Goal: Task Accomplishment & Management: Manage account settings

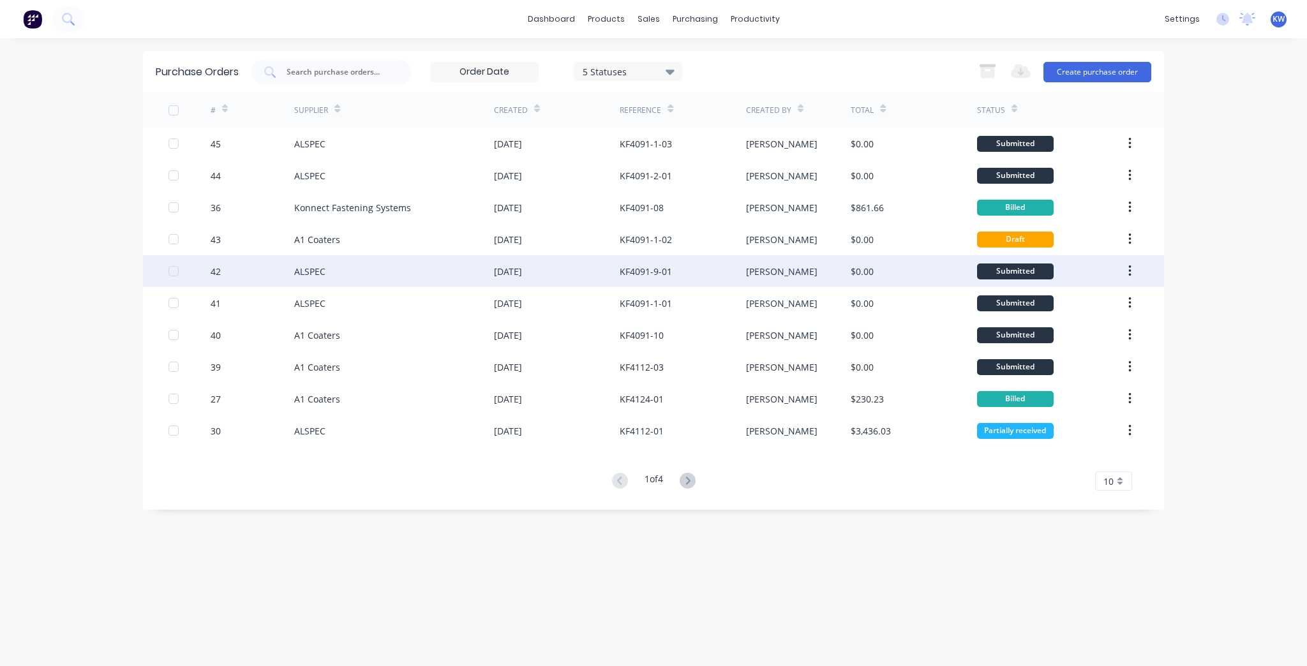
click at [601, 267] on div "[DATE]" at bounding box center [557, 271] width 126 height 32
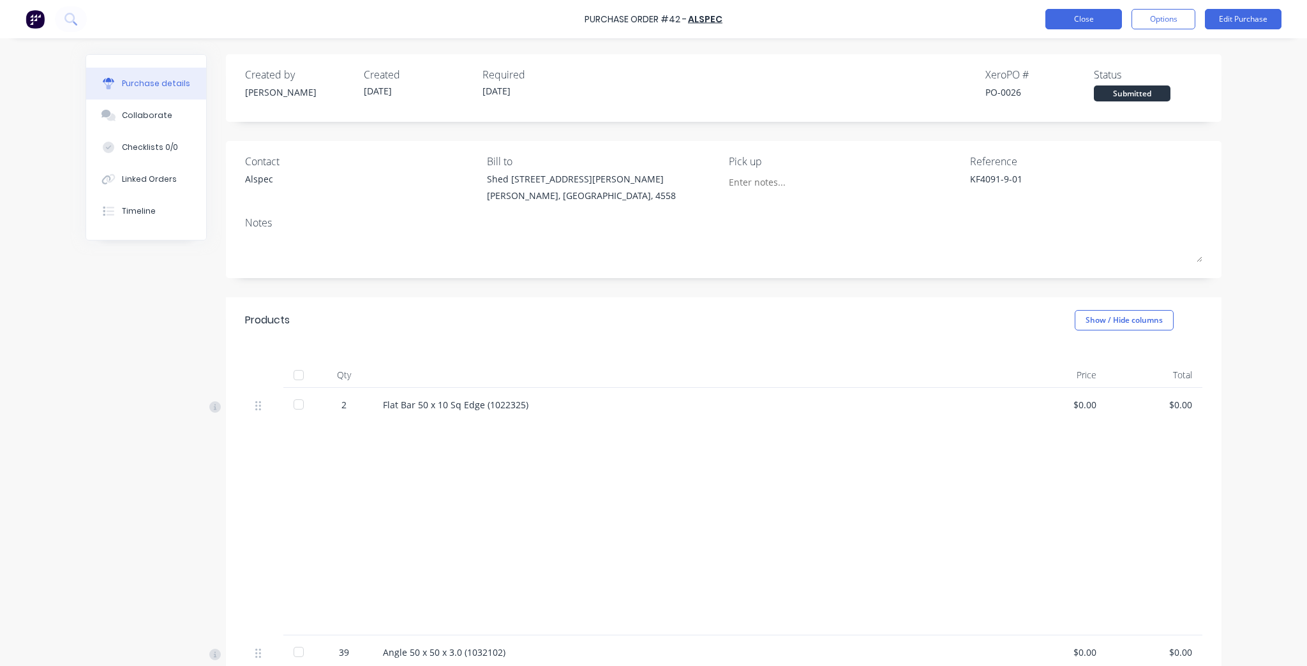
click at [1101, 26] on button "Close" at bounding box center [1084, 19] width 77 height 20
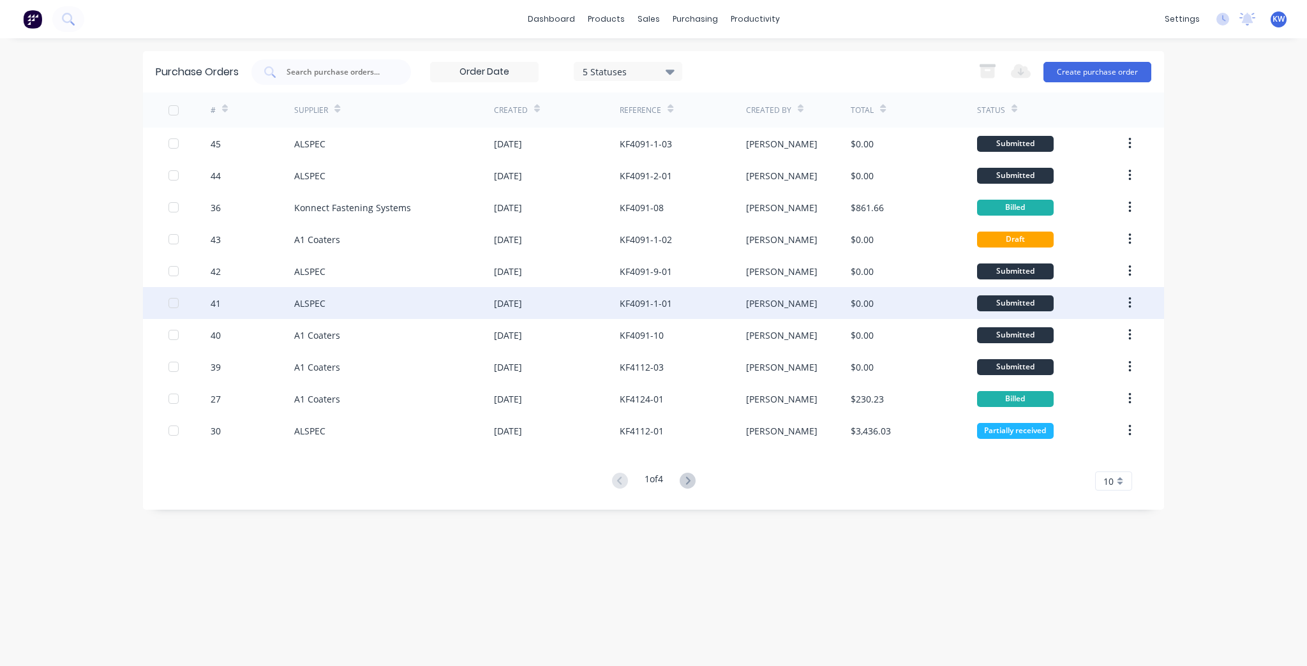
click at [873, 312] on div "$0.00" at bounding box center [914, 303] width 126 height 32
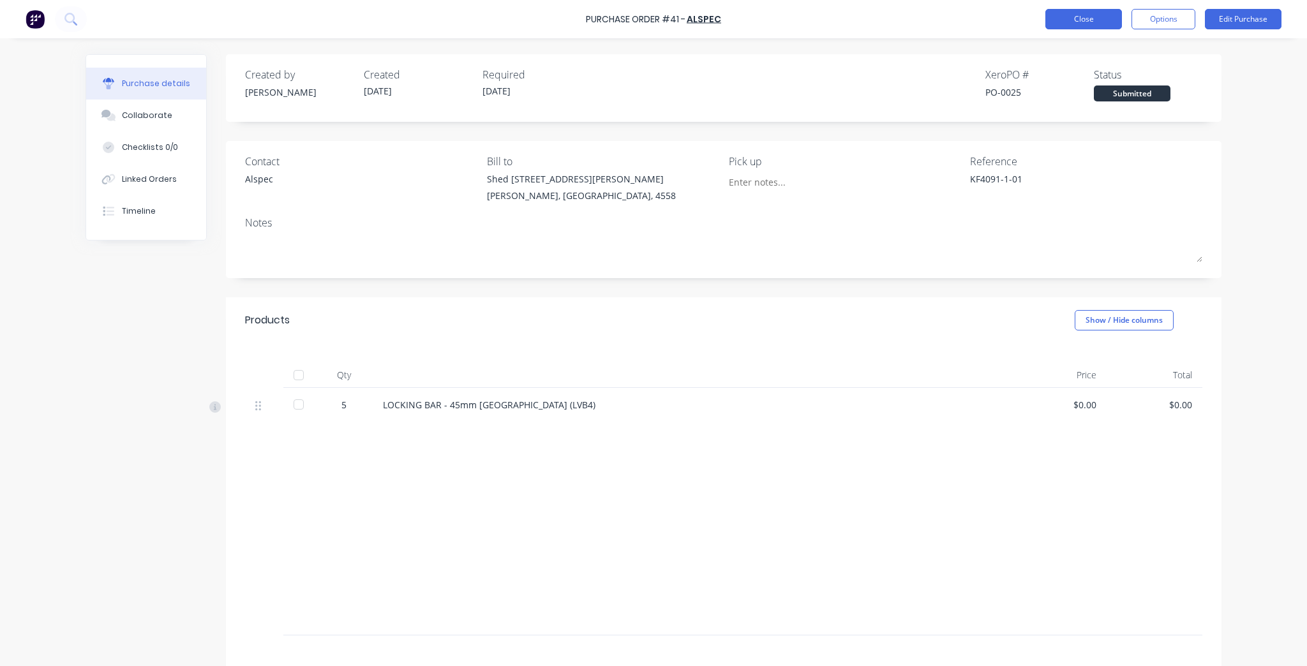
click at [1085, 20] on button "Close" at bounding box center [1084, 19] width 77 height 20
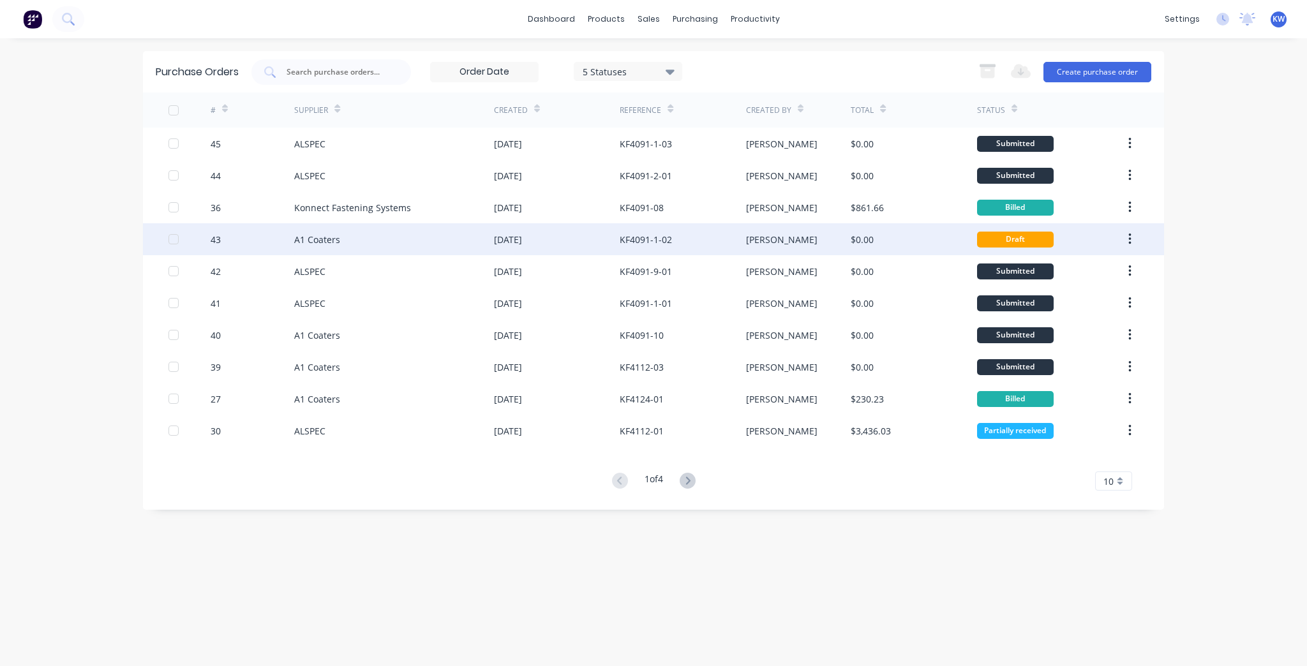
click at [846, 250] on div "[PERSON_NAME]" at bounding box center [798, 239] width 105 height 32
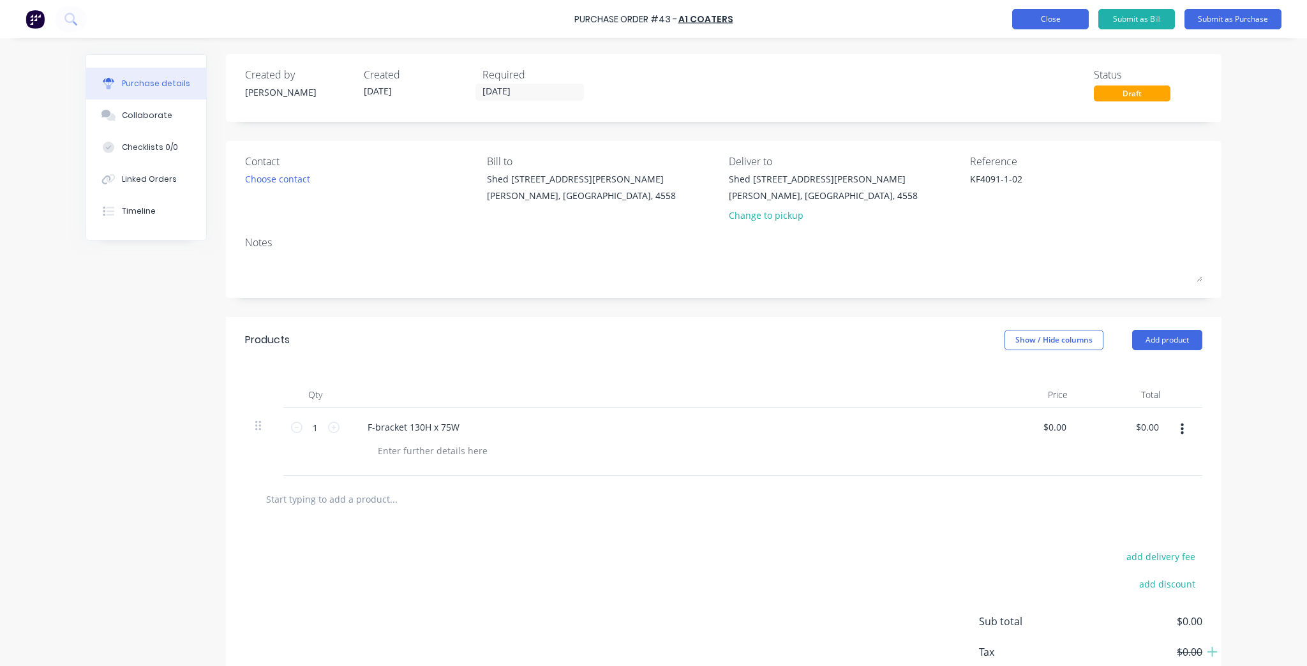
drag, startPoint x: 1044, startPoint y: 34, endPoint x: 1044, endPoint y: 14, distance: 20.4
click at [1044, 31] on div "Purchase Order #43 - A1 Coaters Add product Close Submit as Bill Submit as Purc…" at bounding box center [653, 19] width 1307 height 38
click at [1044, 14] on button "Close" at bounding box center [1050, 19] width 77 height 20
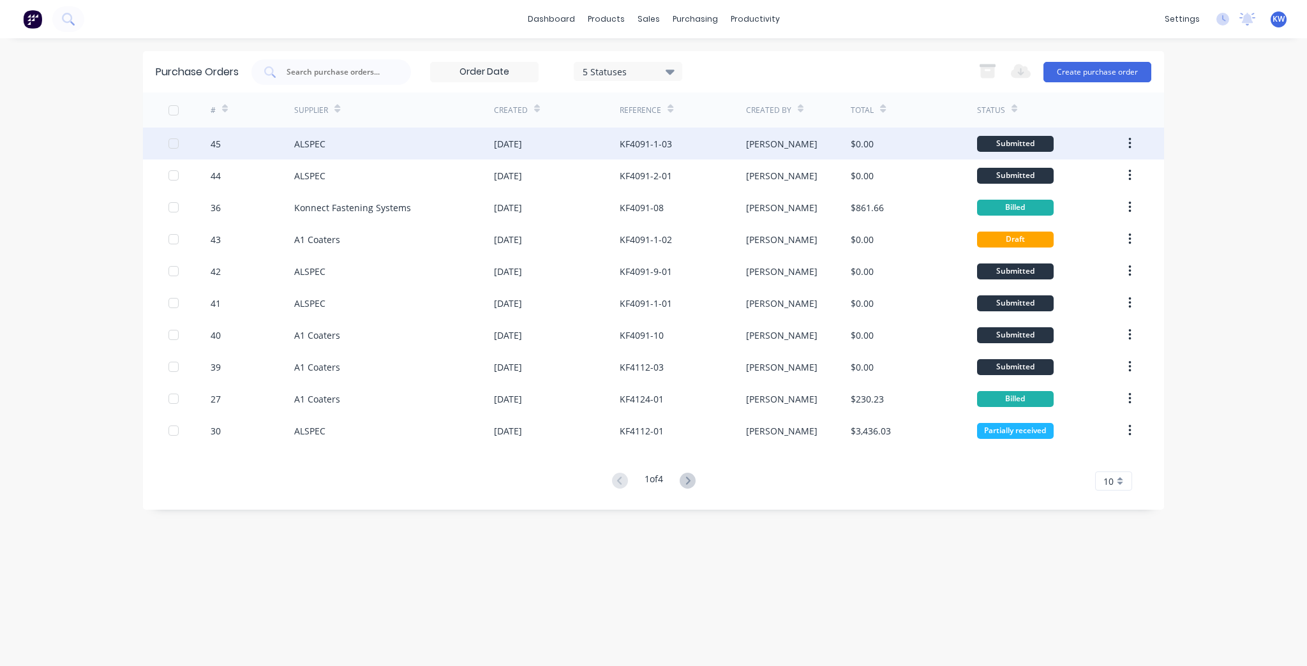
click at [862, 146] on div "$0.00" at bounding box center [862, 143] width 23 height 13
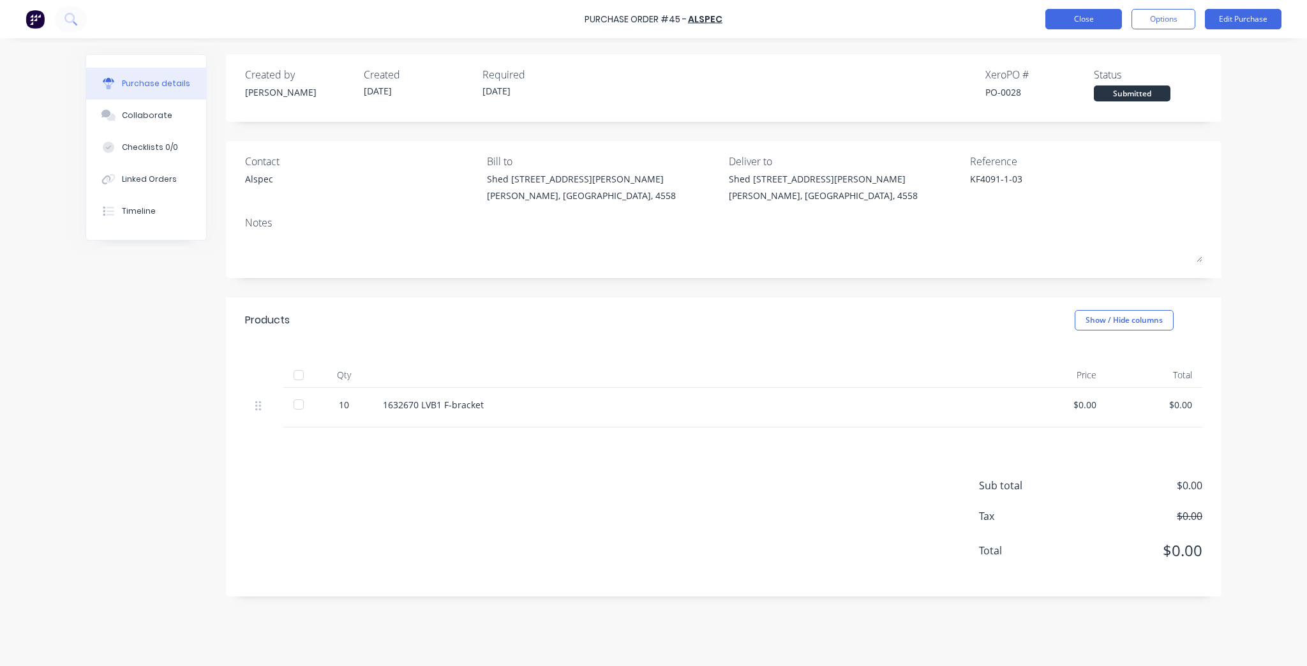
click at [1069, 18] on button "Close" at bounding box center [1084, 19] width 77 height 20
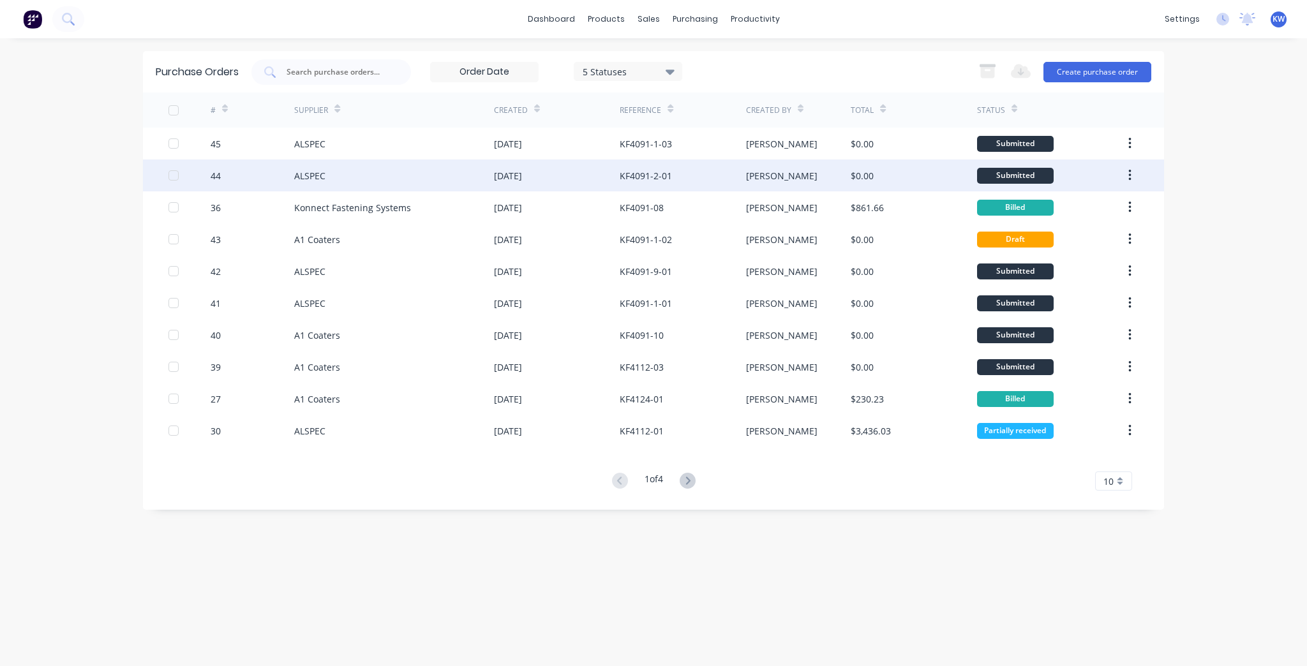
click at [838, 167] on div "[PERSON_NAME]" at bounding box center [798, 176] width 105 height 32
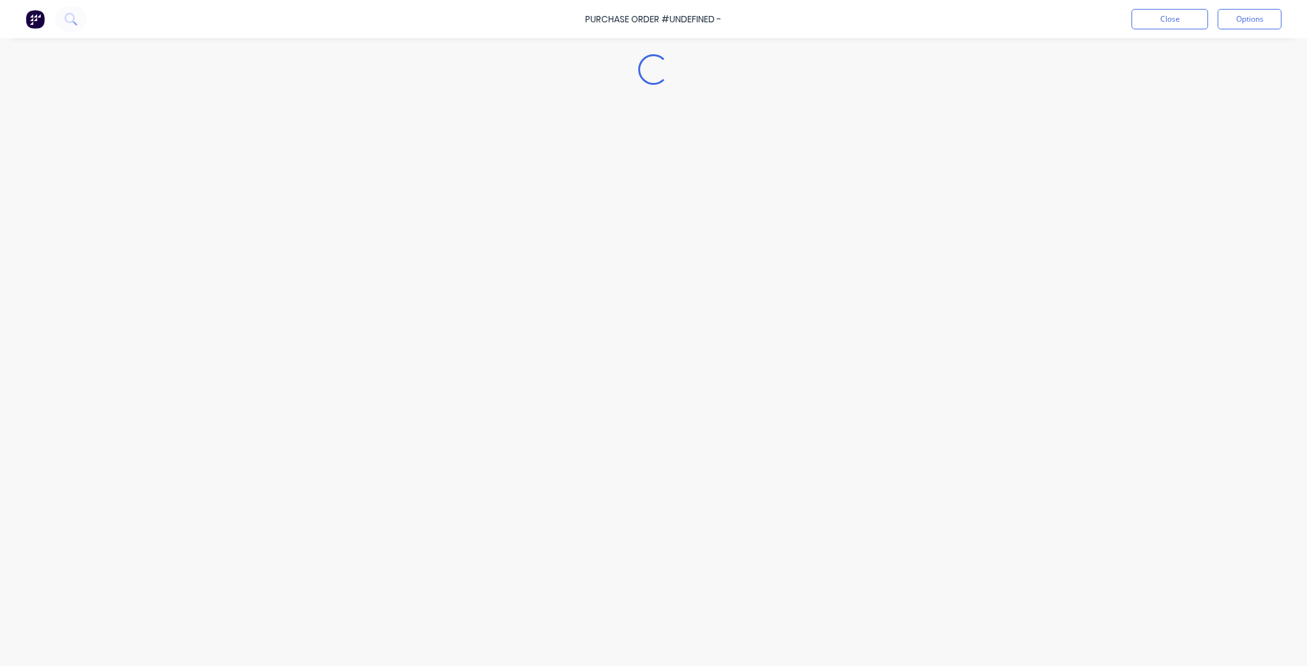
type textarea "x"
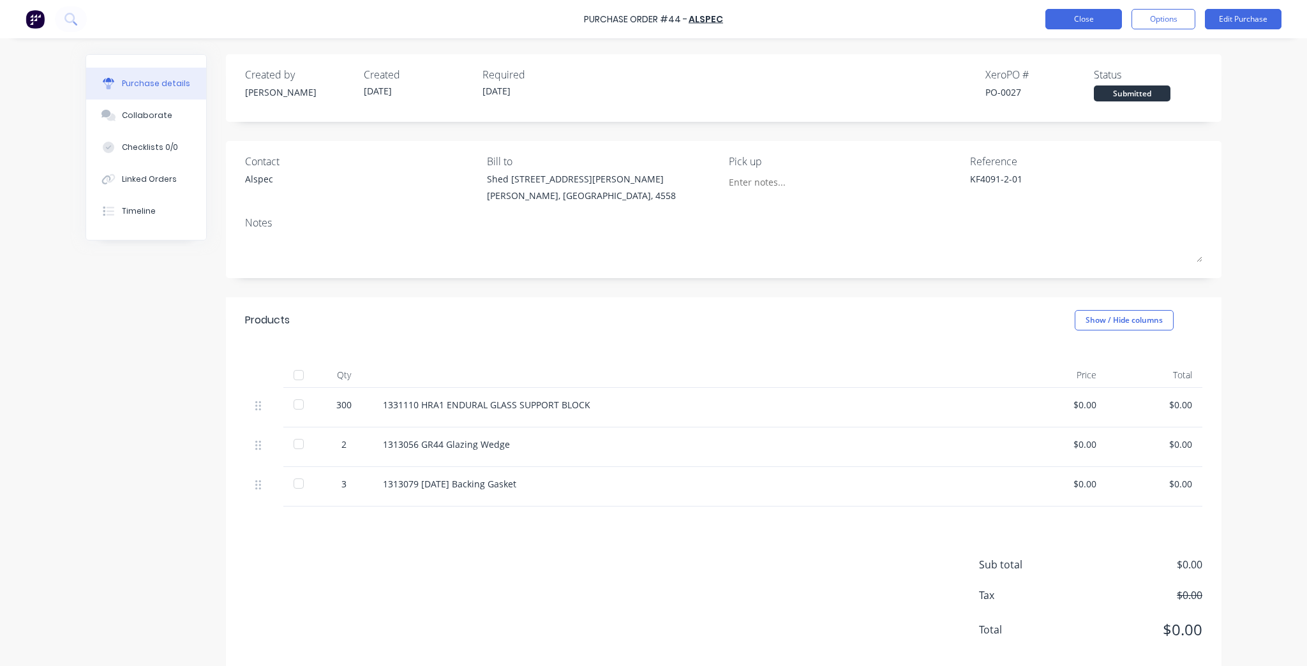
click at [1080, 19] on button "Close" at bounding box center [1084, 19] width 77 height 20
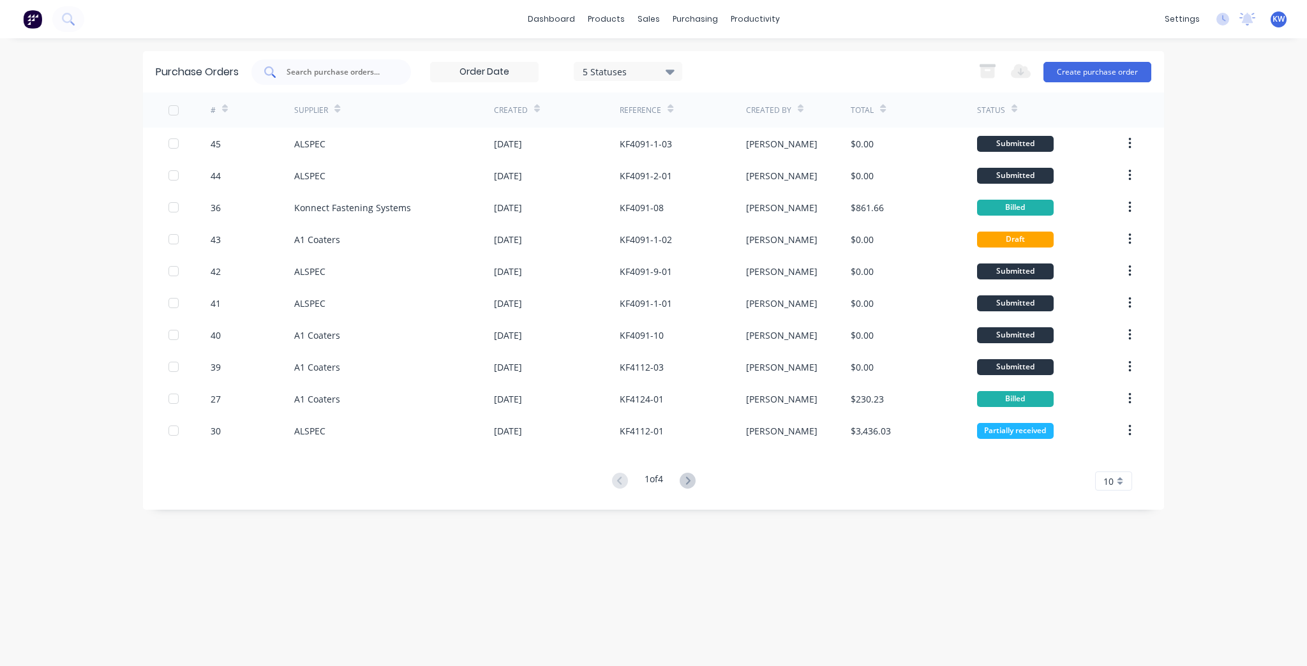
click at [376, 63] on div at bounding box center [332, 72] width 160 height 26
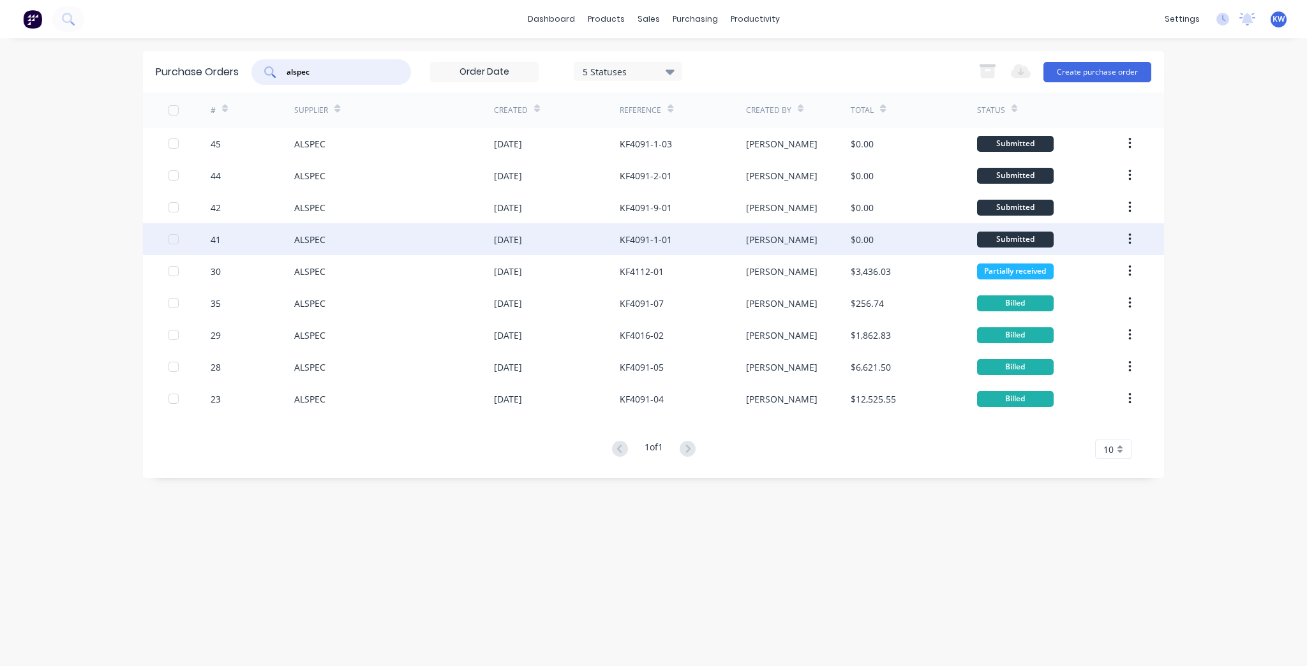
type input "alspec"
click at [901, 232] on div "$0.00" at bounding box center [914, 239] width 126 height 32
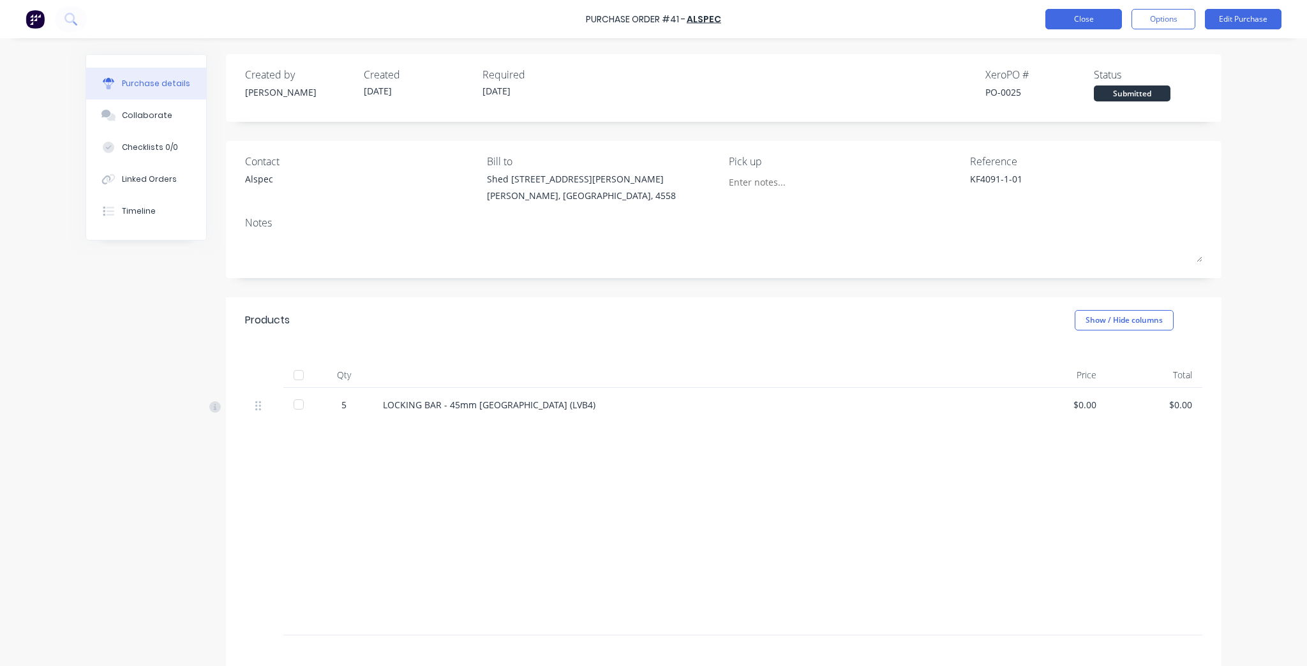
click at [1051, 26] on button "Close" at bounding box center [1084, 19] width 77 height 20
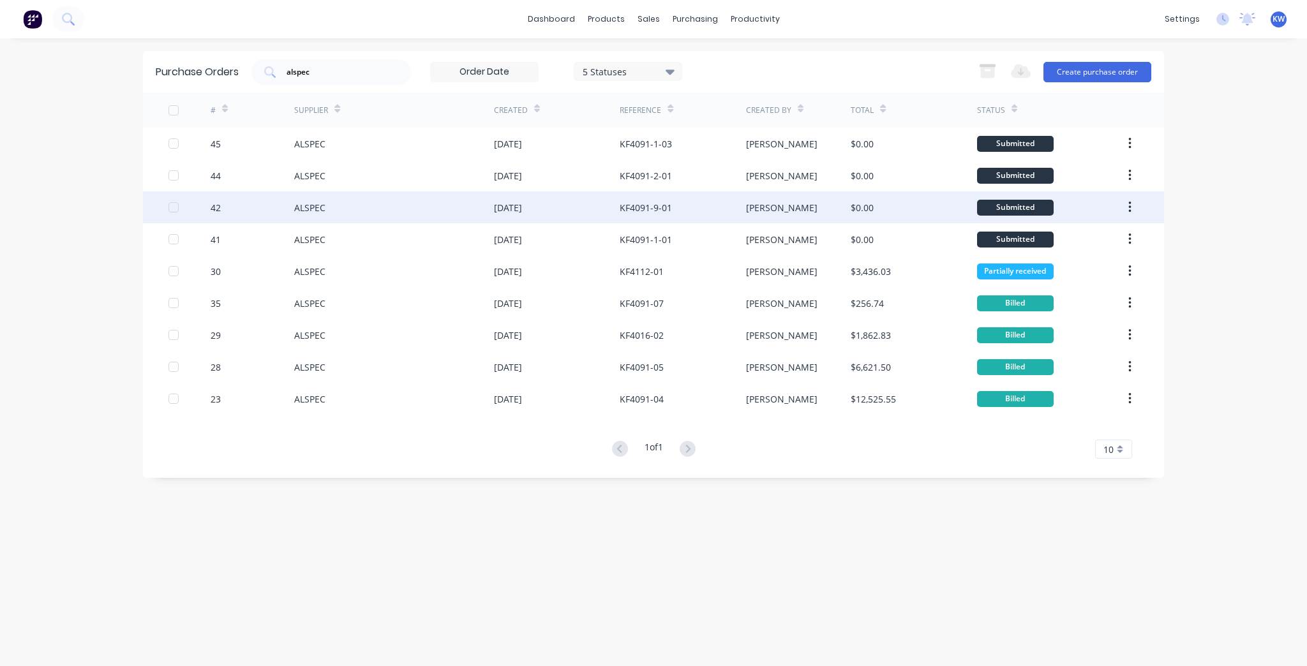
click at [845, 206] on div "[PERSON_NAME]" at bounding box center [798, 208] width 105 height 32
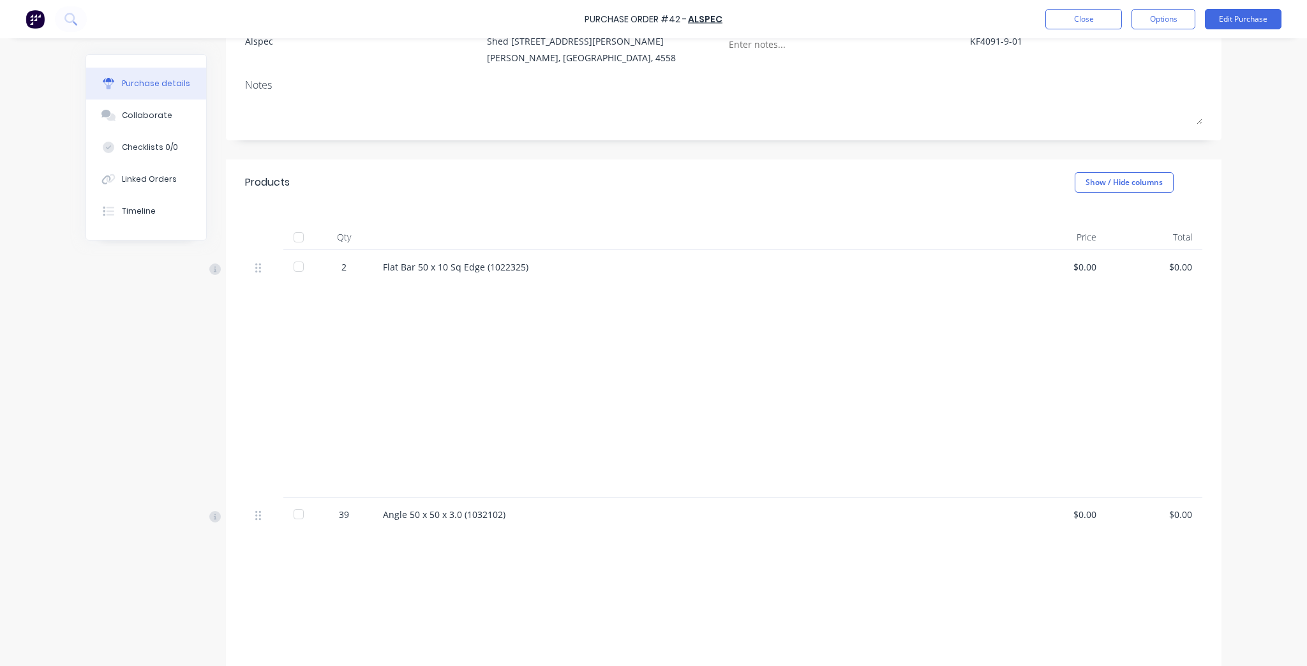
scroll to position [153, 0]
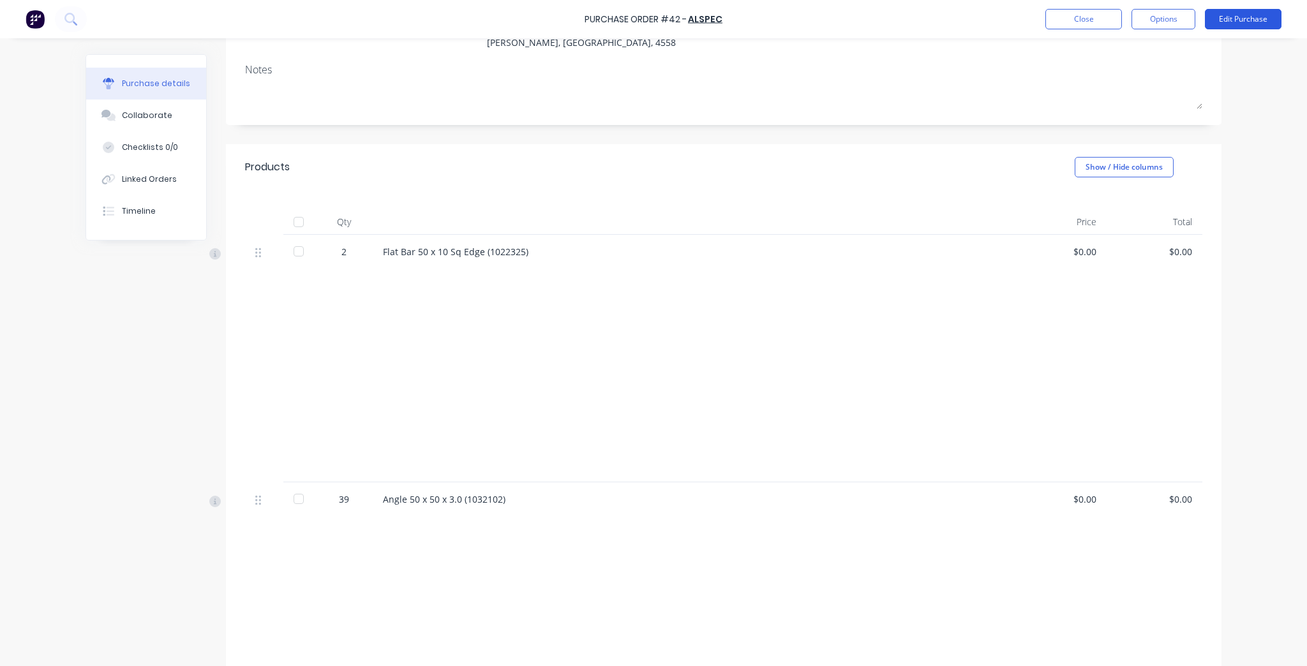
click at [1241, 26] on button "Edit Purchase" at bounding box center [1243, 19] width 77 height 20
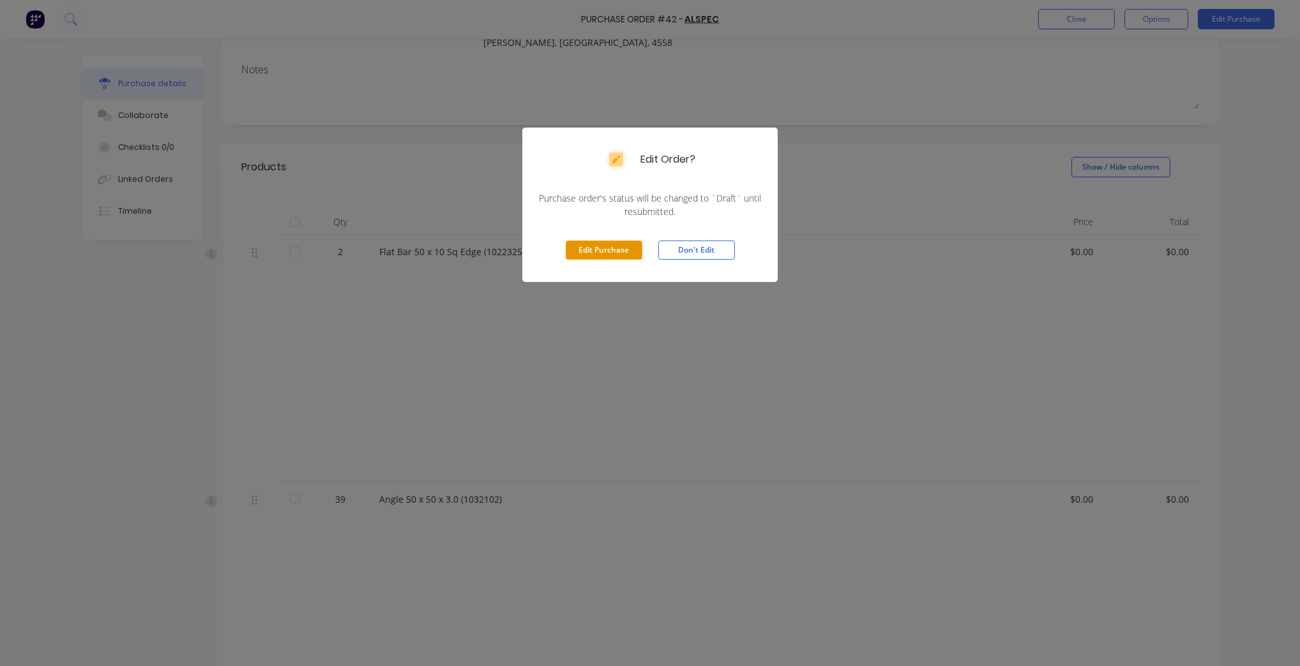
click at [582, 252] on button "Edit Purchase" at bounding box center [604, 250] width 77 height 19
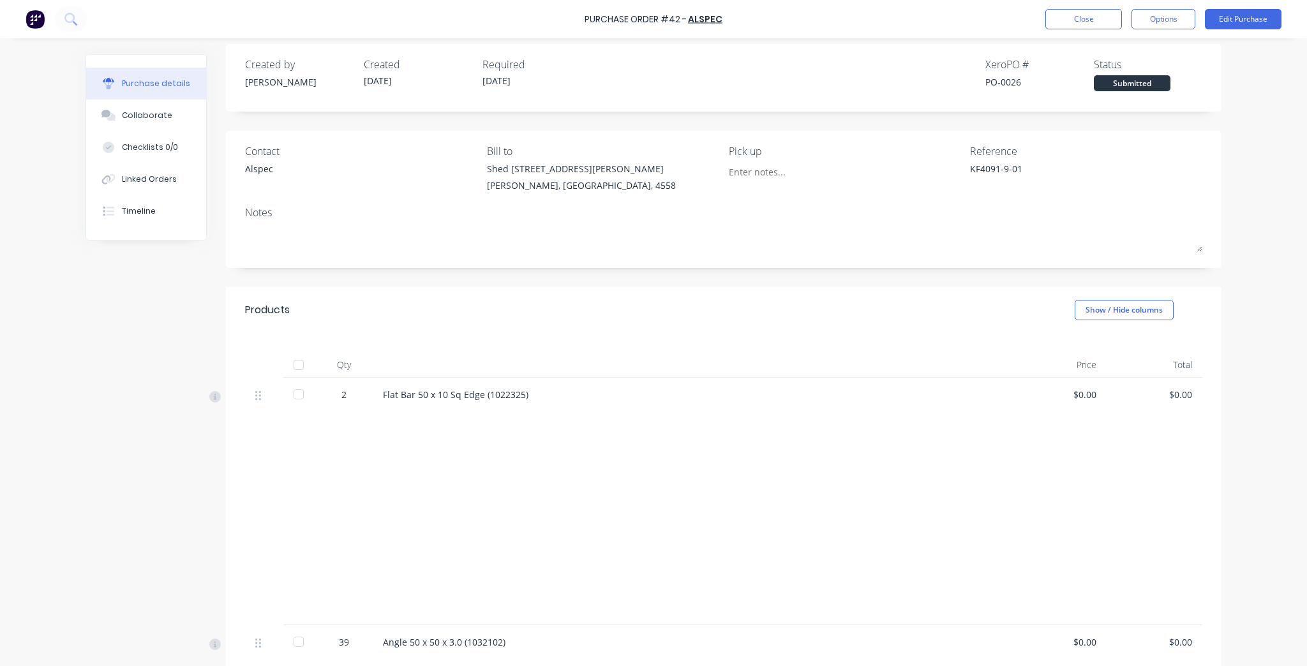
scroll to position [0, 0]
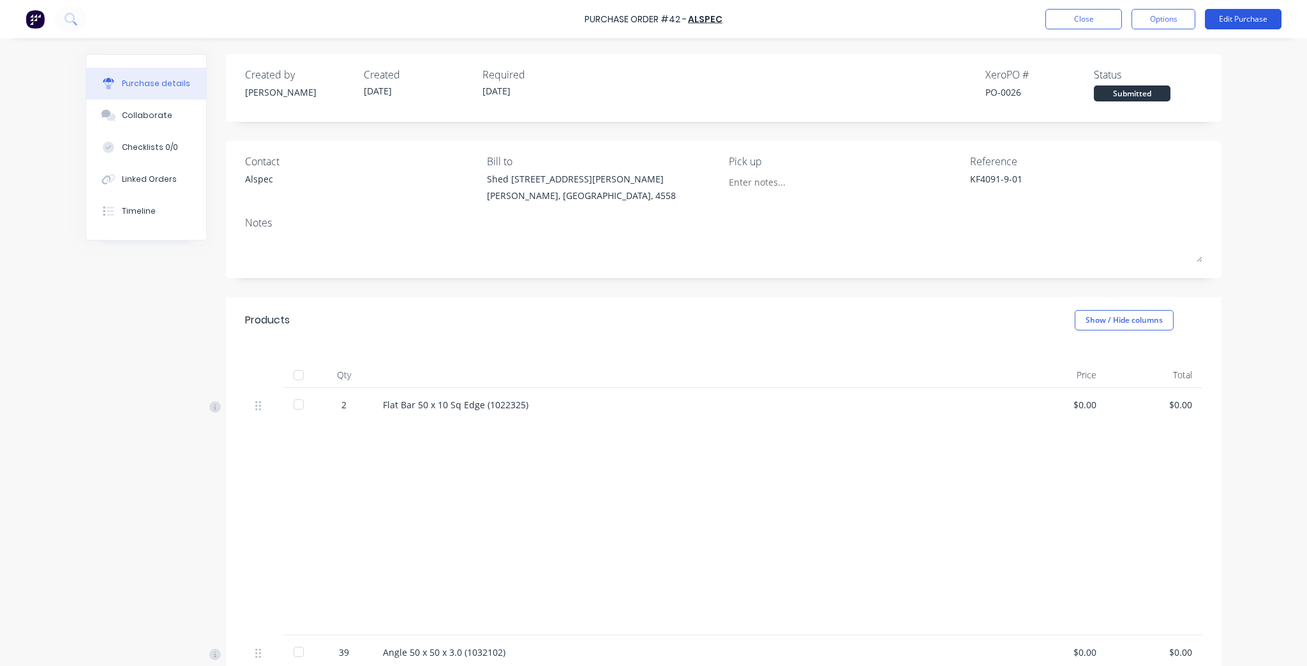
click at [1249, 15] on button "Edit Purchase" at bounding box center [1243, 19] width 77 height 20
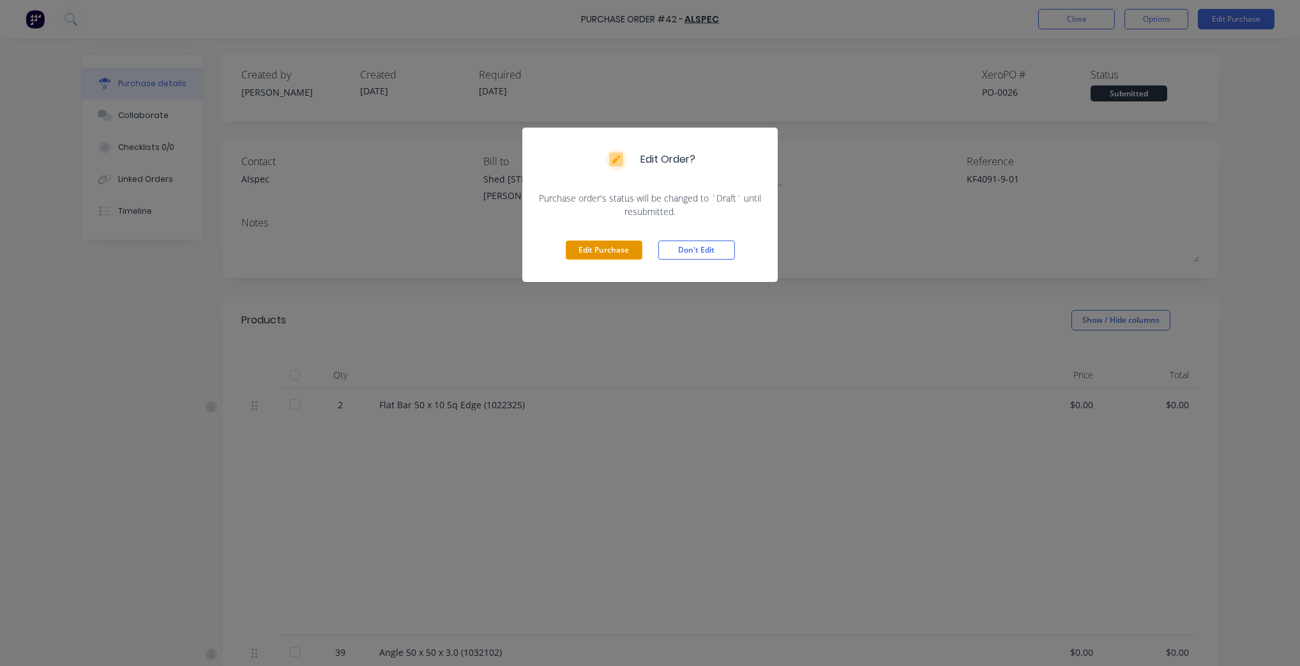
click at [608, 241] on button "Edit Purchase" at bounding box center [604, 250] width 77 height 19
type textarea "x"
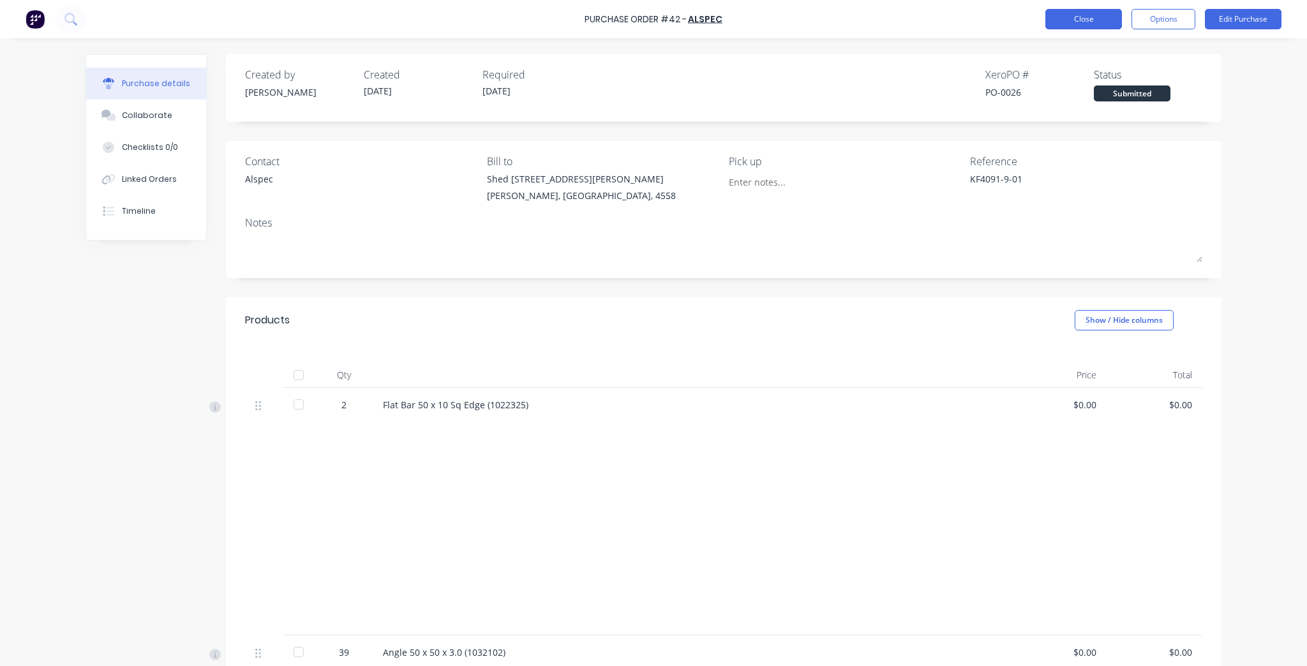
click at [1106, 13] on button "Close" at bounding box center [1084, 19] width 77 height 20
click at [1254, 13] on button "Edit Purchase" at bounding box center [1243, 19] width 77 height 20
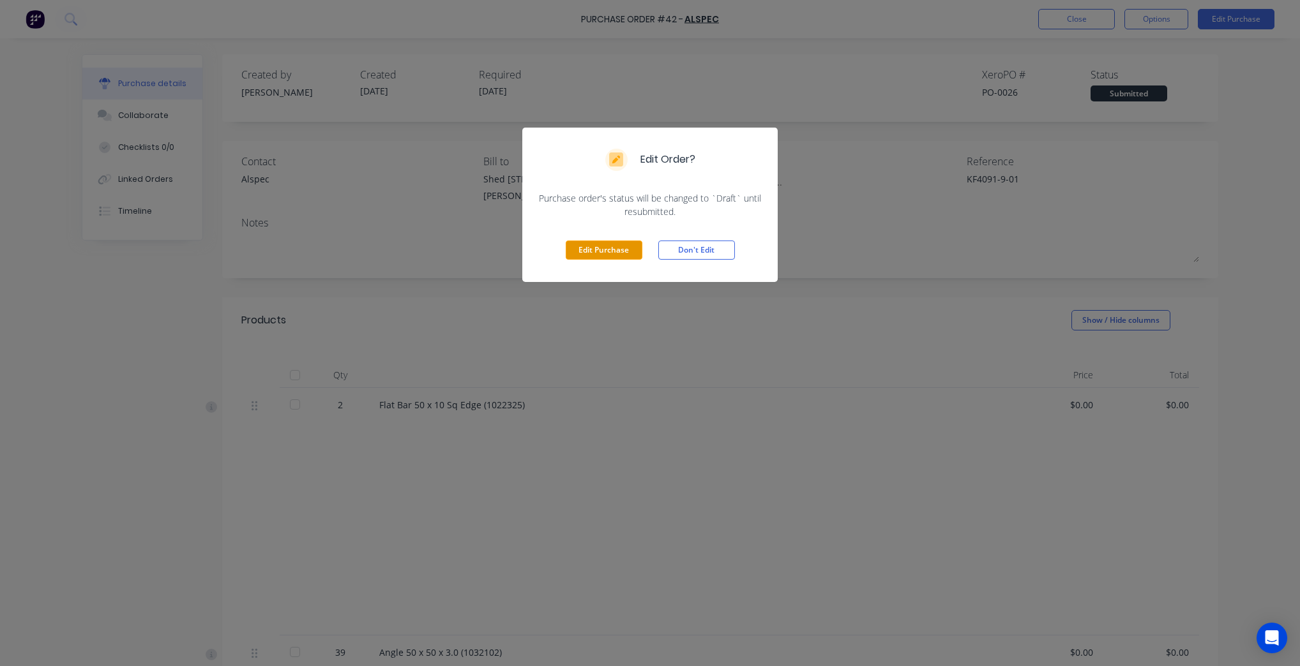
click at [578, 250] on button "Edit Purchase" at bounding box center [604, 250] width 77 height 19
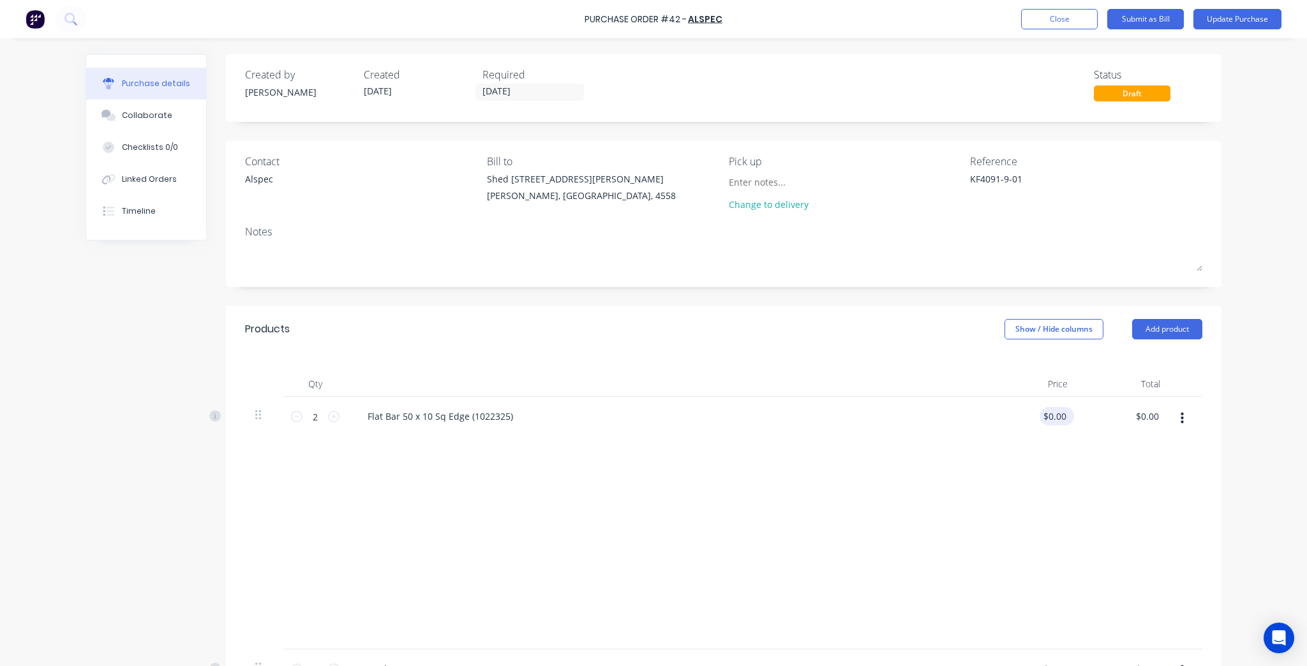
type textarea "x"
type input "0.00"
click at [1053, 419] on input "0.00" at bounding box center [1054, 416] width 29 height 19
type textarea "x"
click at [1053, 419] on input "0.00" at bounding box center [1057, 416] width 24 height 19
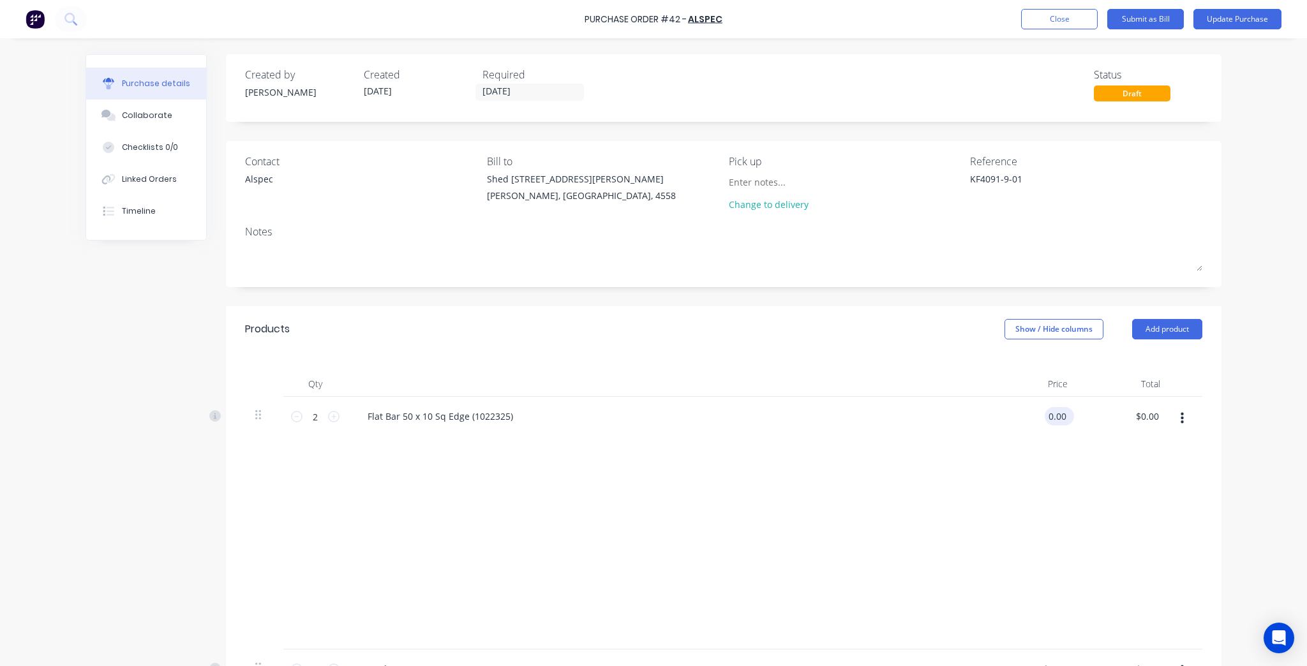
paste input "47.34"
type input "47.34"
type textarea "x"
type input "$47.34"
type input "$94.68"
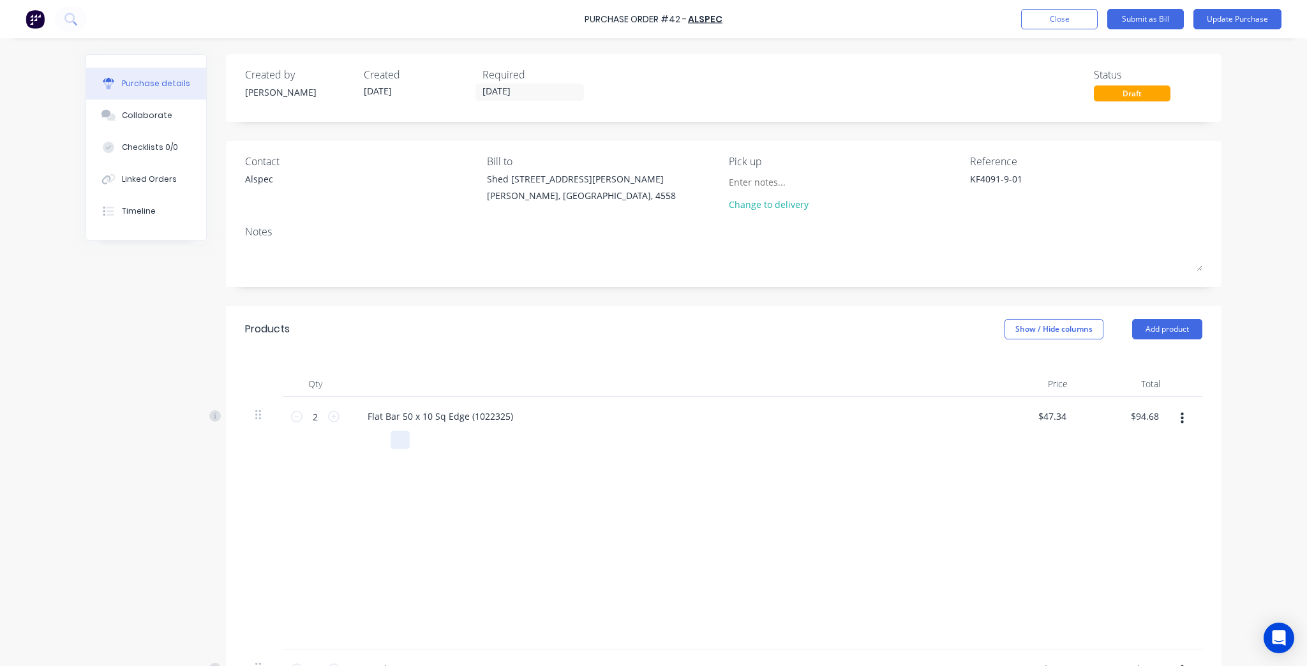
click at [901, 432] on div at bounding box center [664, 440] width 585 height 19
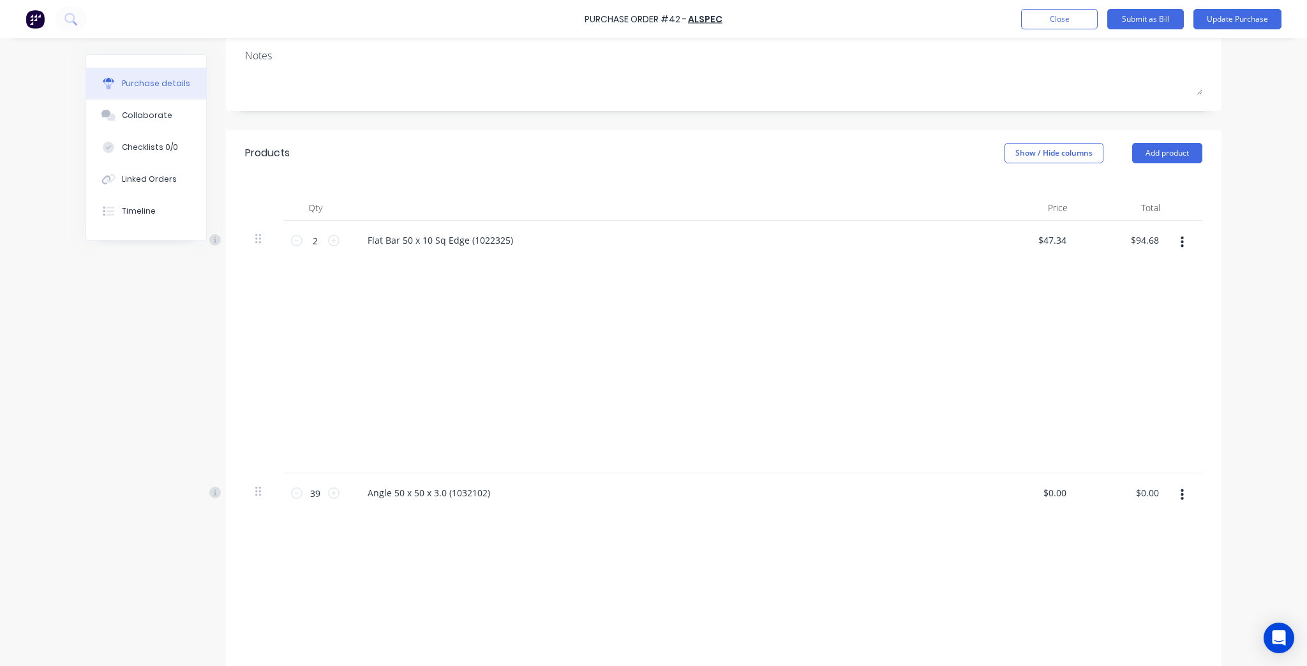
scroll to position [255, 0]
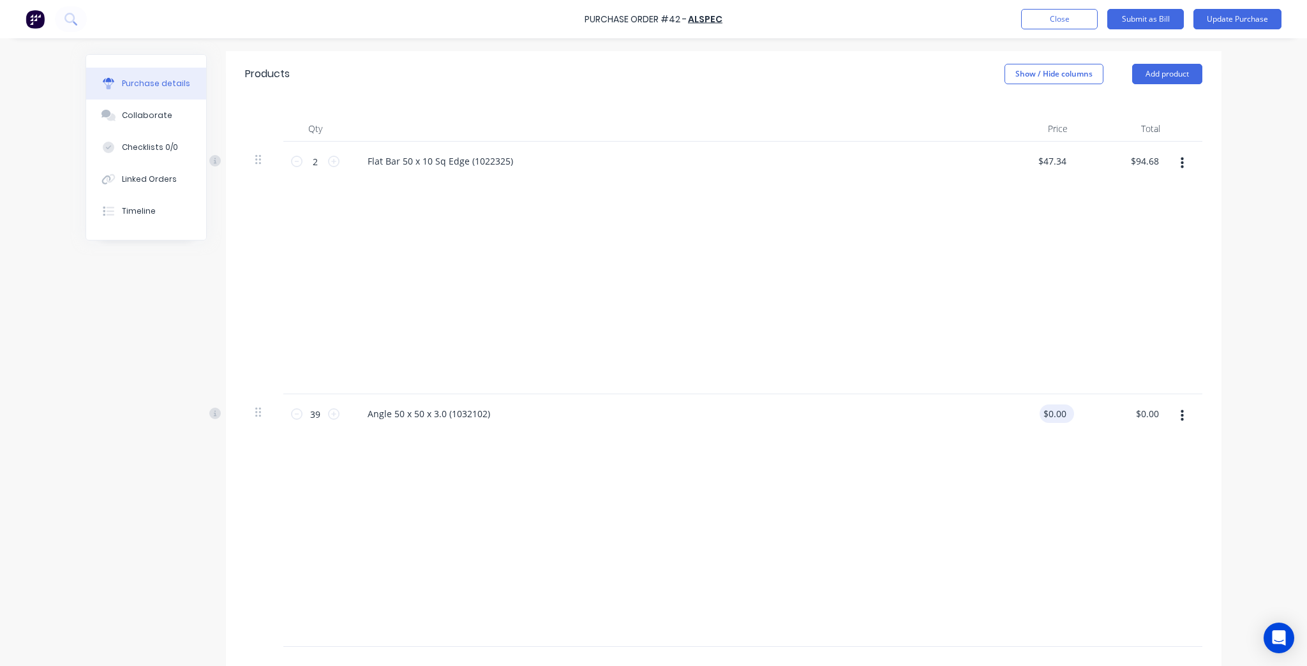
type textarea "x"
type input "0.00"
click at [1055, 411] on input "0.00" at bounding box center [1057, 414] width 24 height 19
type textarea "x"
click at [1055, 411] on input "0.00" at bounding box center [1057, 414] width 24 height 19
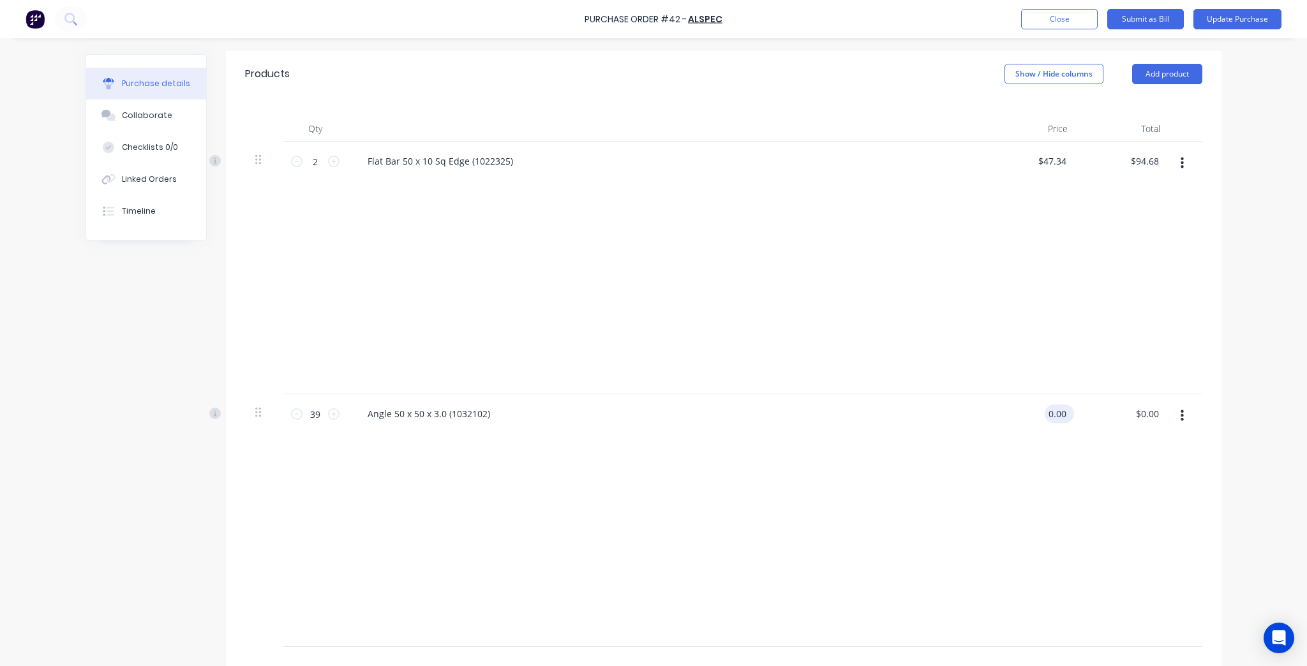
paste input "44.81"
type input "44.81"
type textarea "x"
type input "$44.81"
type input "$1,747.59"
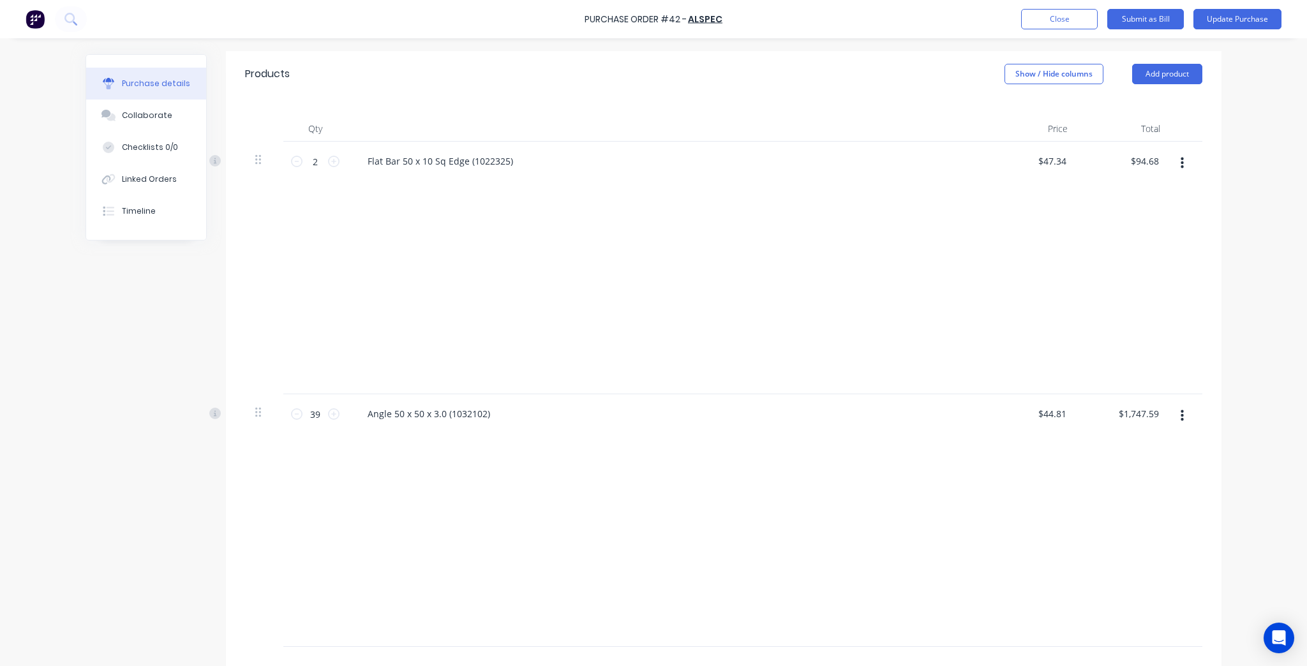
click at [860, 403] on div "Angle 50 x 50 x 3.0 (1032102)" at bounding box center [666, 521] width 638 height 253
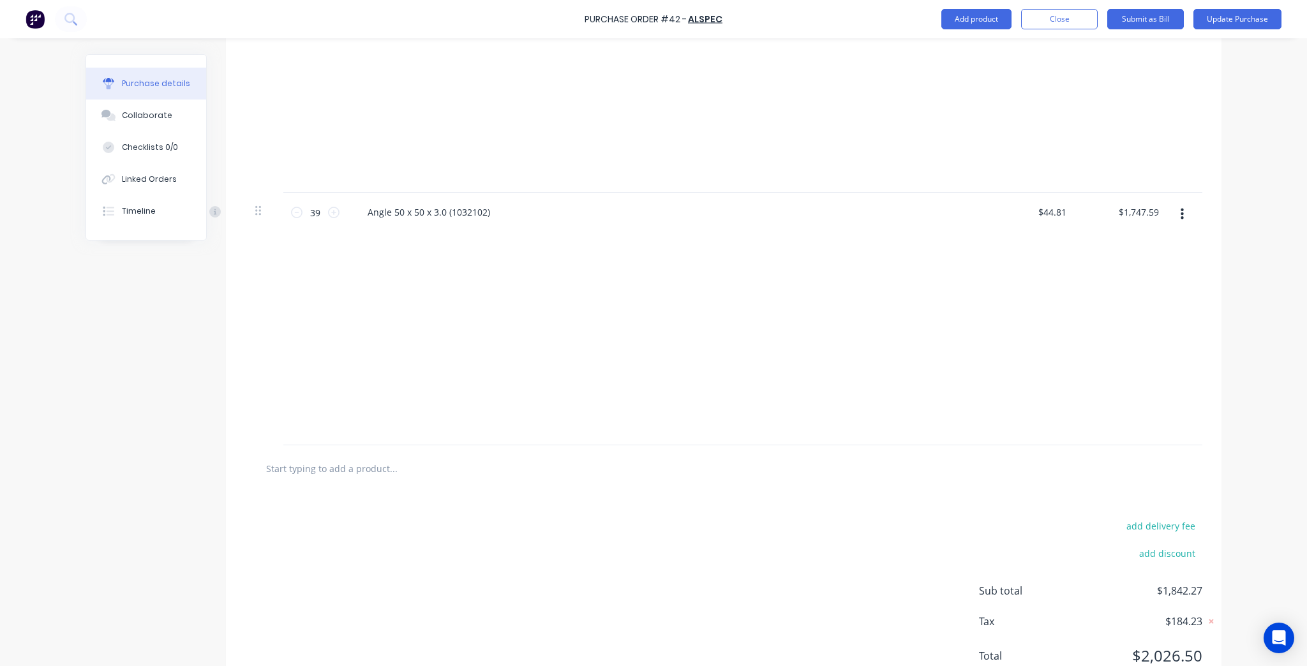
scroll to position [505, 0]
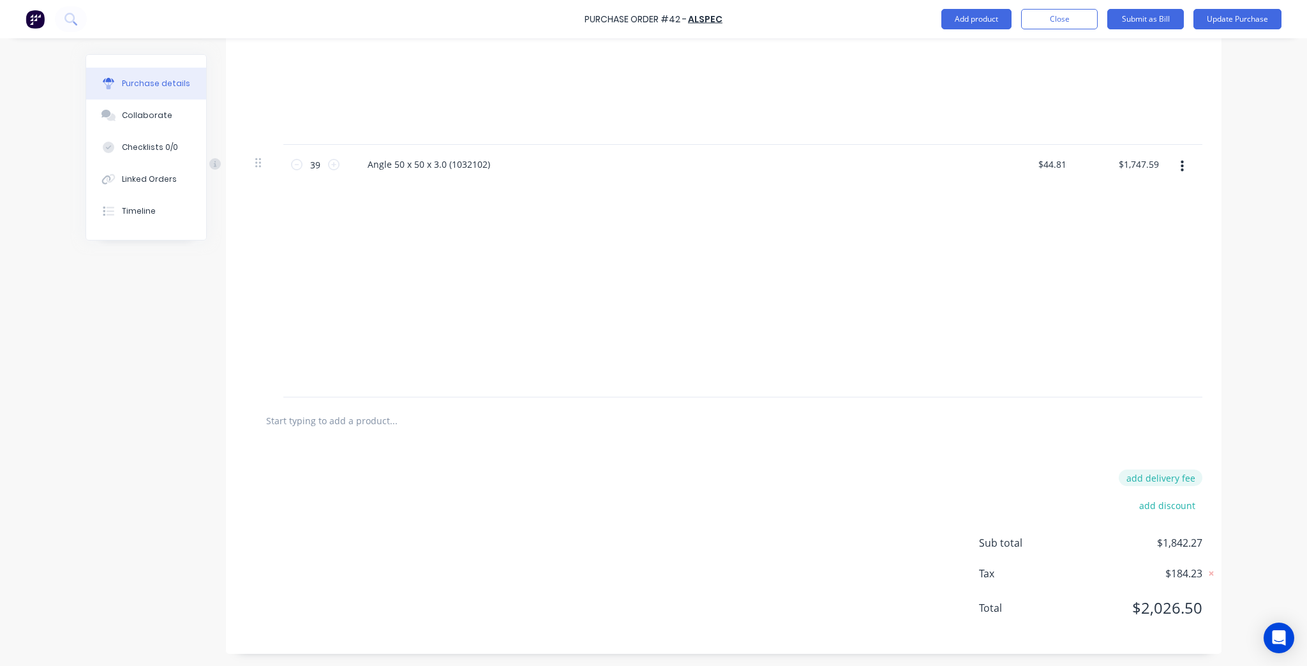
click at [1163, 480] on button "add delivery fee" at bounding box center [1161, 478] width 84 height 17
type textarea "x"
click at [1146, 480] on input "09/10/25" at bounding box center [1148, 479] width 77 height 19
paste input "25.00"
type input "25"
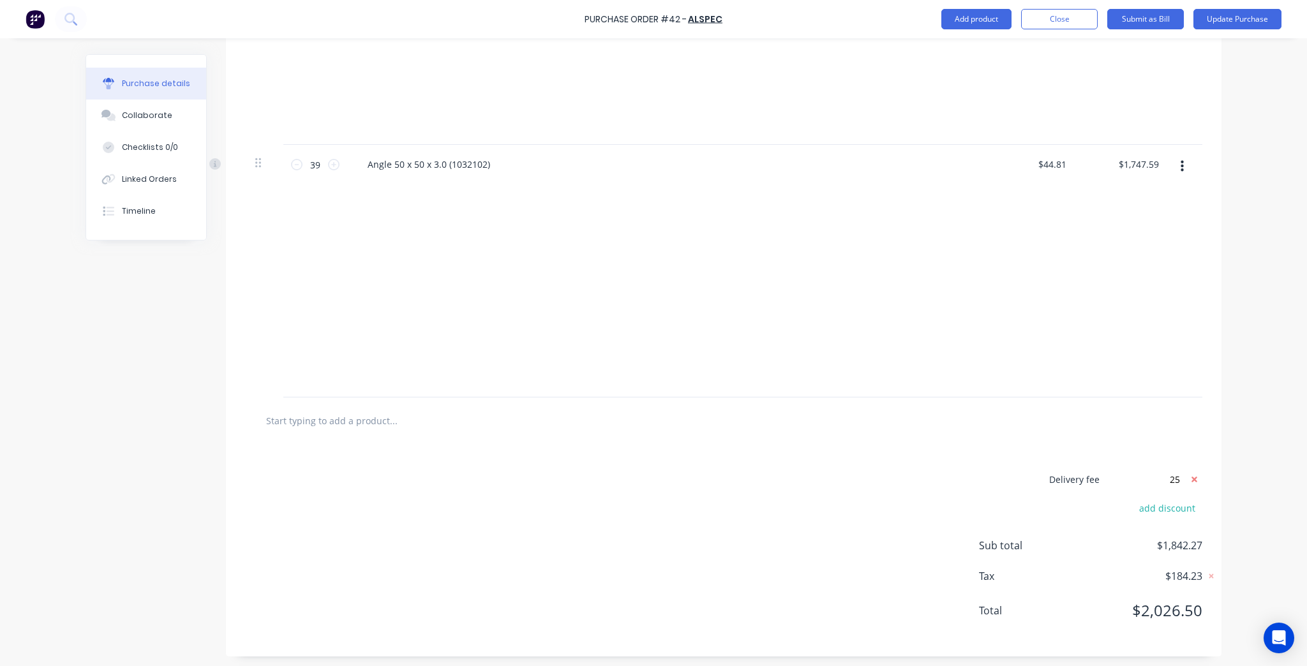
type textarea "x"
type input "$25.00"
click at [1231, 393] on div "Purchase Order #42 - ALSPEC Add product Close Submit as Bill Update Purchase Pu…" at bounding box center [653, 333] width 1307 height 666
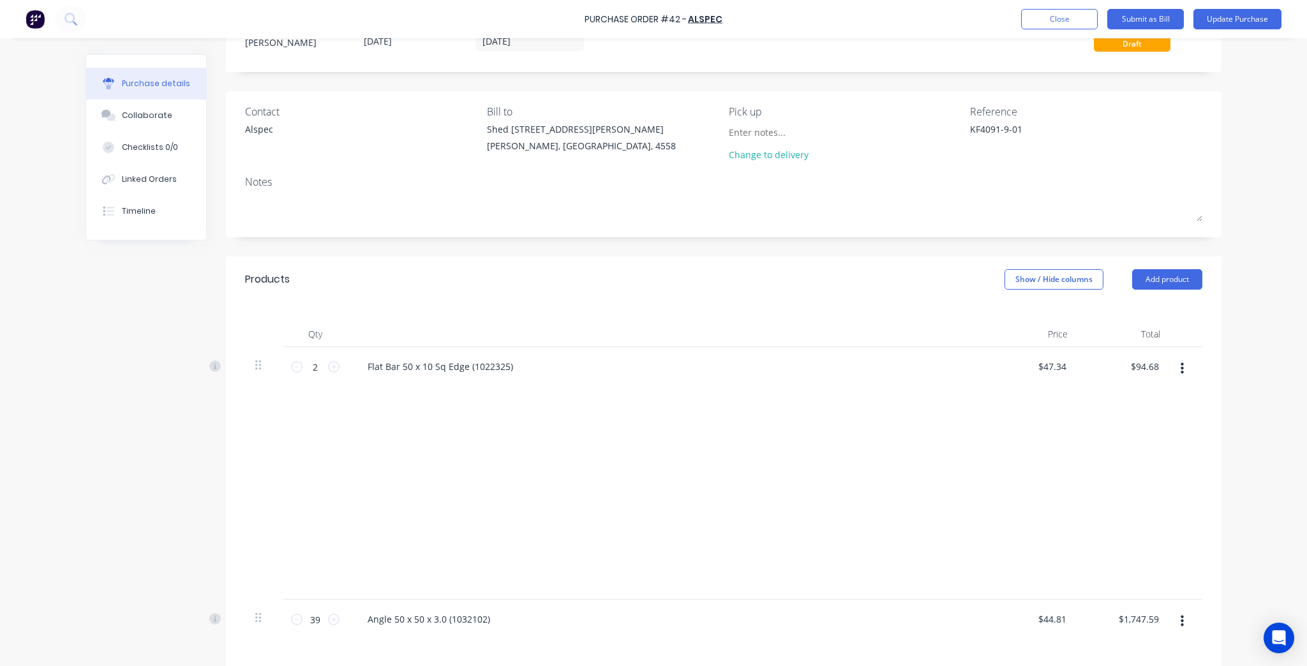
scroll to position [0, 0]
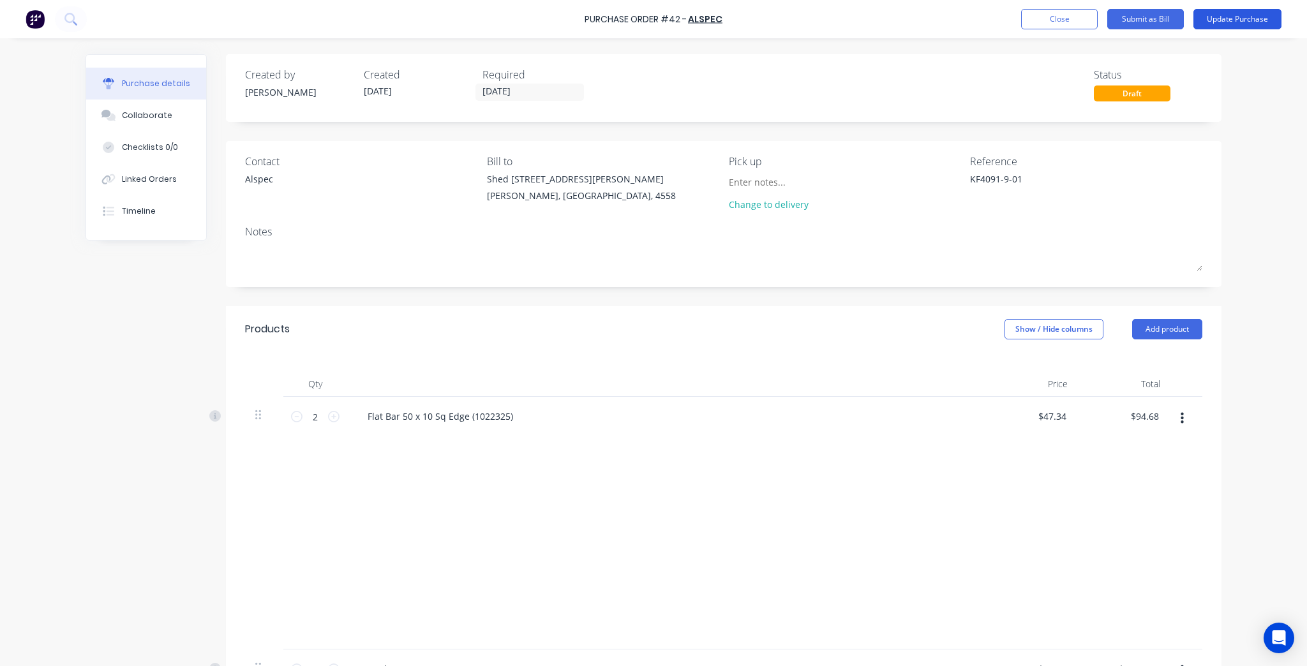
click at [1269, 22] on button "Update Purchase" at bounding box center [1238, 19] width 88 height 20
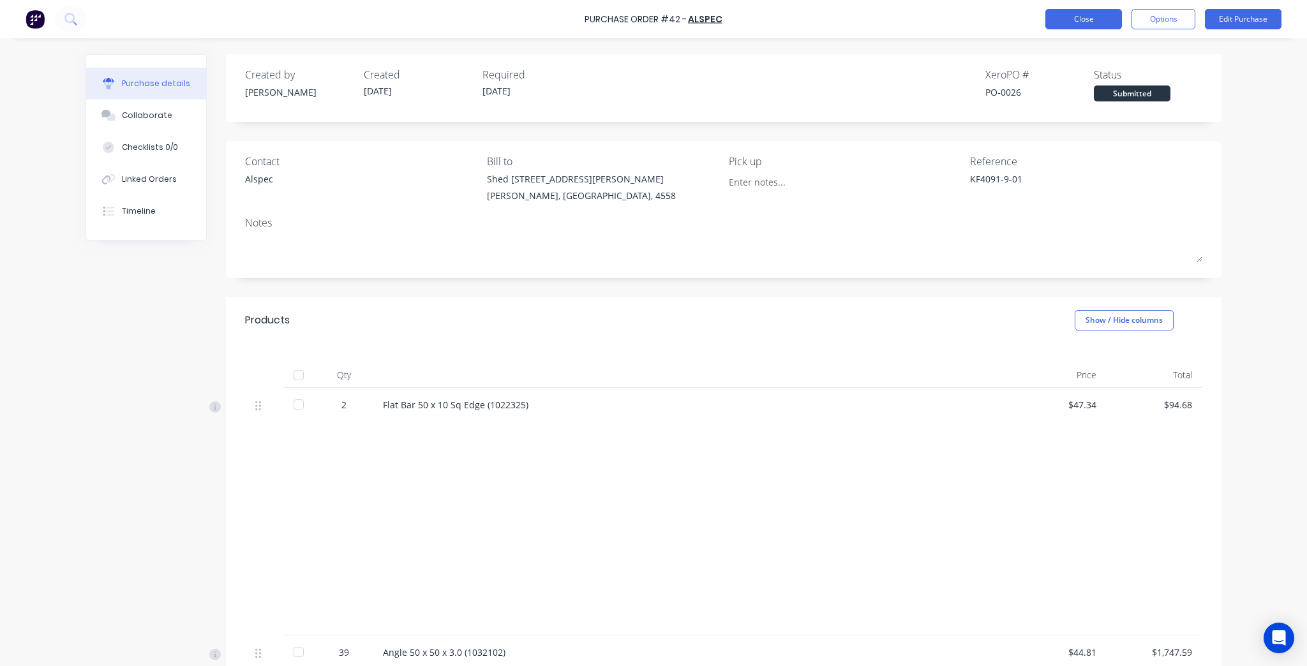
click at [1099, 23] on button "Close" at bounding box center [1084, 19] width 77 height 20
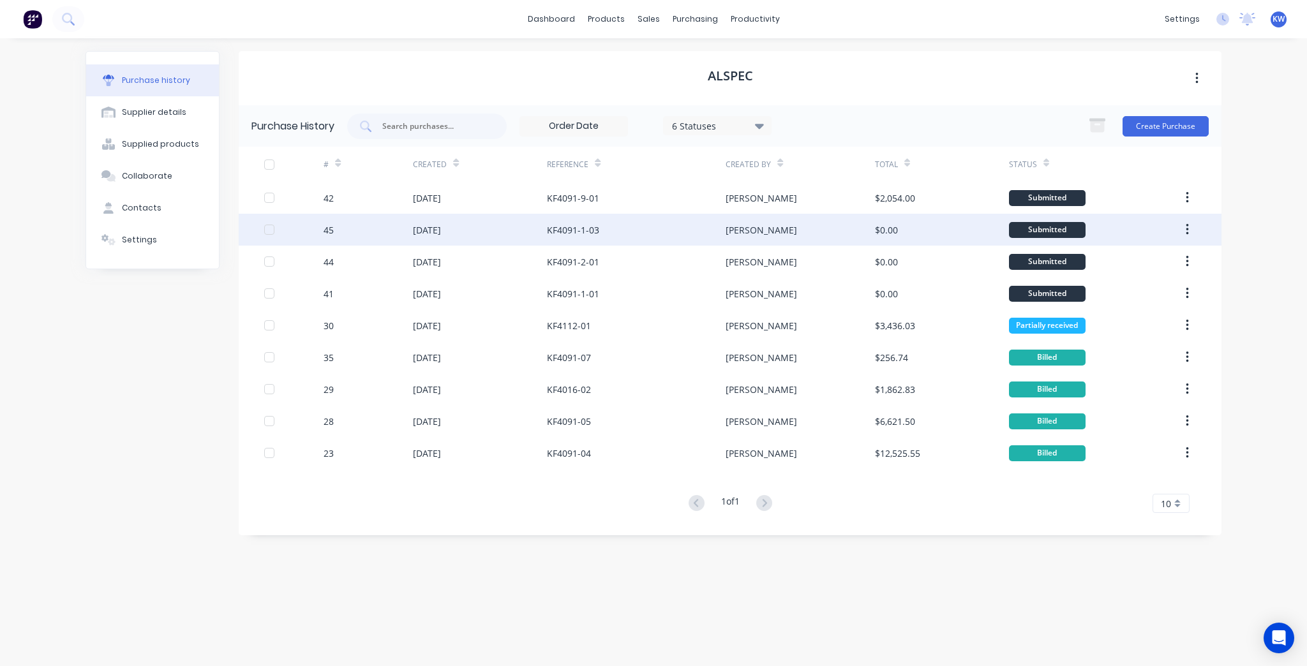
click at [817, 234] on div "[PERSON_NAME]" at bounding box center [800, 230] width 149 height 32
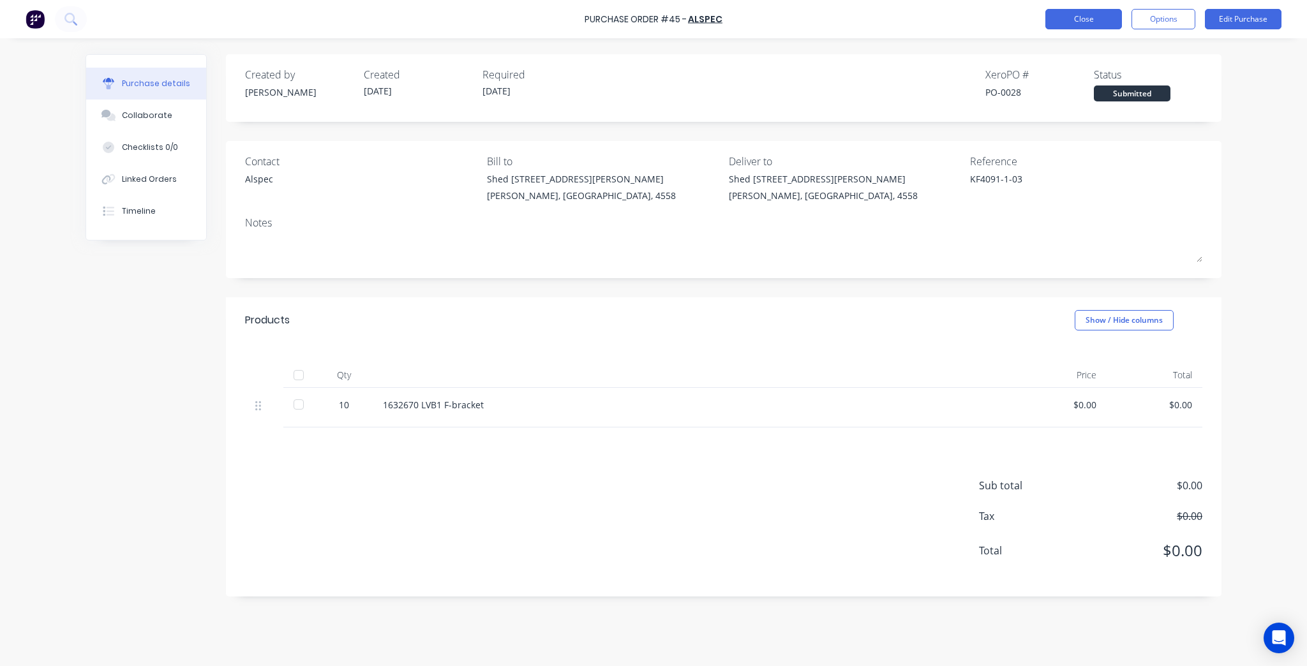
click at [1095, 23] on button "Close" at bounding box center [1084, 19] width 77 height 20
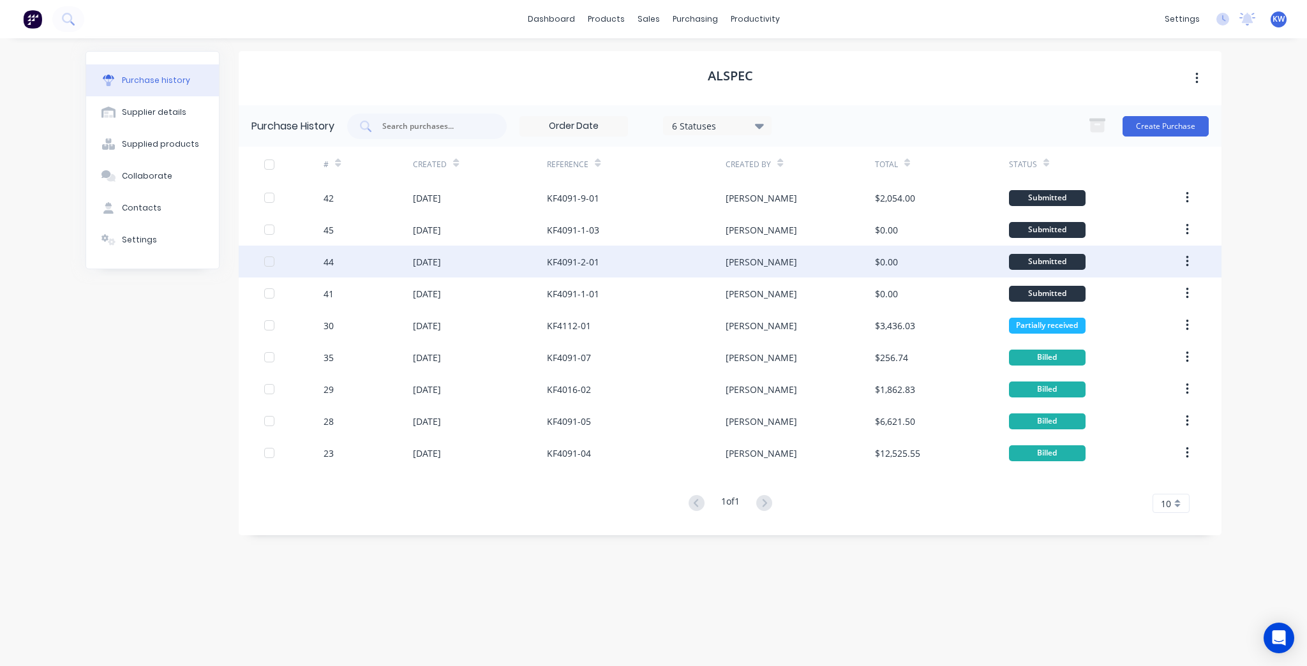
click at [912, 262] on div "$0.00" at bounding box center [942, 262] width 134 height 32
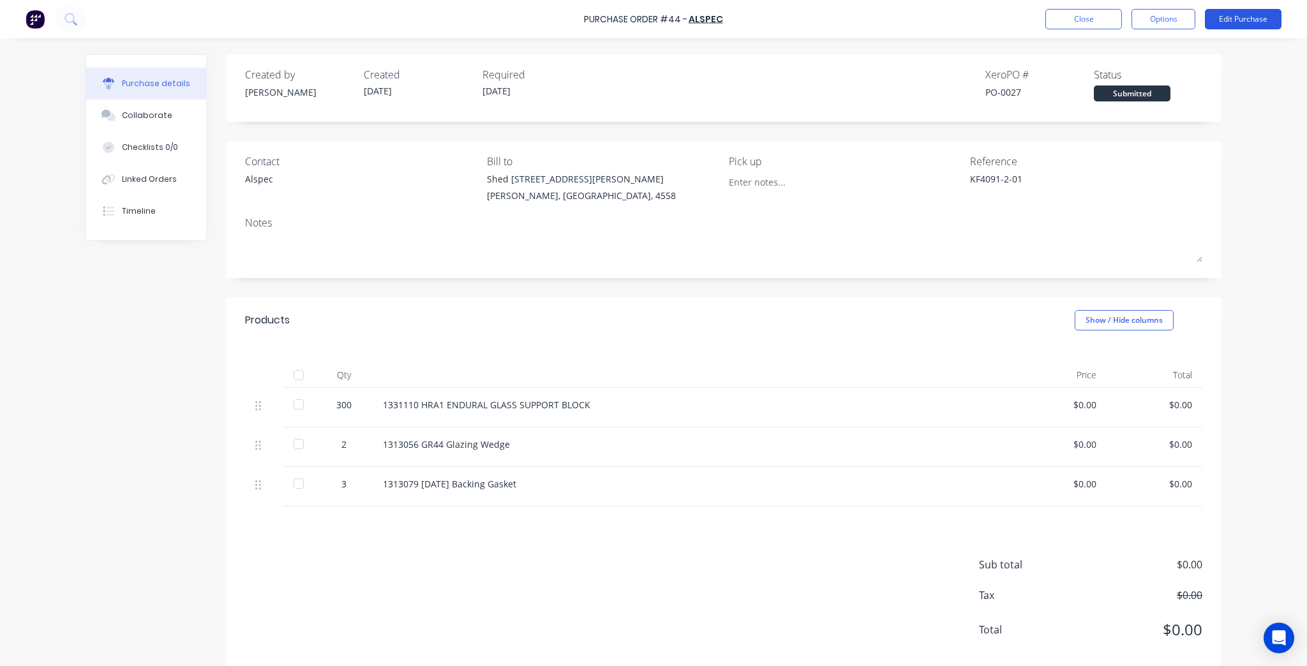
click at [1253, 23] on button "Edit Purchase" at bounding box center [1243, 19] width 77 height 20
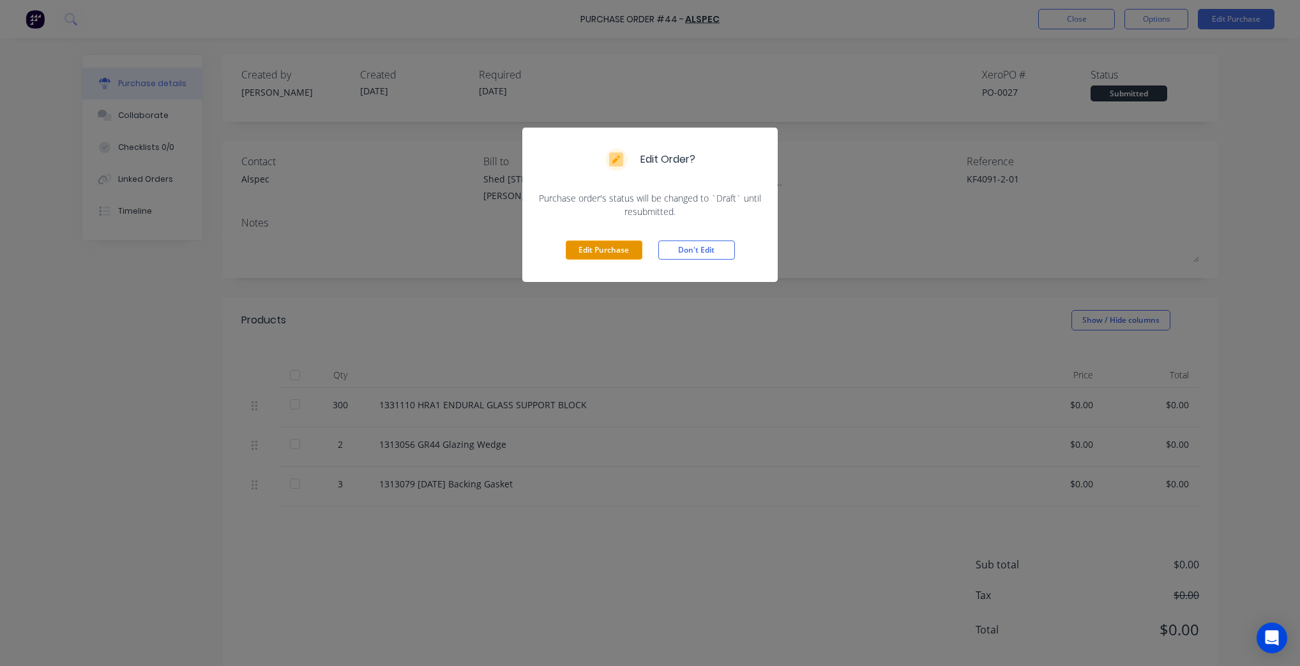
click at [603, 245] on button "Edit Purchase" at bounding box center [604, 250] width 77 height 19
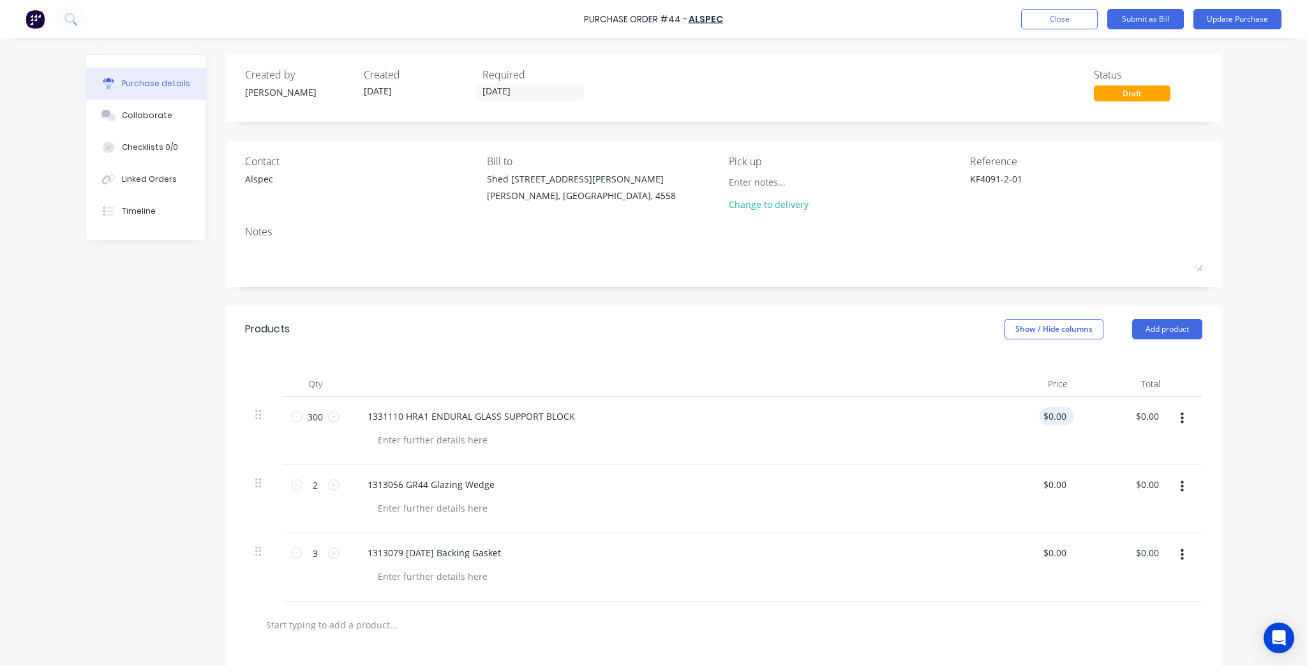
type textarea "x"
type input "0.00"
click at [1051, 420] on input "0.00" at bounding box center [1057, 416] width 24 height 19
type textarea "x"
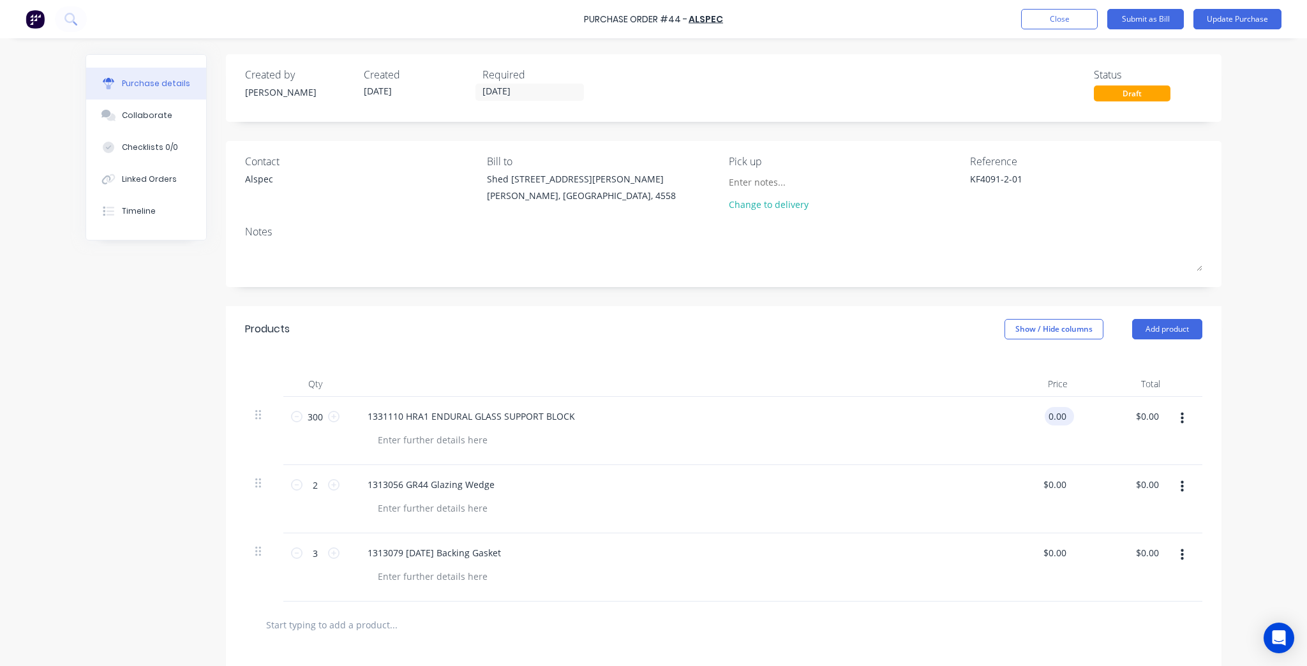
click at [1051, 420] on input "0.00" at bounding box center [1057, 416] width 24 height 19
paste input "37"
type input "0.37"
type textarea "x"
type input "$0.37"
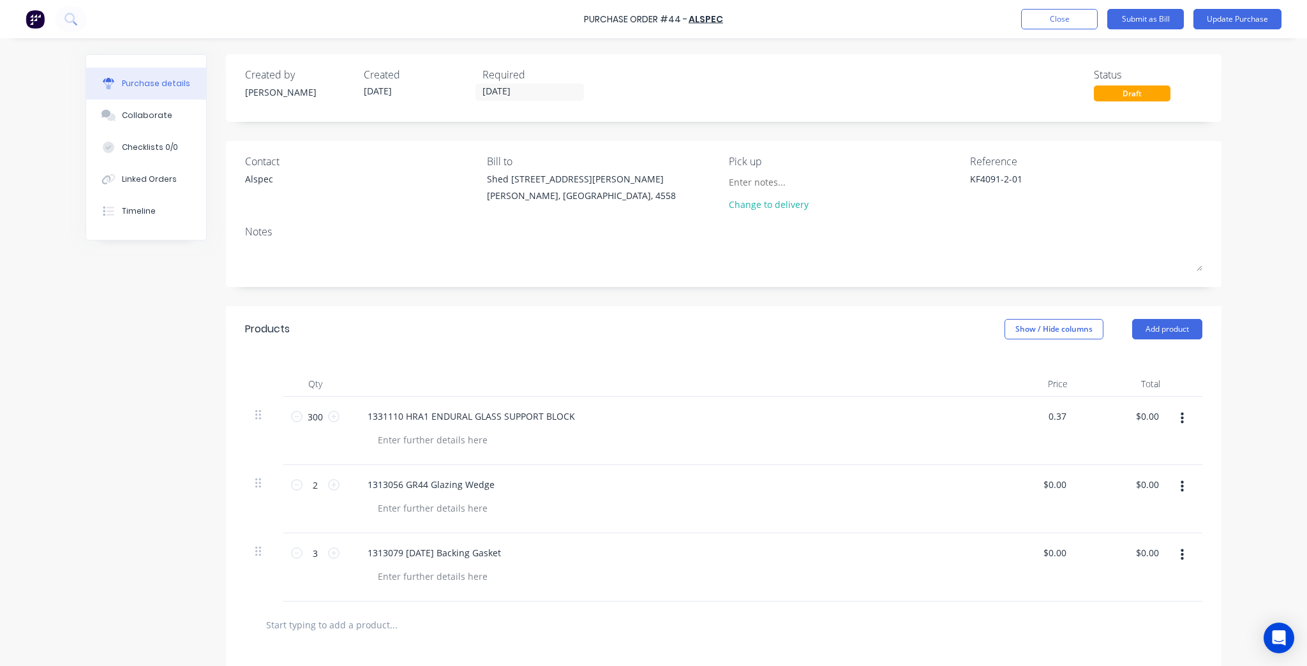
type input "$111.00"
click at [914, 380] on div at bounding box center [666, 385] width 638 height 26
type textarea "x"
type input "0.00"
click at [1042, 483] on input "0.00" at bounding box center [1054, 485] width 29 height 19
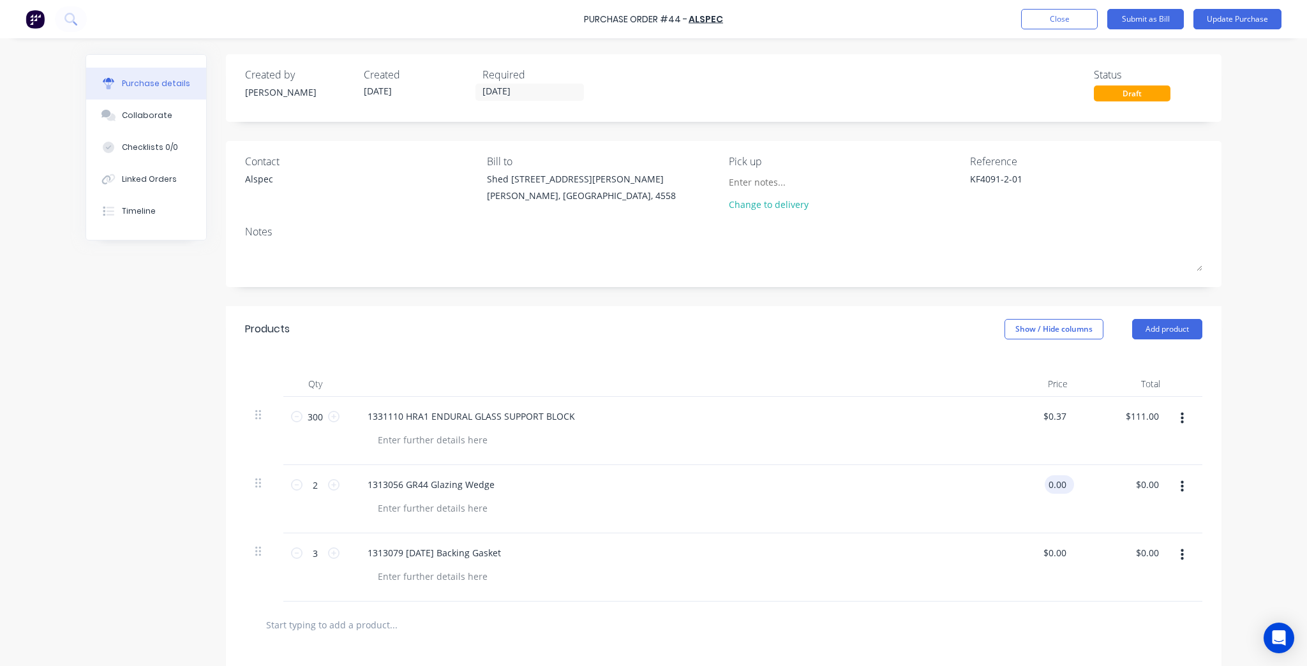
type textarea "x"
click at [1045, 483] on input "0.00" at bounding box center [1057, 485] width 24 height 19
paste input "88.81"
type input "88.81"
type textarea "x"
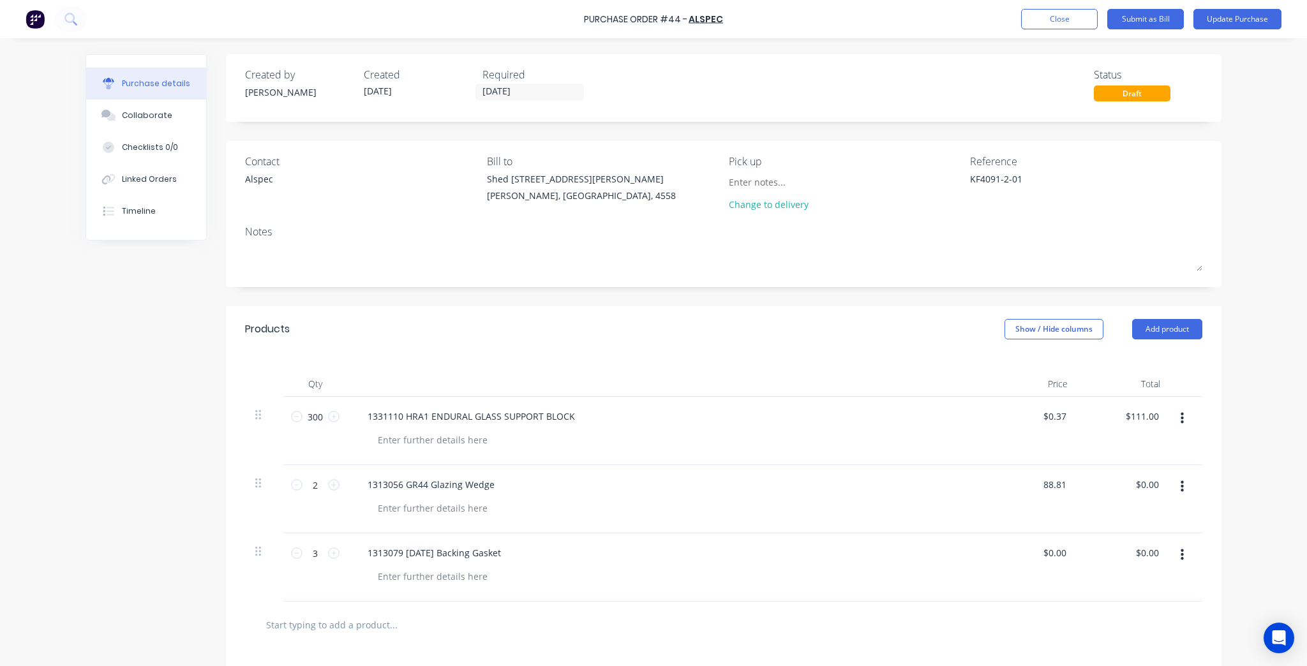
type input "$88.81"
type input "$177.62"
click at [861, 454] on div "1331110 HRA1 ENDURAL GLASS SUPPORT BLOCK" at bounding box center [666, 431] width 638 height 68
type textarea "x"
type input "0.00"
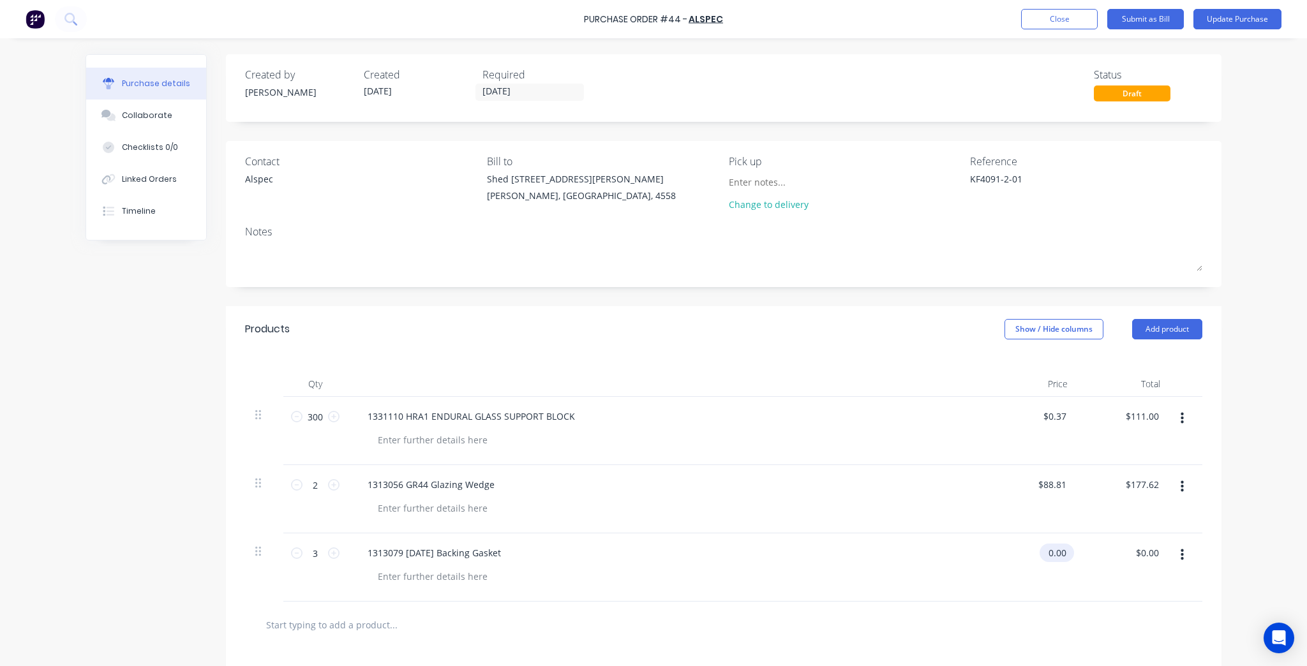
click at [1060, 559] on input "0.00" at bounding box center [1054, 553] width 29 height 19
type textarea "x"
click at [1060, 559] on input "0.00" at bounding box center [1057, 553] width 24 height 19
paste input "40.2"
type input "40.20"
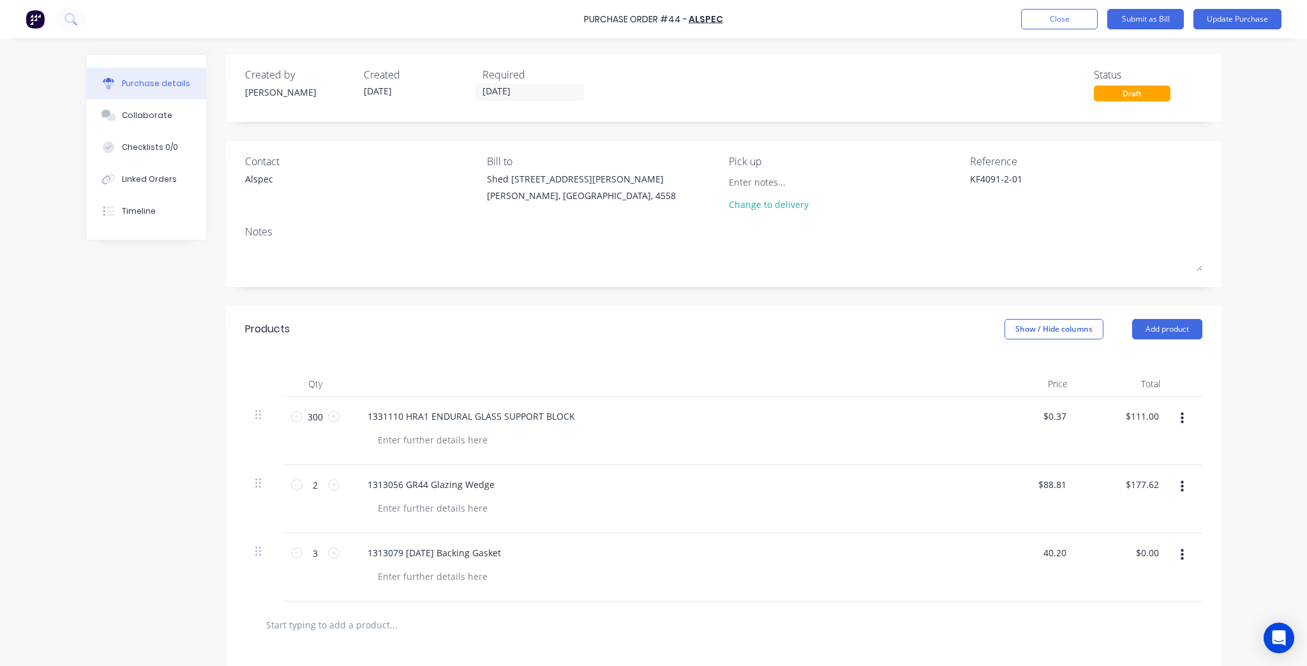
type textarea "x"
type input "$40.20"
type input "$120.60"
click at [860, 532] on div "1313056 GR44 Glazing Wedge" at bounding box center [666, 499] width 638 height 68
click at [1248, 13] on button "Update Purchase" at bounding box center [1238, 19] width 88 height 20
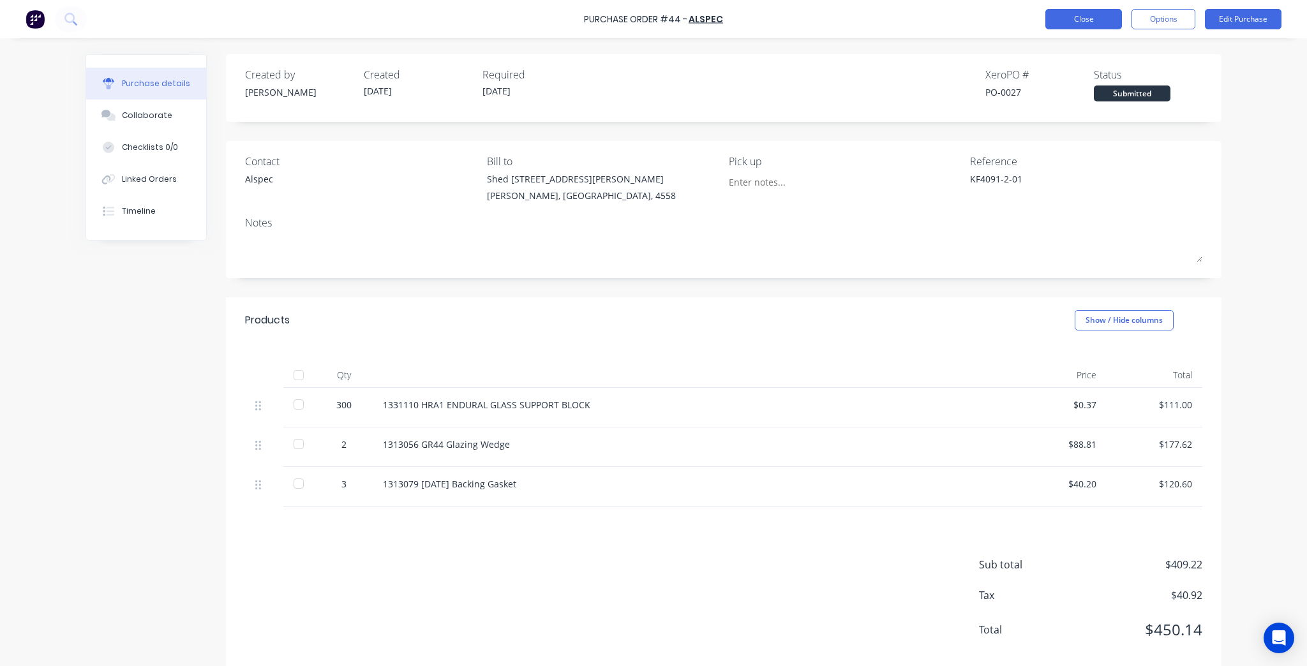
click at [1104, 17] on button "Close" at bounding box center [1084, 19] width 77 height 20
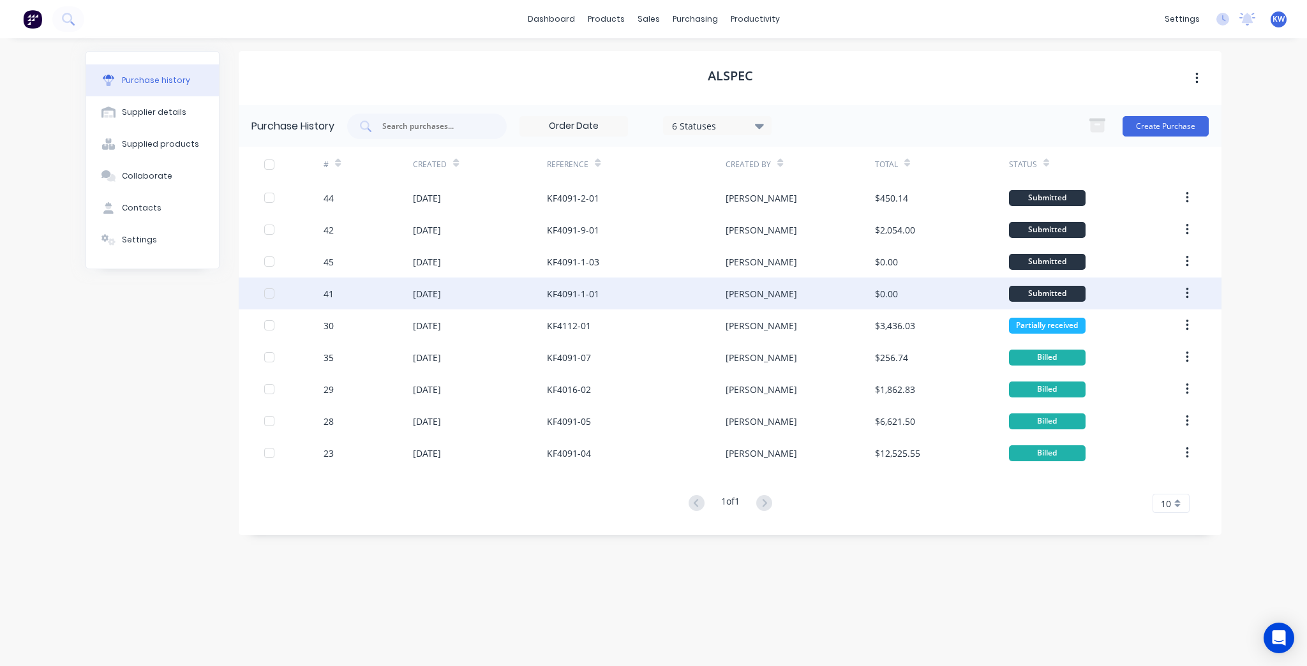
click at [850, 303] on div "[PERSON_NAME]" at bounding box center [800, 294] width 149 height 32
type textarea "x"
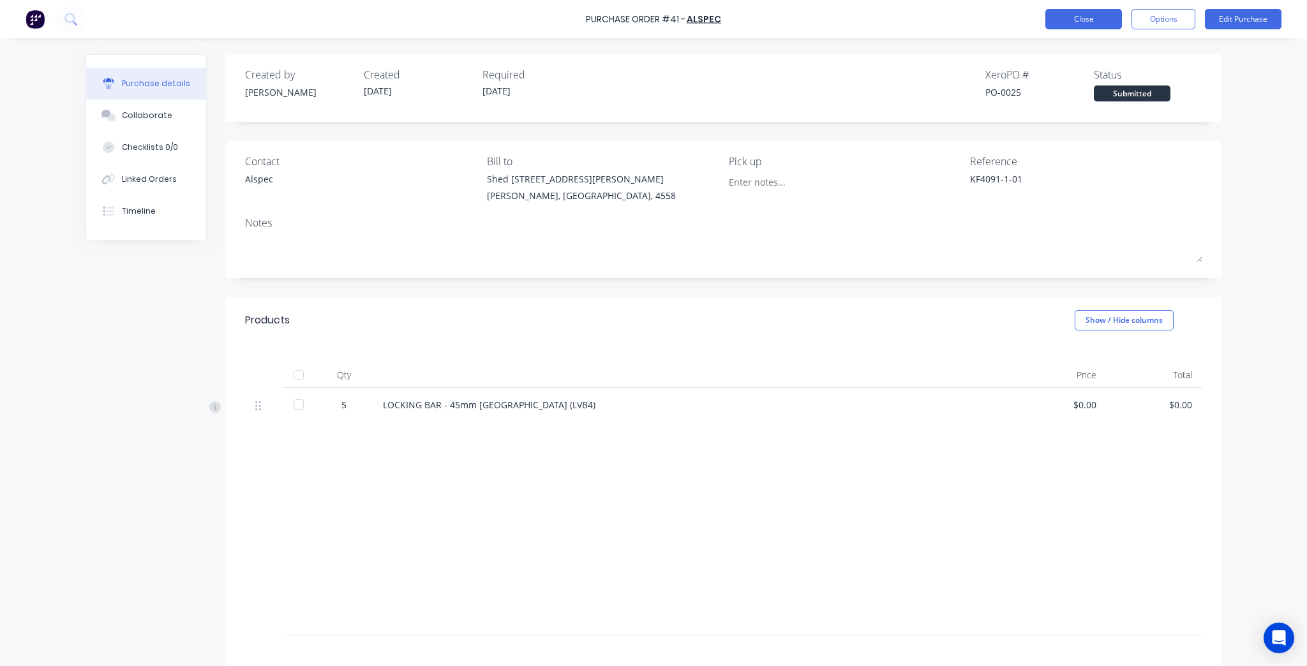
click at [1080, 11] on button "Close" at bounding box center [1084, 19] width 77 height 20
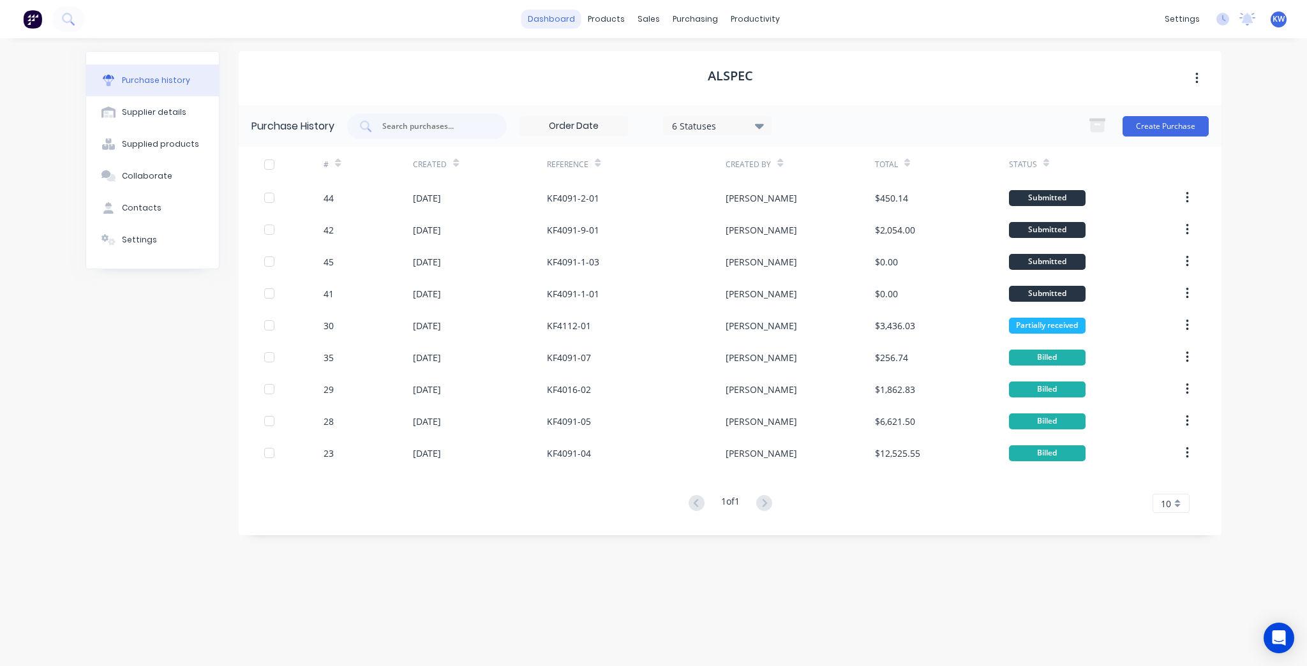
click at [540, 13] on link "dashboard" at bounding box center [552, 19] width 60 height 19
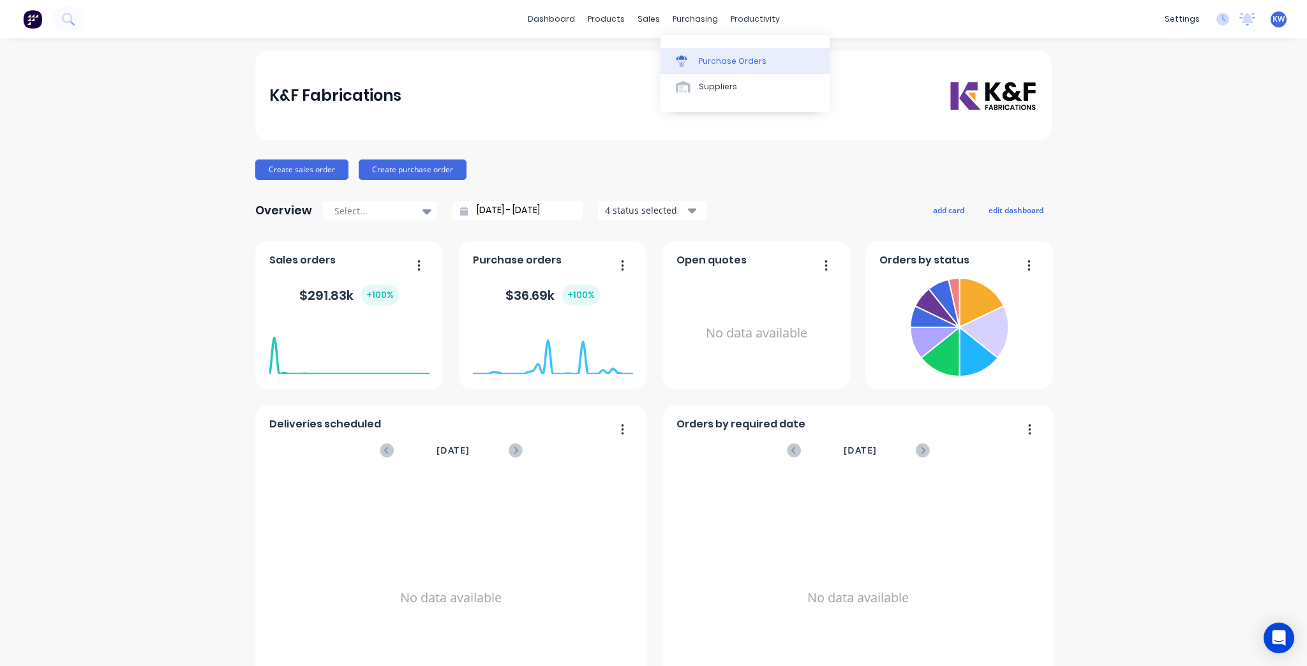
click at [709, 56] on div "Purchase Orders" at bounding box center [733, 61] width 68 height 11
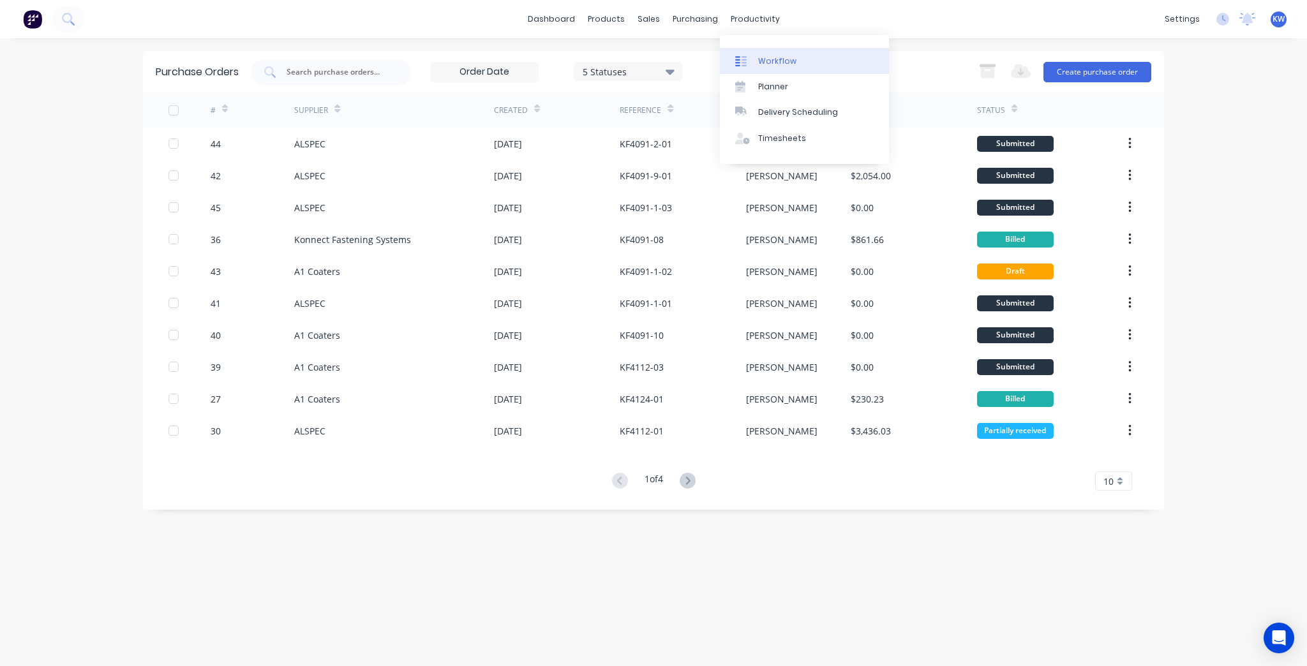
click at [772, 56] on div "Workflow" at bounding box center [777, 61] width 38 height 11
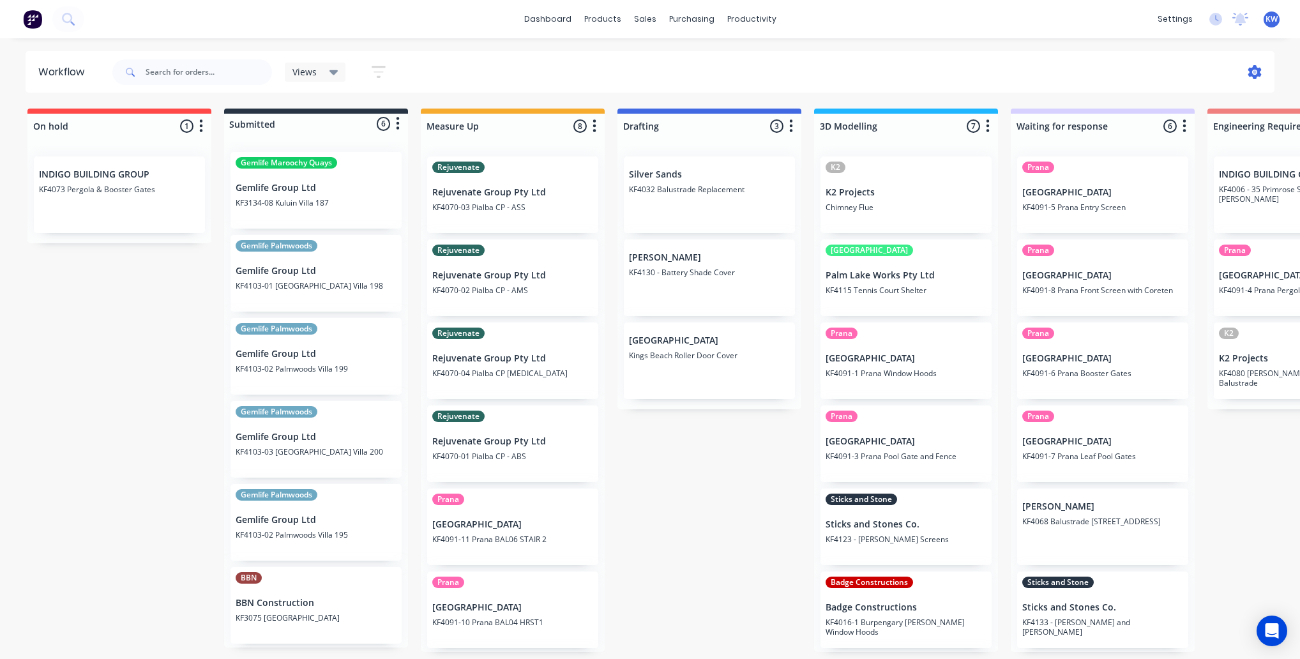
click at [1249, 72] on icon at bounding box center [1254, 72] width 13 height 14
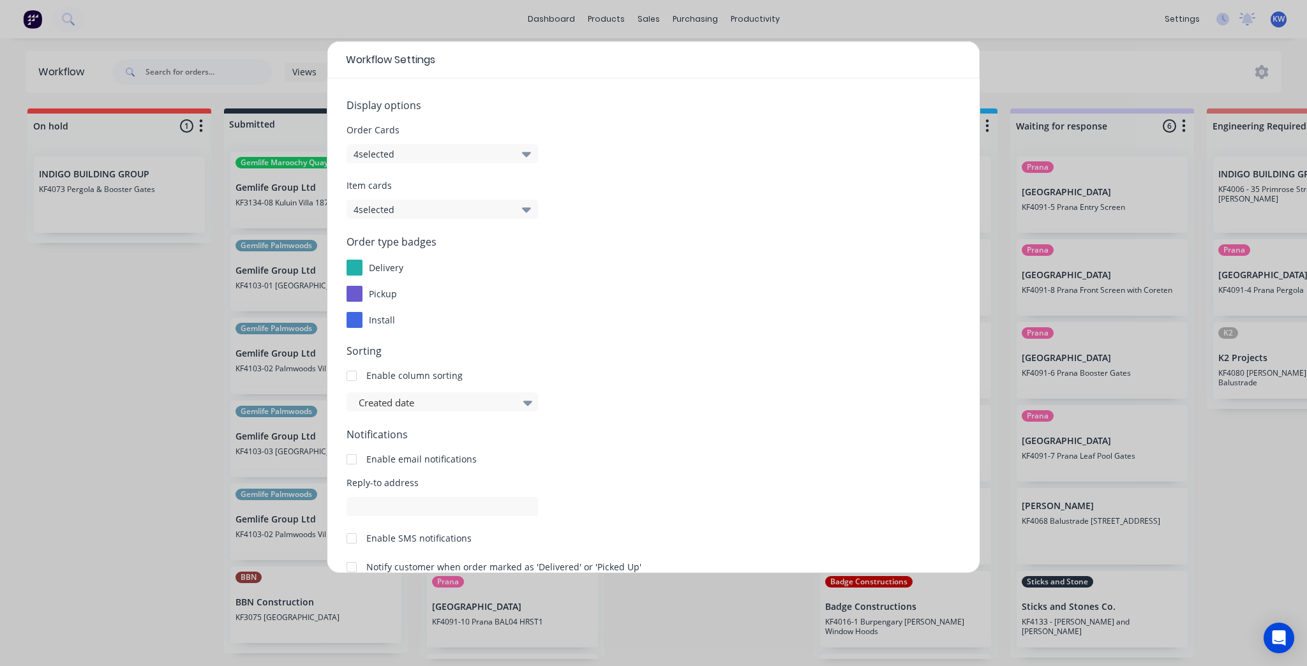
click at [1111, 69] on div "Workflow Settings Display options Order Cards 4 selected Item cards 4 selected …" at bounding box center [653, 333] width 1307 height 666
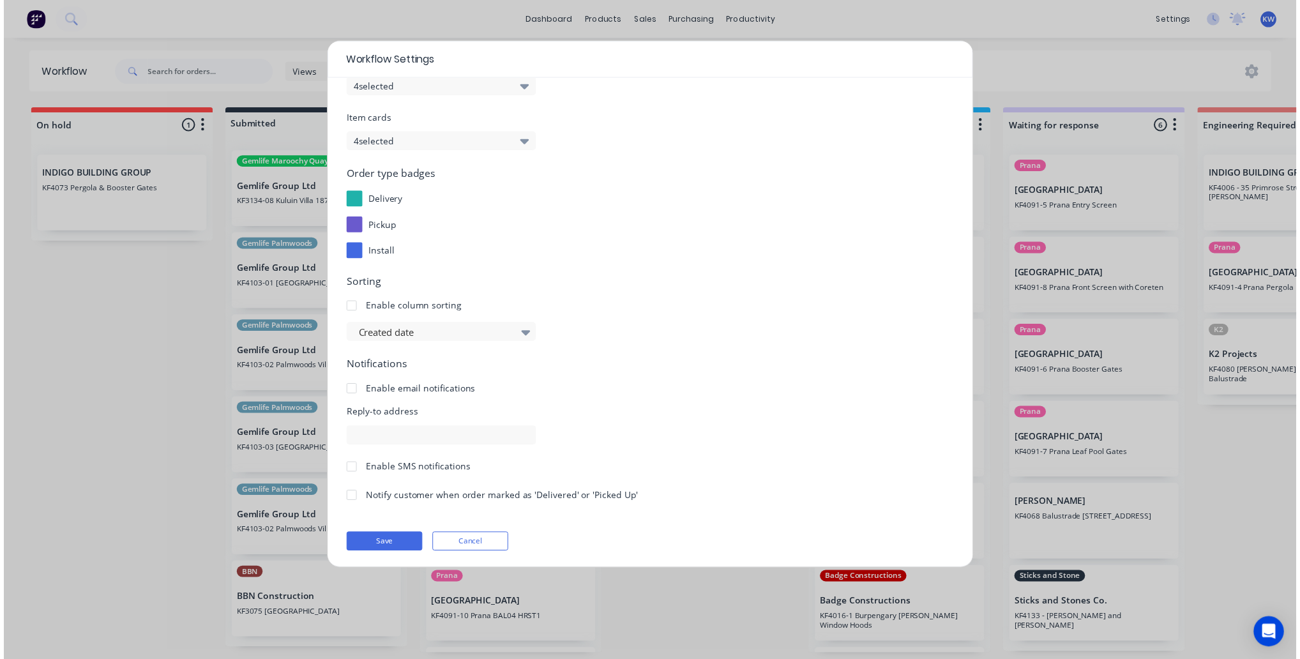
scroll to position [69, 0]
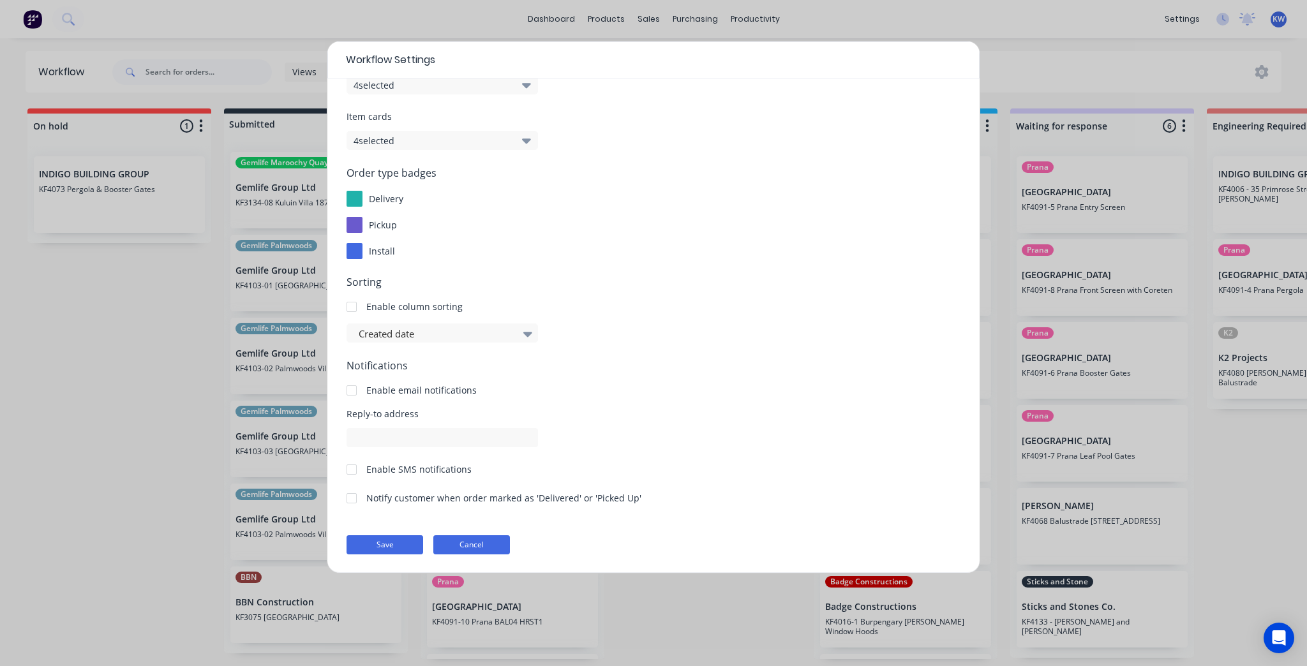
click at [458, 536] on button "Cancel" at bounding box center [471, 545] width 77 height 19
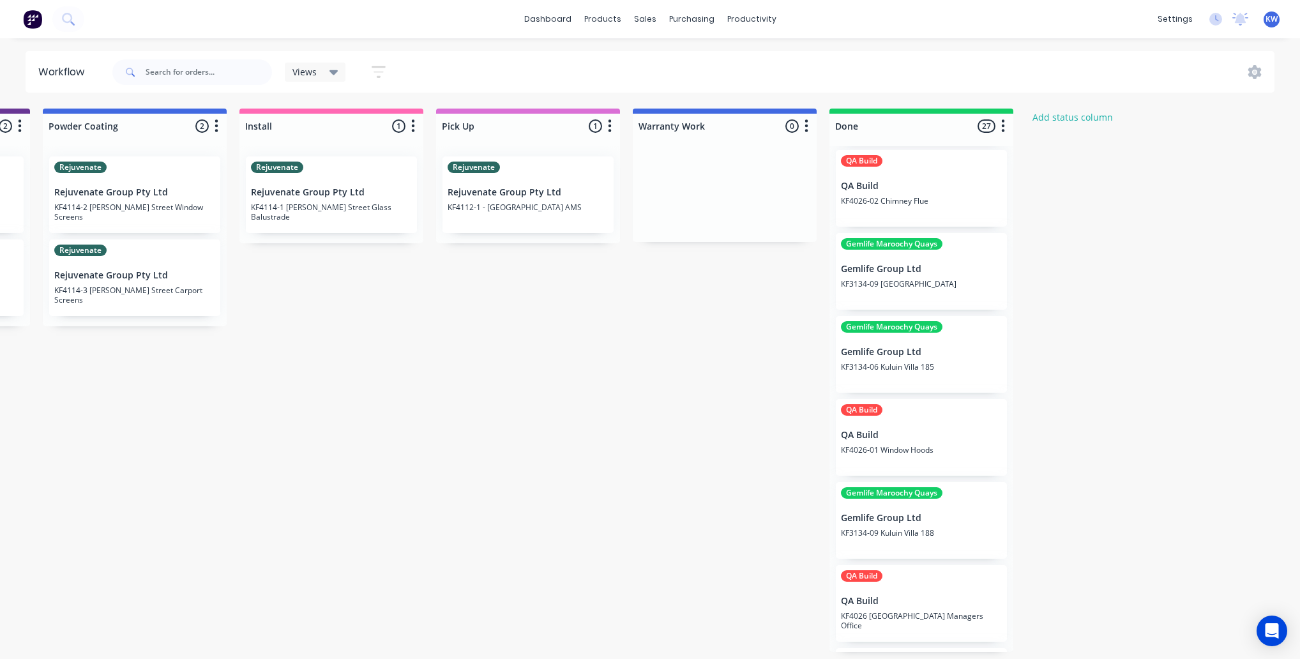
scroll to position [0, 1473]
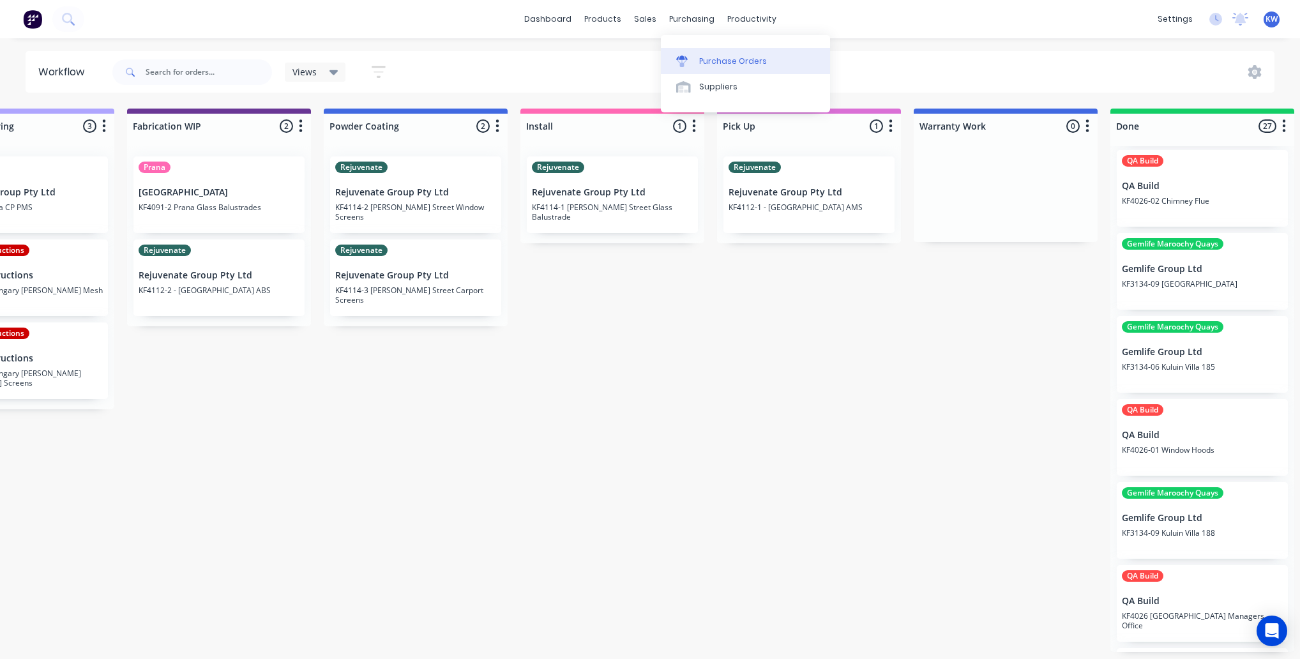
click at [714, 64] on div "Purchase Orders" at bounding box center [733, 61] width 68 height 11
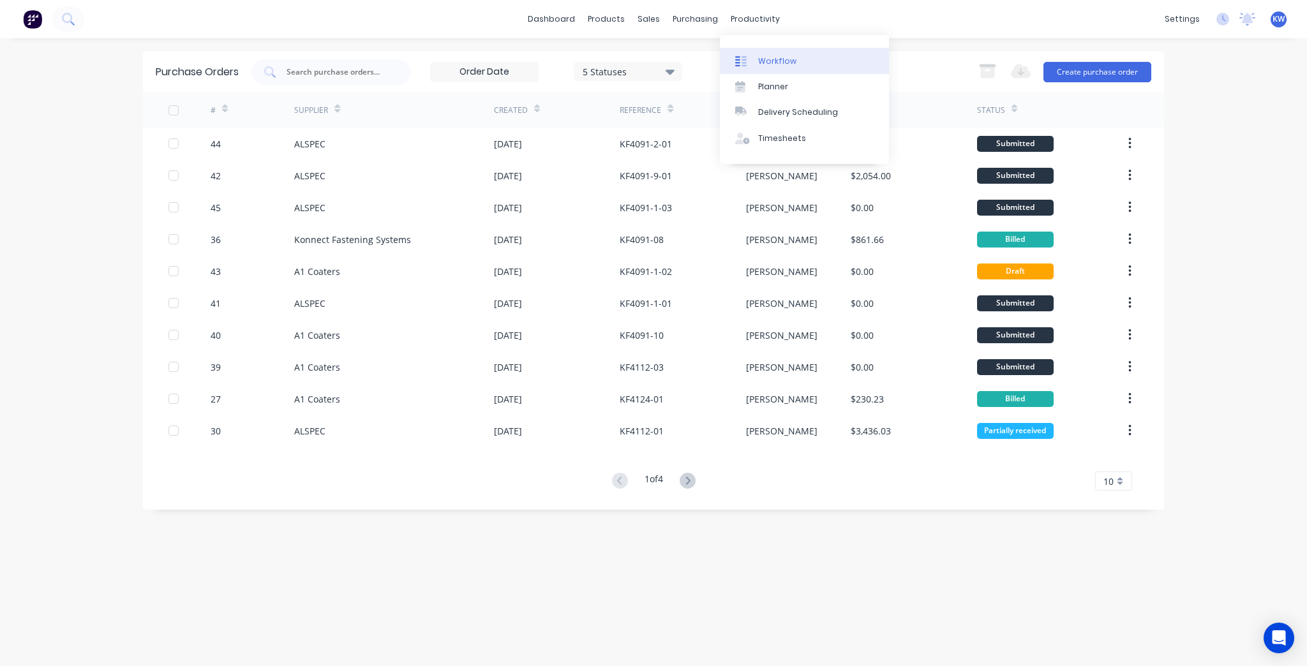
click at [761, 70] on link "Workflow" at bounding box center [804, 61] width 169 height 26
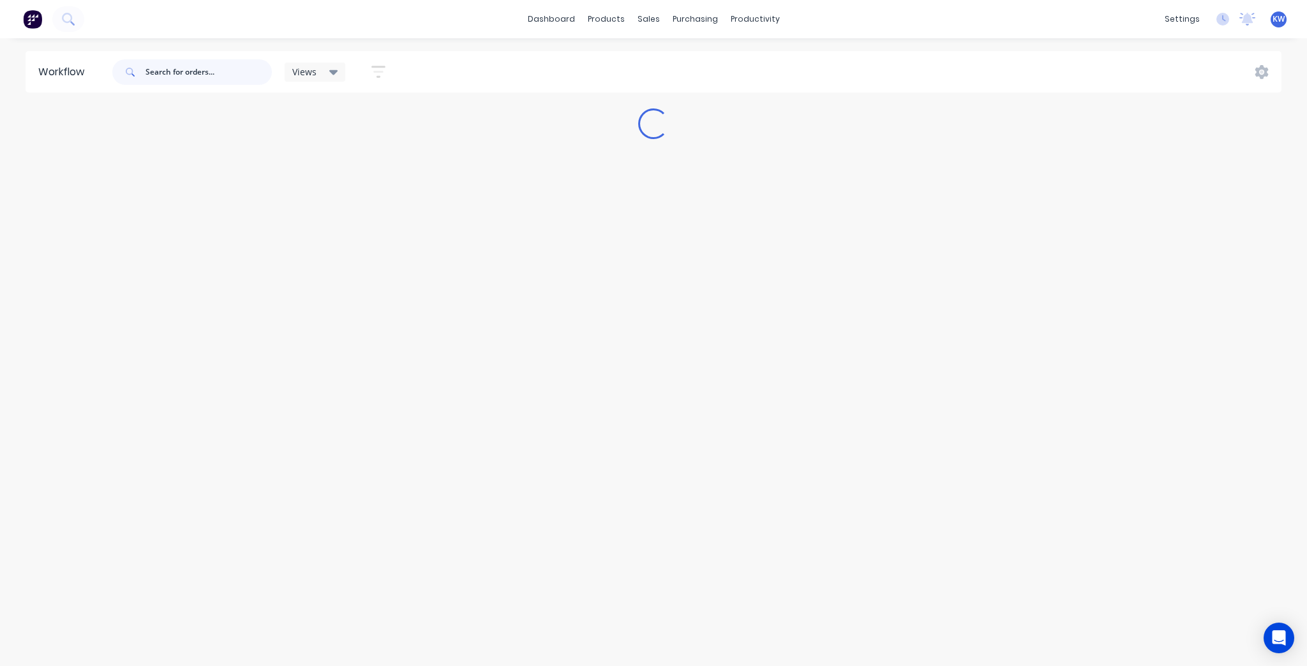
click at [192, 67] on input "text" at bounding box center [209, 72] width 126 height 26
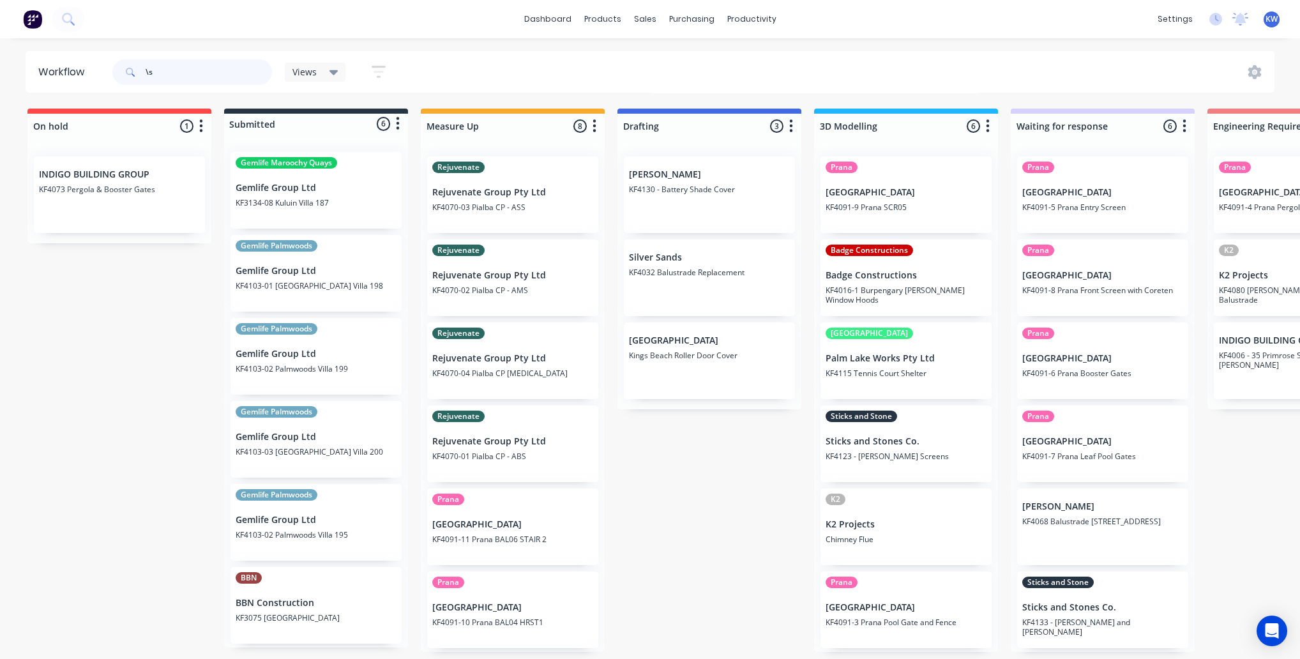
type input "\"
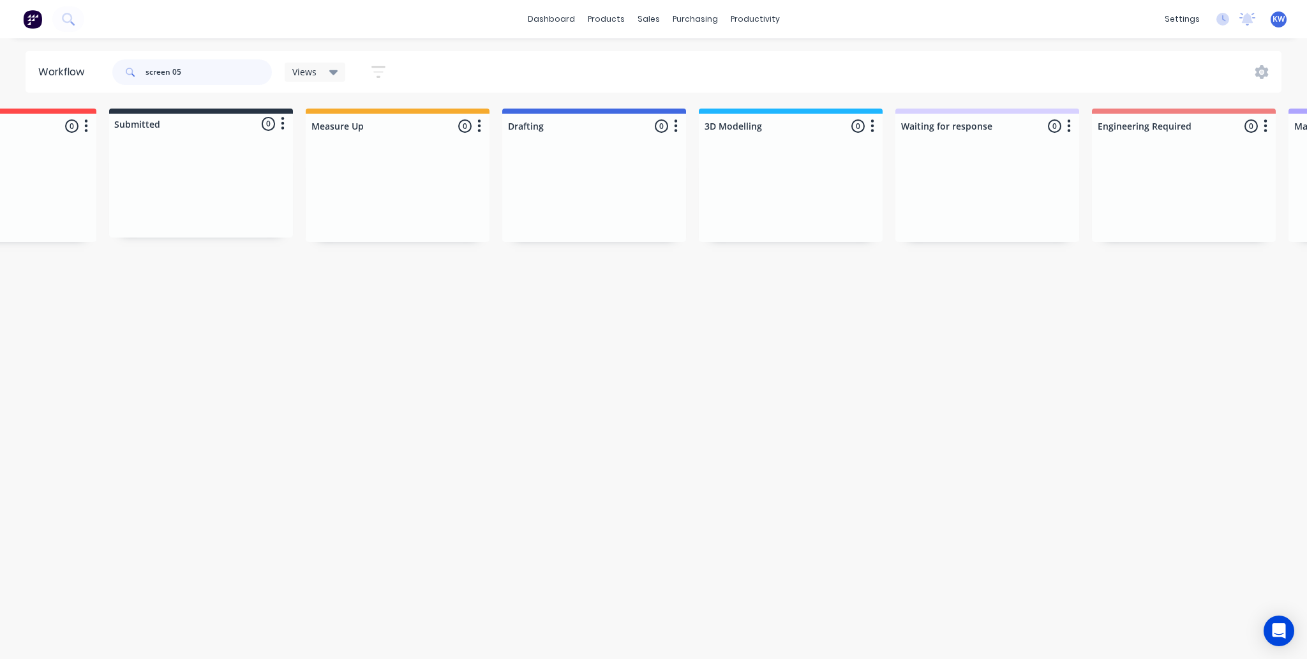
scroll to position [0, 105]
click at [174, 69] on input "screen 05" at bounding box center [209, 72] width 126 height 26
type input "s"
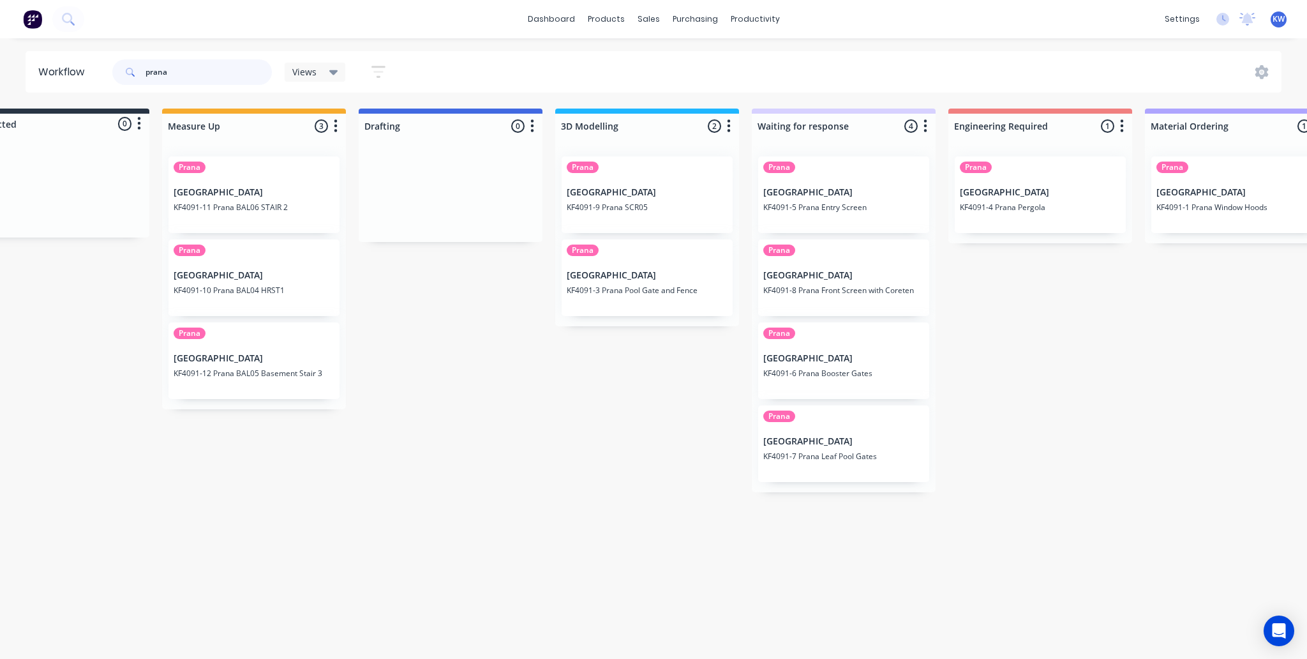
scroll to position [0, 262]
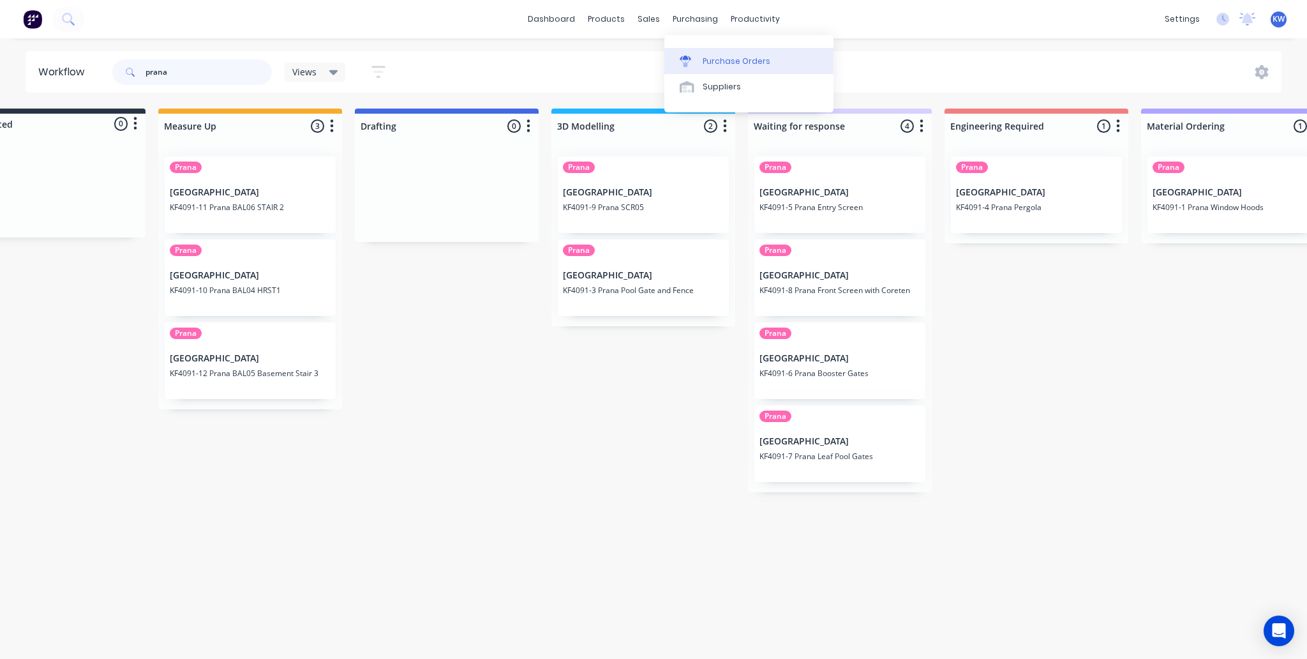
type input "prana"
click at [707, 57] on div "Purchase Orders" at bounding box center [737, 61] width 68 height 11
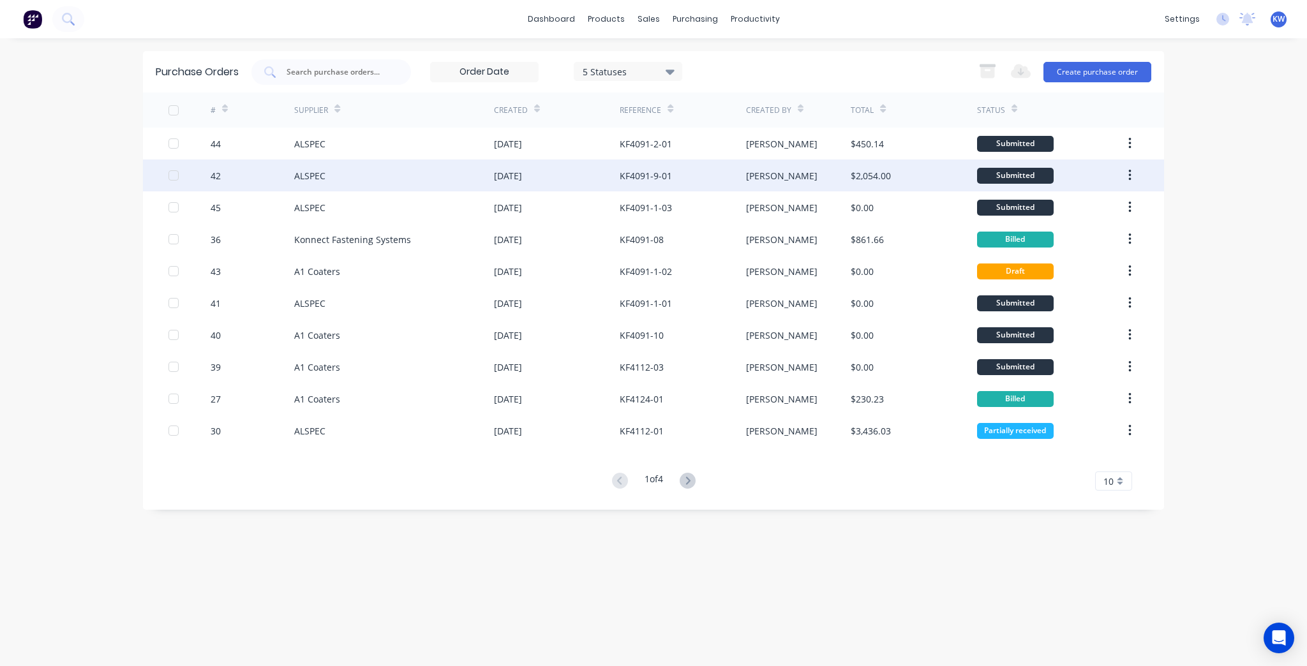
click at [806, 163] on div "[PERSON_NAME]" at bounding box center [798, 176] width 105 height 32
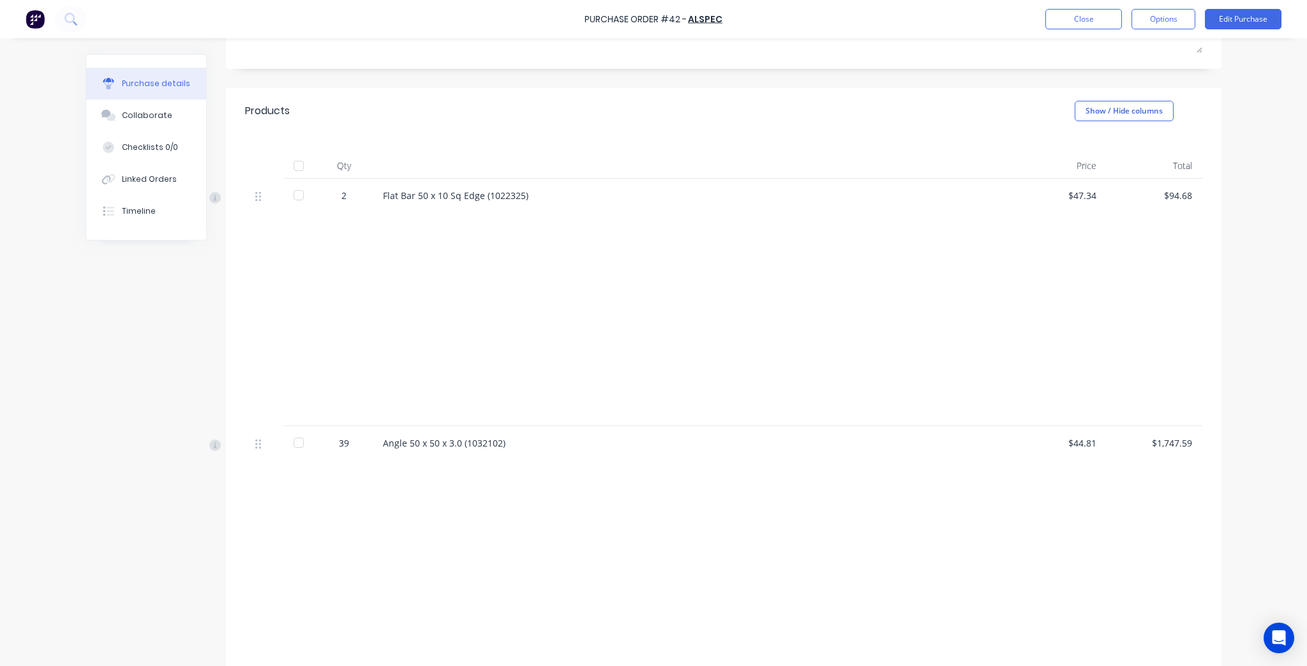
scroll to position [123, 0]
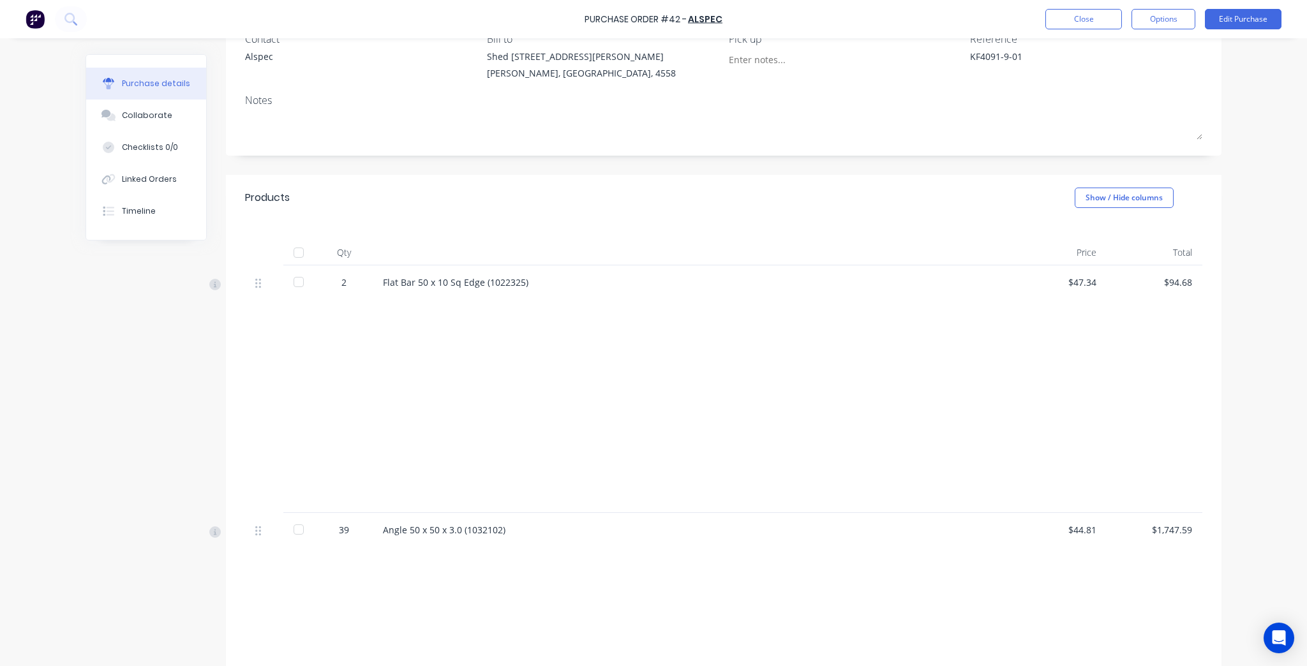
type textarea "x"
click at [1085, 20] on button "Close" at bounding box center [1084, 19] width 77 height 20
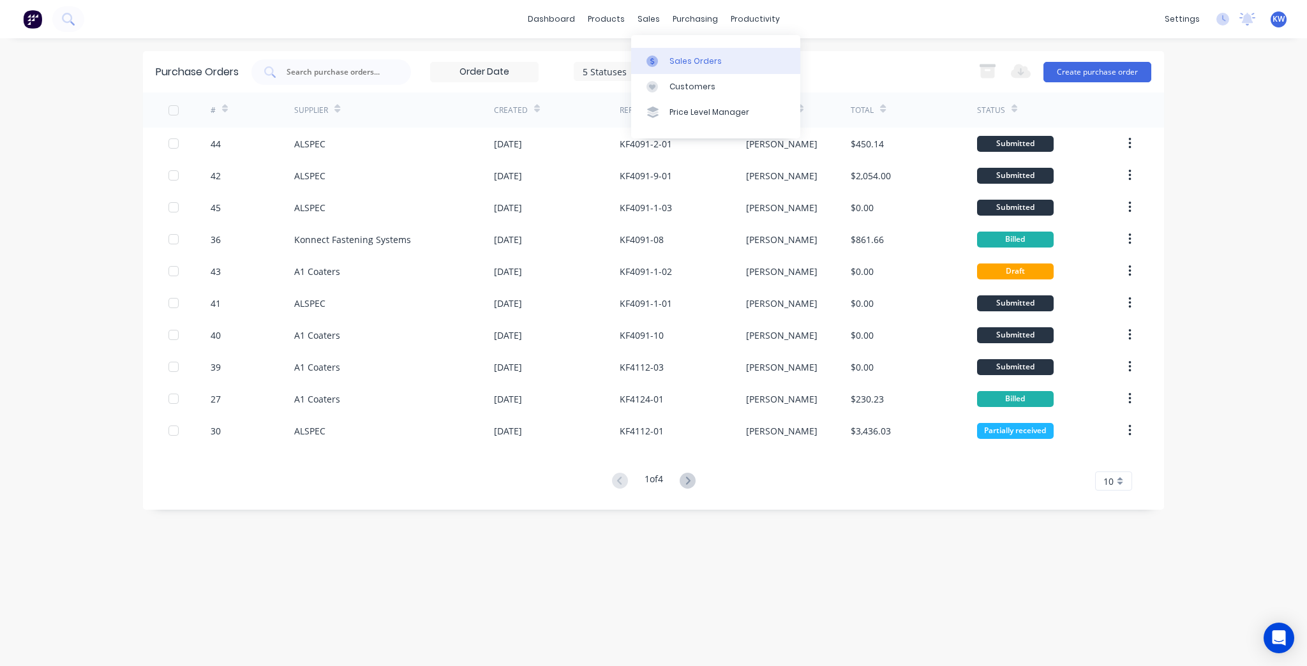
click at [651, 62] on icon at bounding box center [652, 61] width 11 height 11
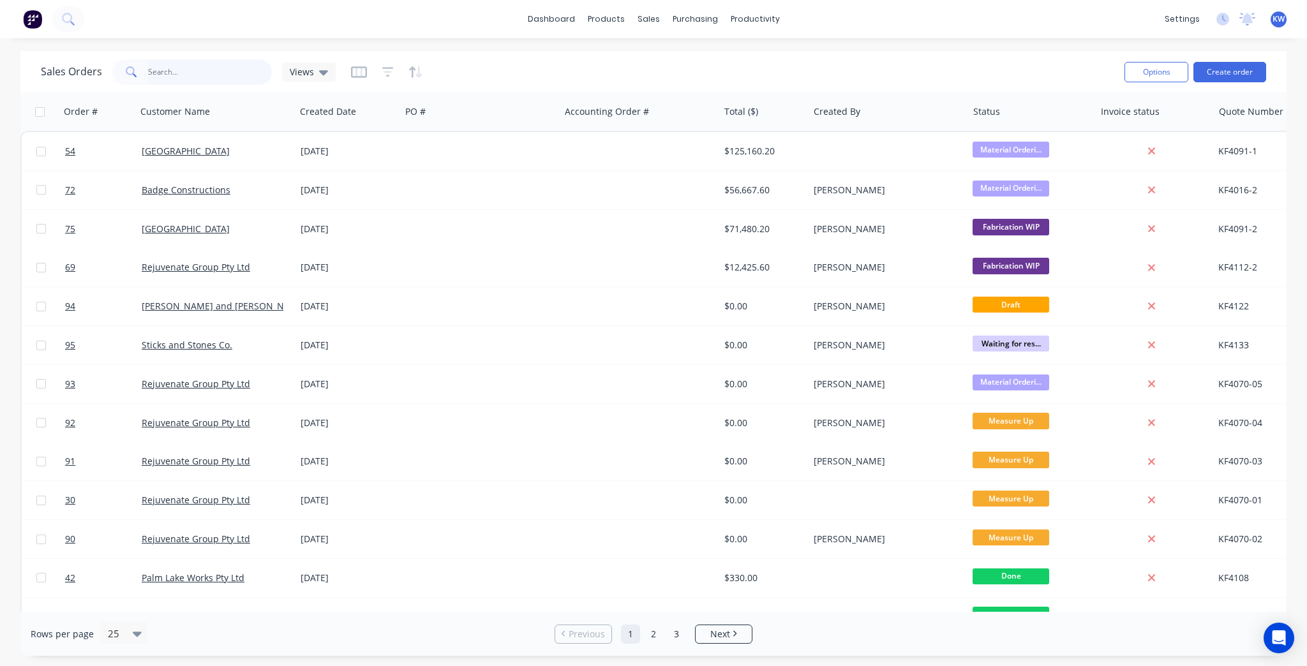
click at [201, 72] on input "text" at bounding box center [210, 72] width 124 height 26
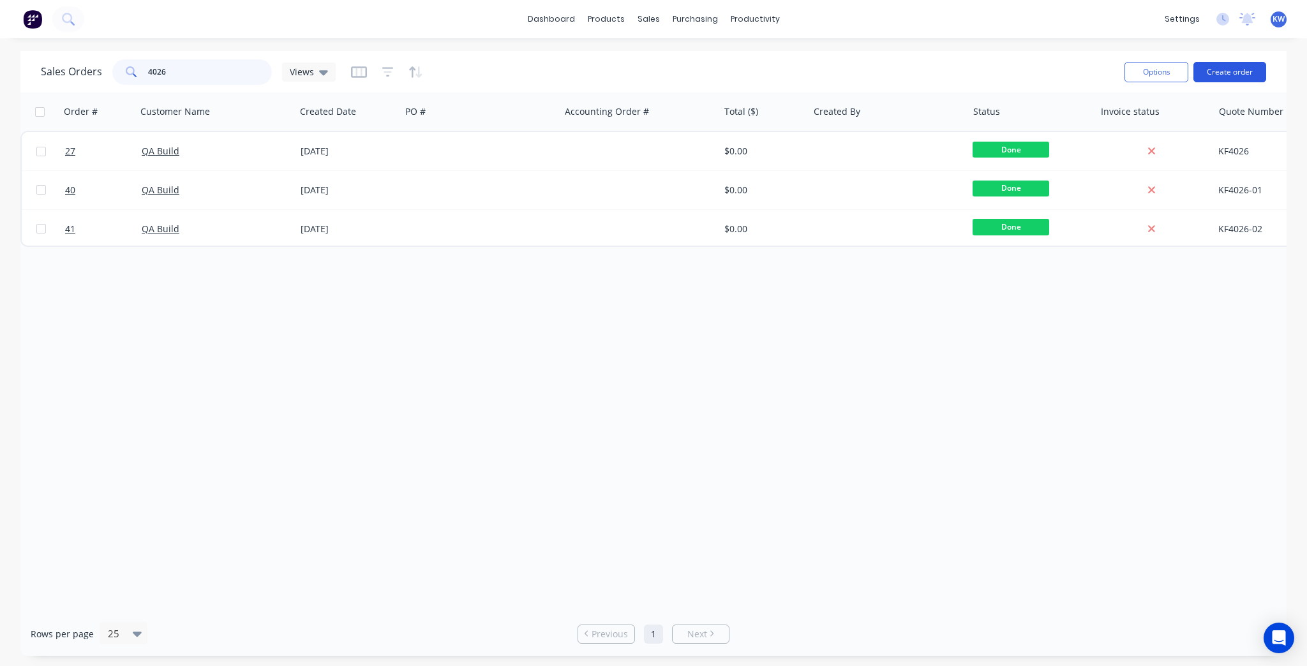
type input "4026"
click at [1248, 73] on button "Create order" at bounding box center [1230, 72] width 73 height 20
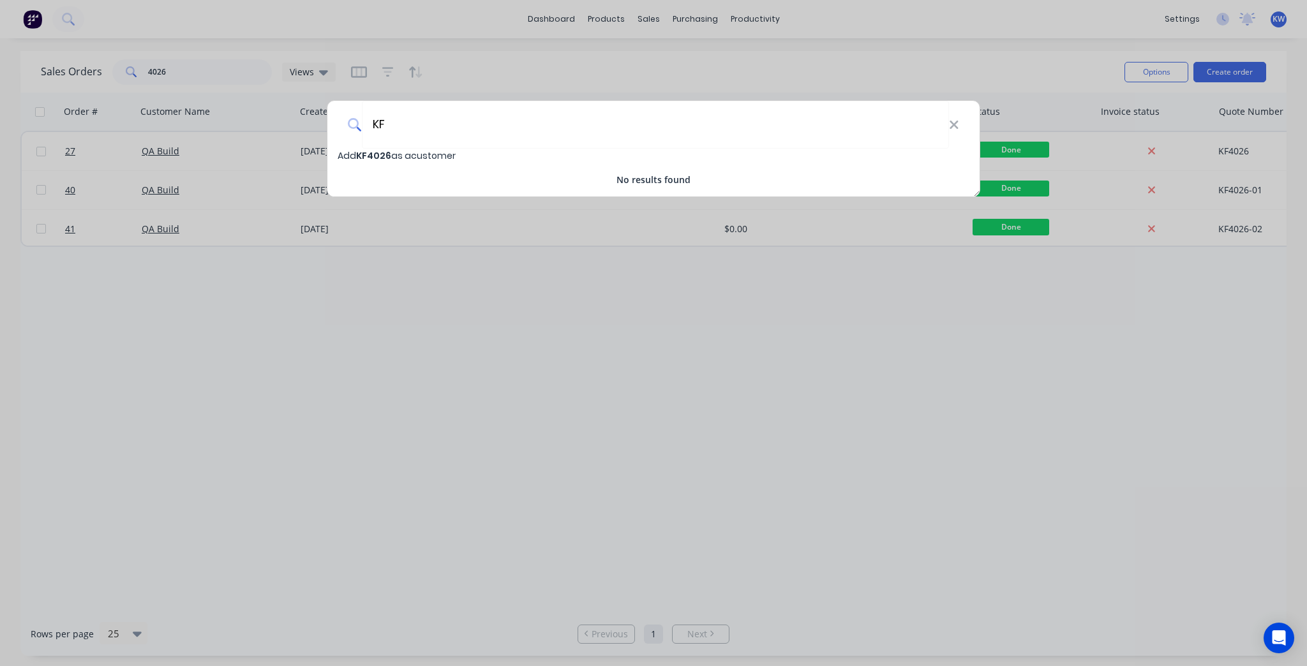
type input "K"
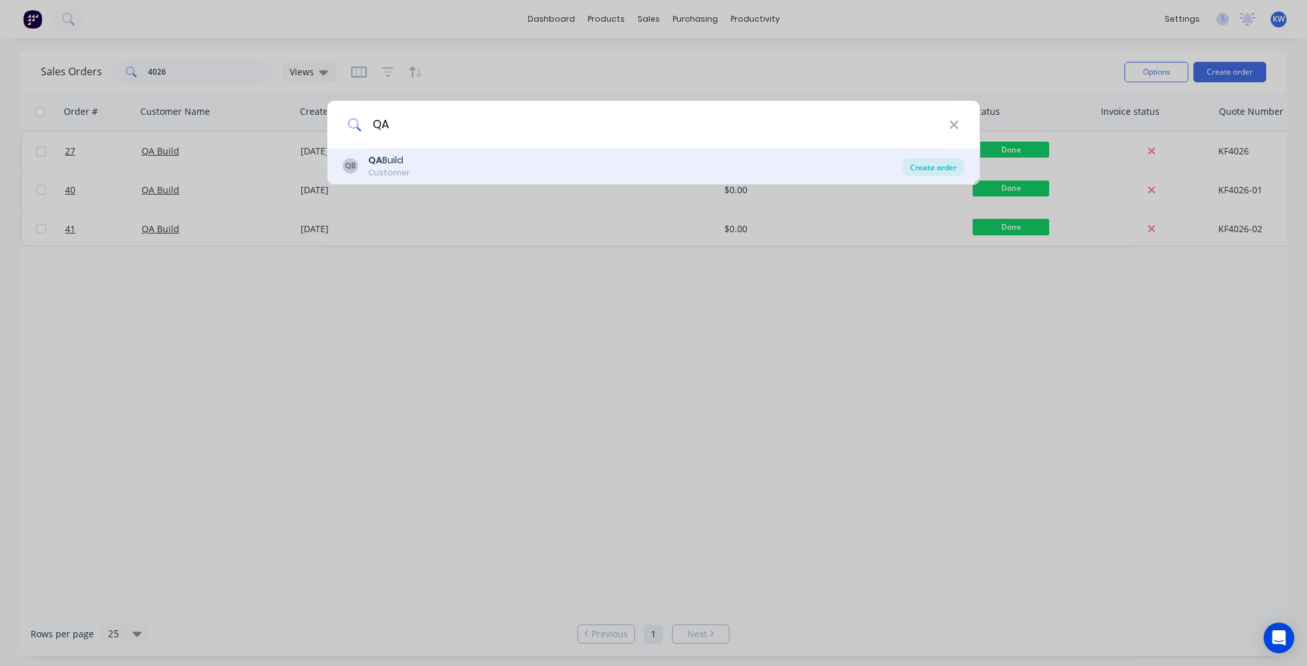
type input "QA"
click at [932, 165] on div "Create order" at bounding box center [934, 167] width 62 height 18
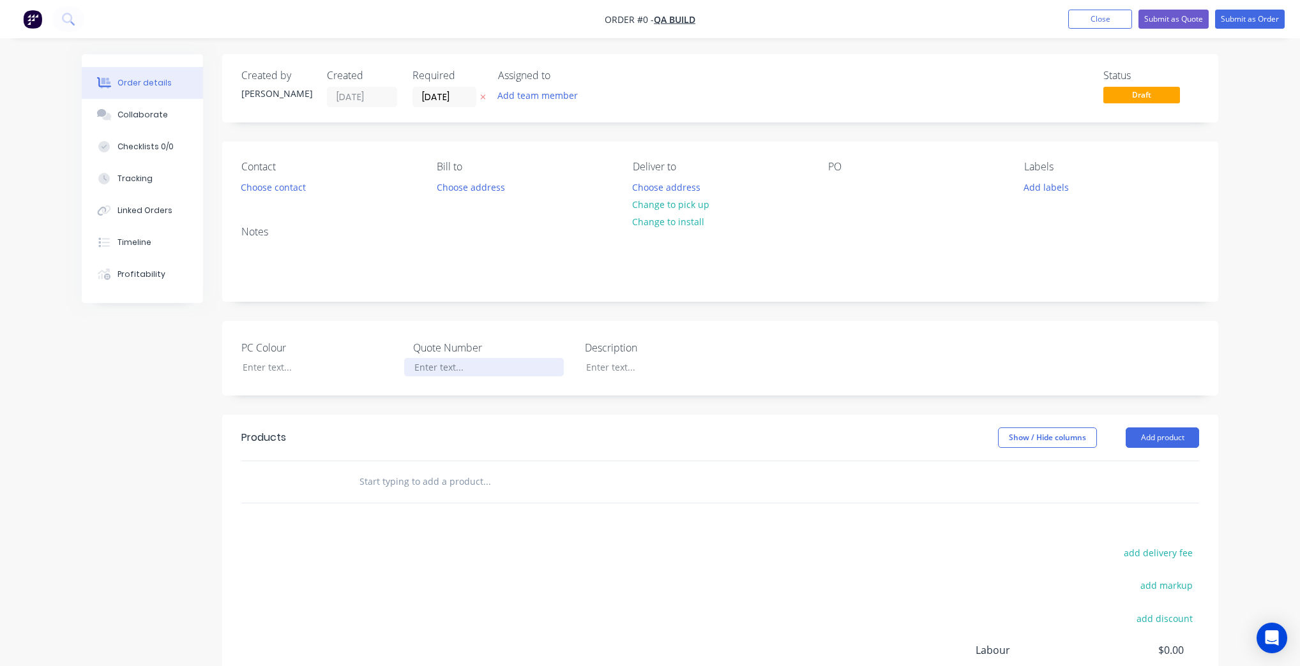
click at [455, 368] on div at bounding box center [484, 367] width 160 height 19
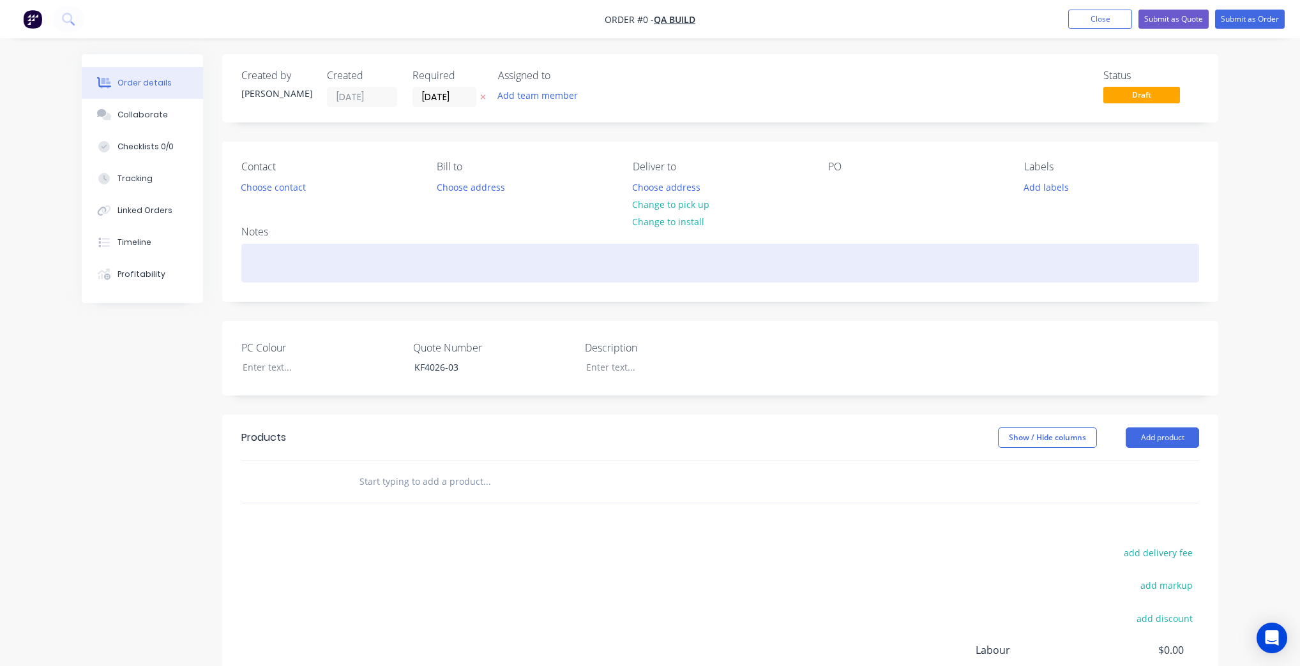
click at [340, 272] on div "Order details Collaborate Checklists 0/0 Tracking Linked Orders Timeline Profit…" at bounding box center [650, 441] width 1162 height 775
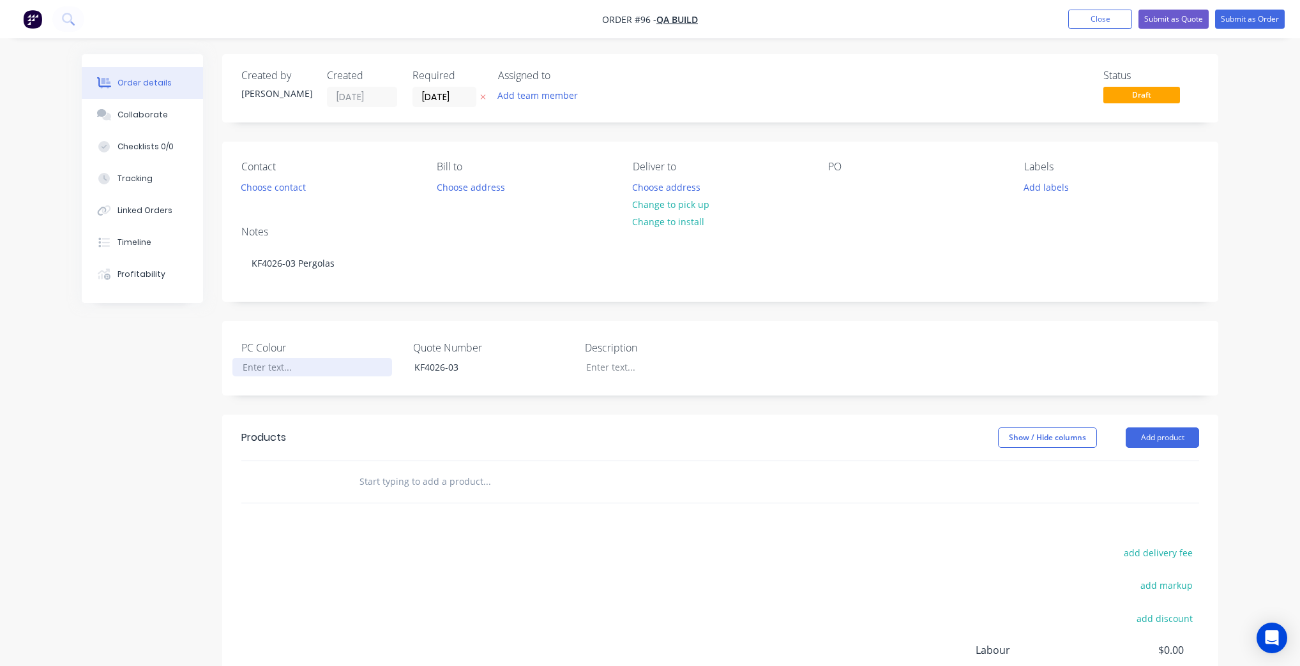
click at [279, 363] on div at bounding box center [312, 367] width 160 height 19
click at [641, 370] on div at bounding box center [656, 367] width 160 height 19
click at [696, 225] on button "Change to install" at bounding box center [669, 221] width 86 height 17
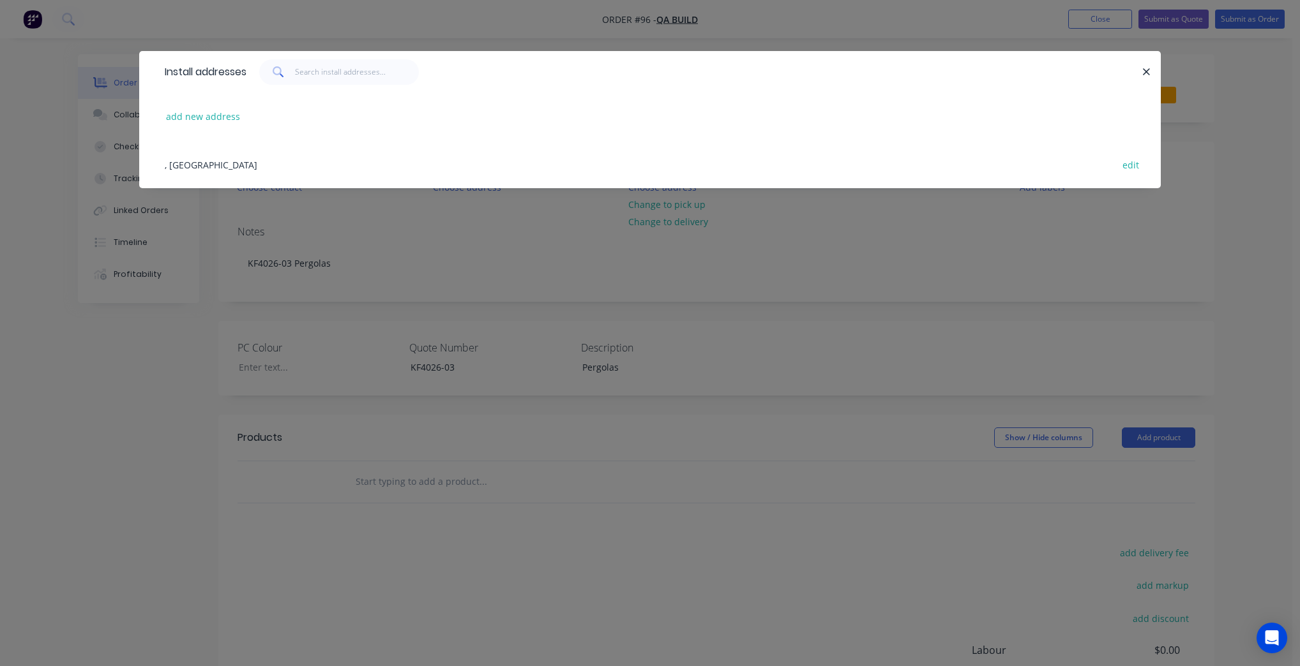
click at [1131, 72] on div at bounding box center [693, 72] width 895 height 26
click at [1142, 72] on icon "button" at bounding box center [1146, 71] width 8 height 11
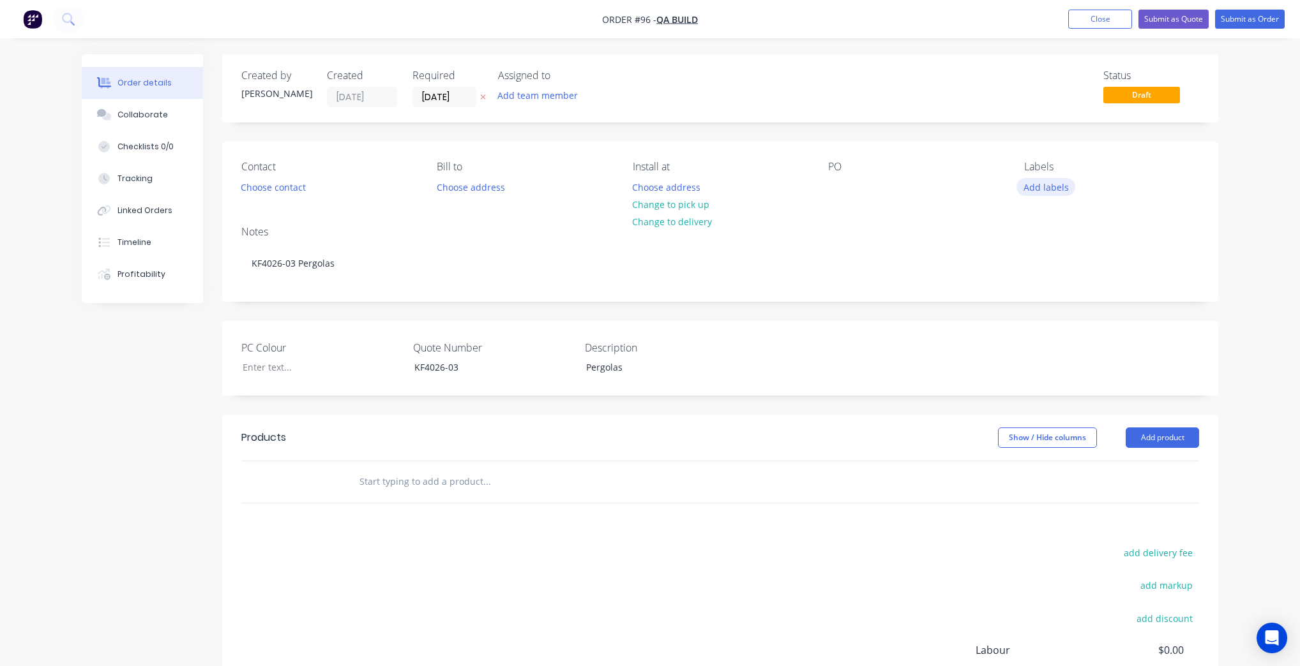
click at [1048, 183] on button "Add labels" at bounding box center [1045, 186] width 59 height 17
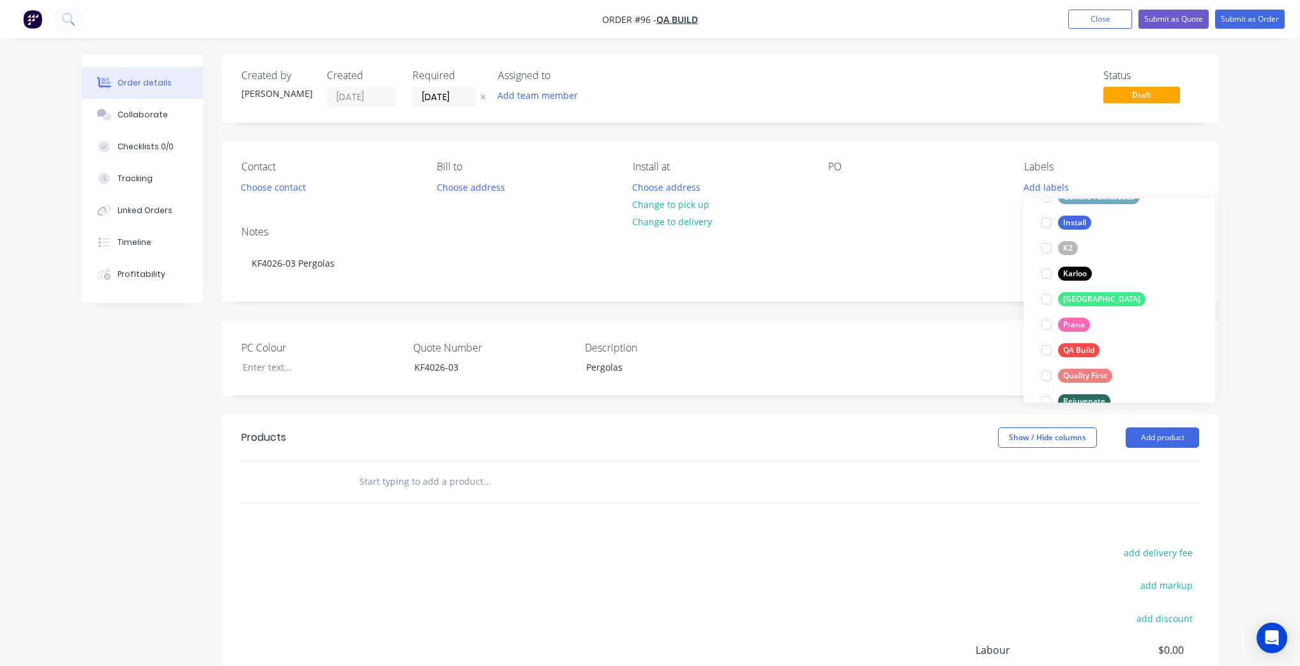
scroll to position [306, 0]
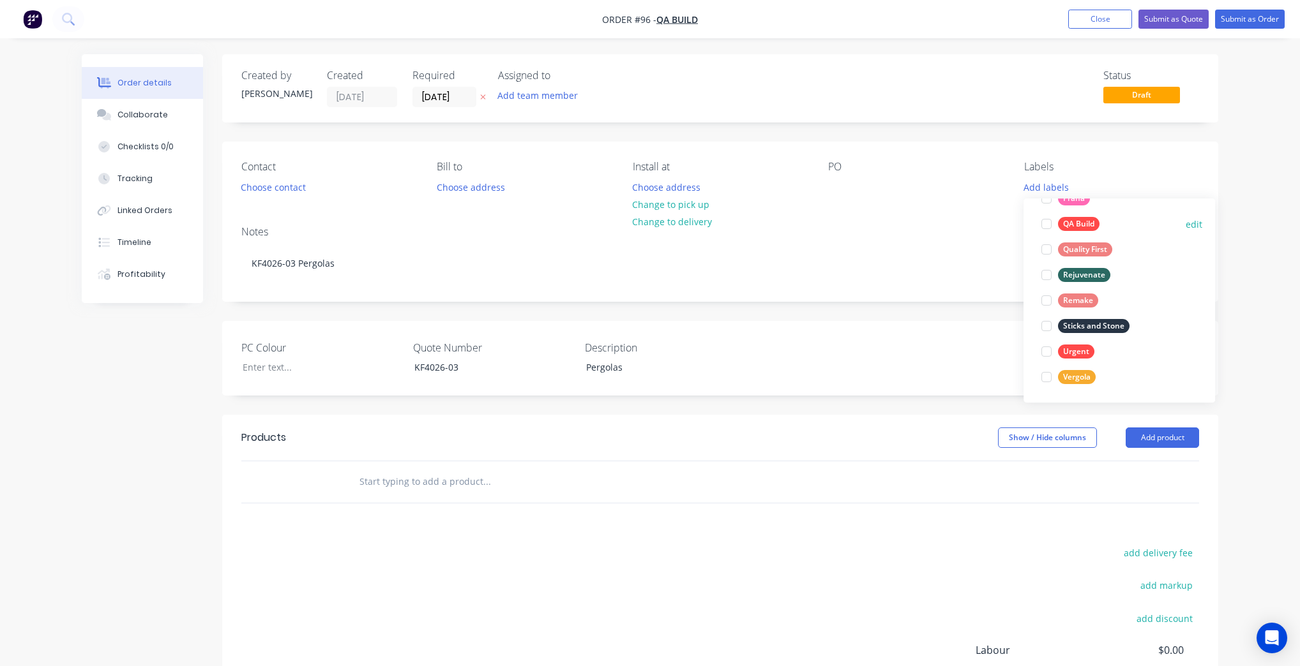
click at [1053, 222] on div at bounding box center [1047, 224] width 26 height 26
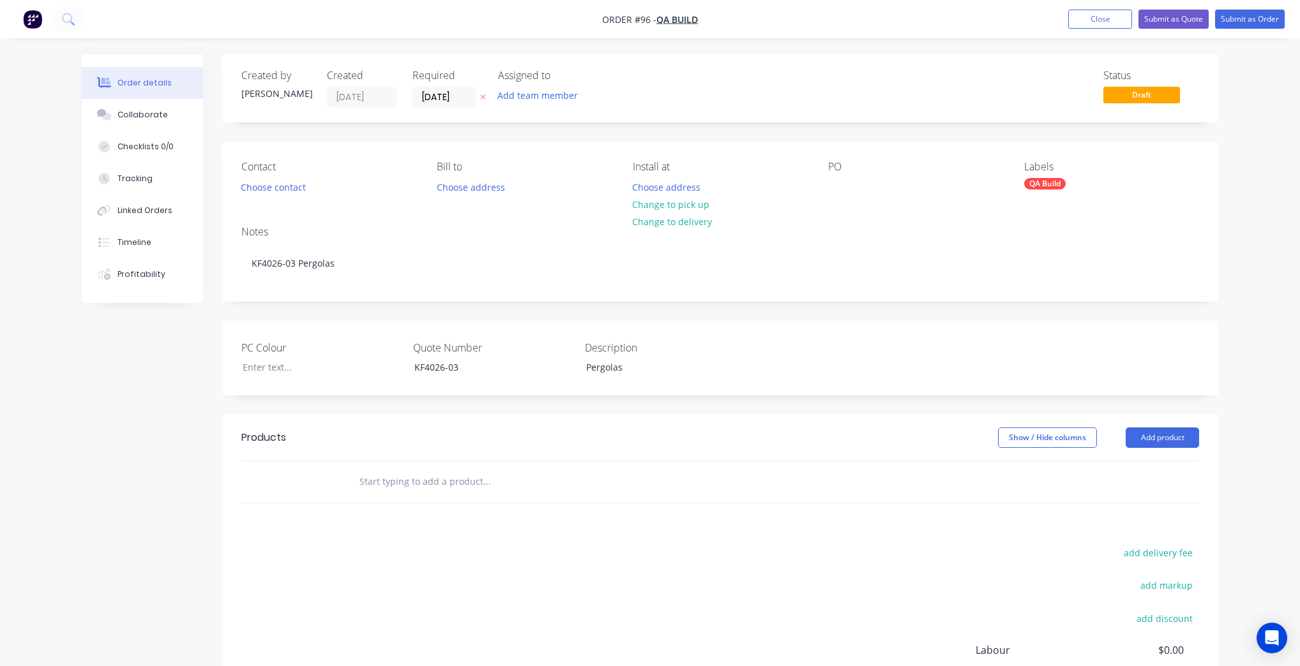
click at [971, 130] on div "Created by Kim Created 13/10/25 Required 13/10/25 Assigned to Add team member S…" at bounding box center [720, 432] width 996 height 756
click at [290, 193] on button "Choose contact" at bounding box center [273, 186] width 79 height 17
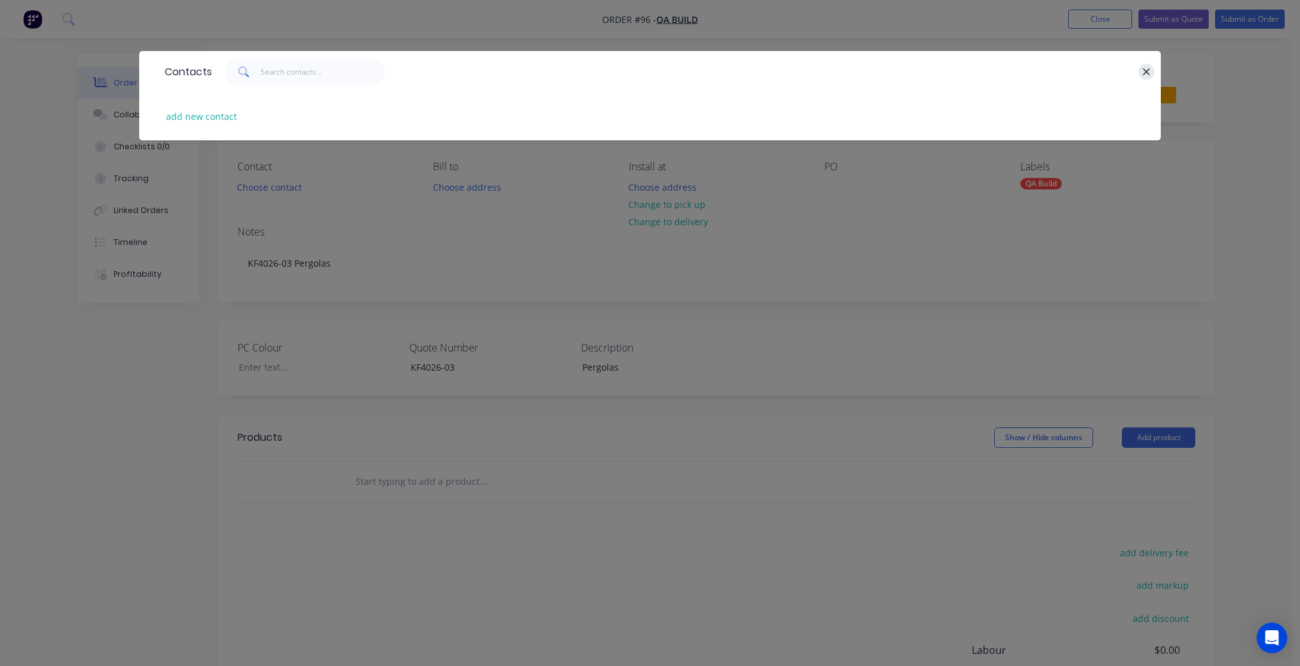
click at [1140, 68] on button "button" at bounding box center [1146, 72] width 16 height 16
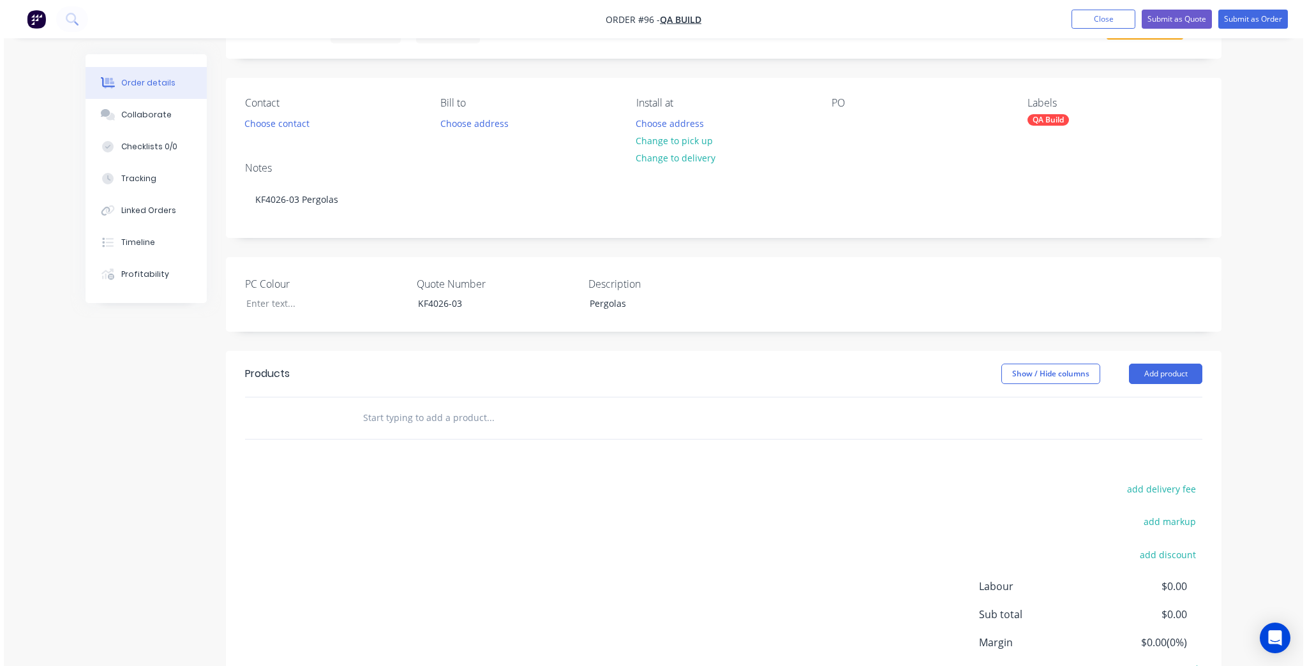
scroll to position [0, 0]
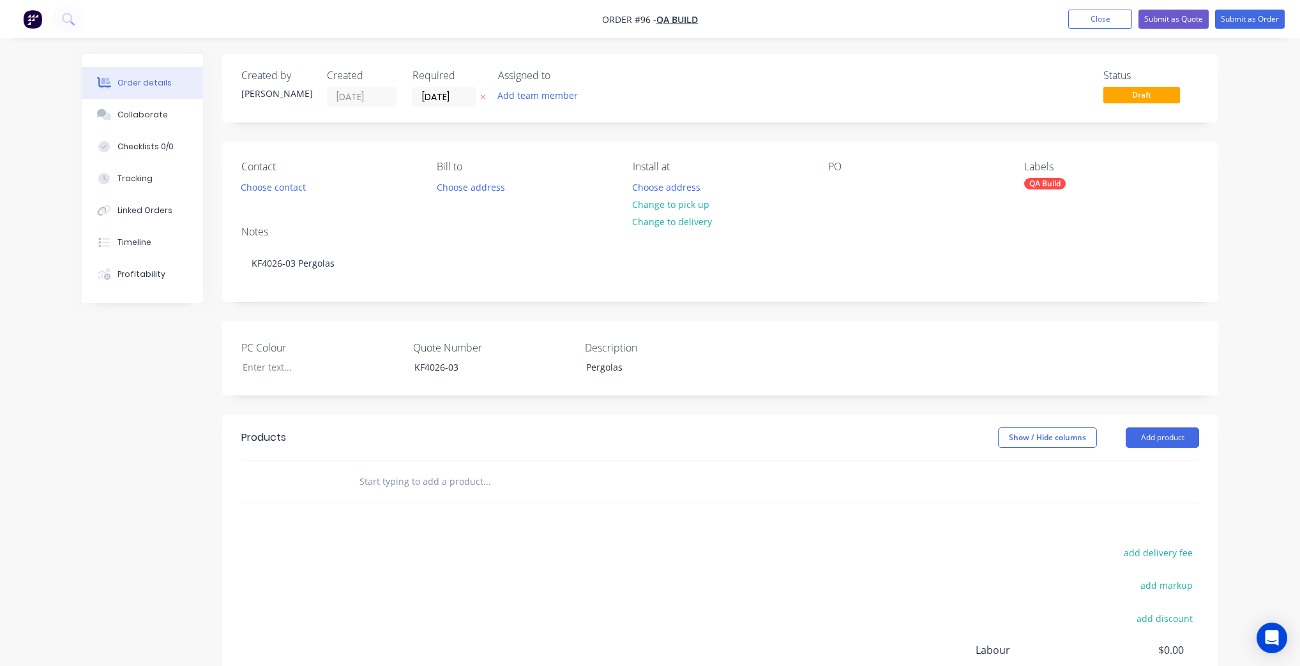
click at [425, 453] on header "Products Show / Hide columns Add product" at bounding box center [720, 438] width 996 height 46
click at [419, 465] on div at bounding box center [573, 482] width 460 height 41
click at [416, 475] on input "text" at bounding box center [486, 482] width 255 height 26
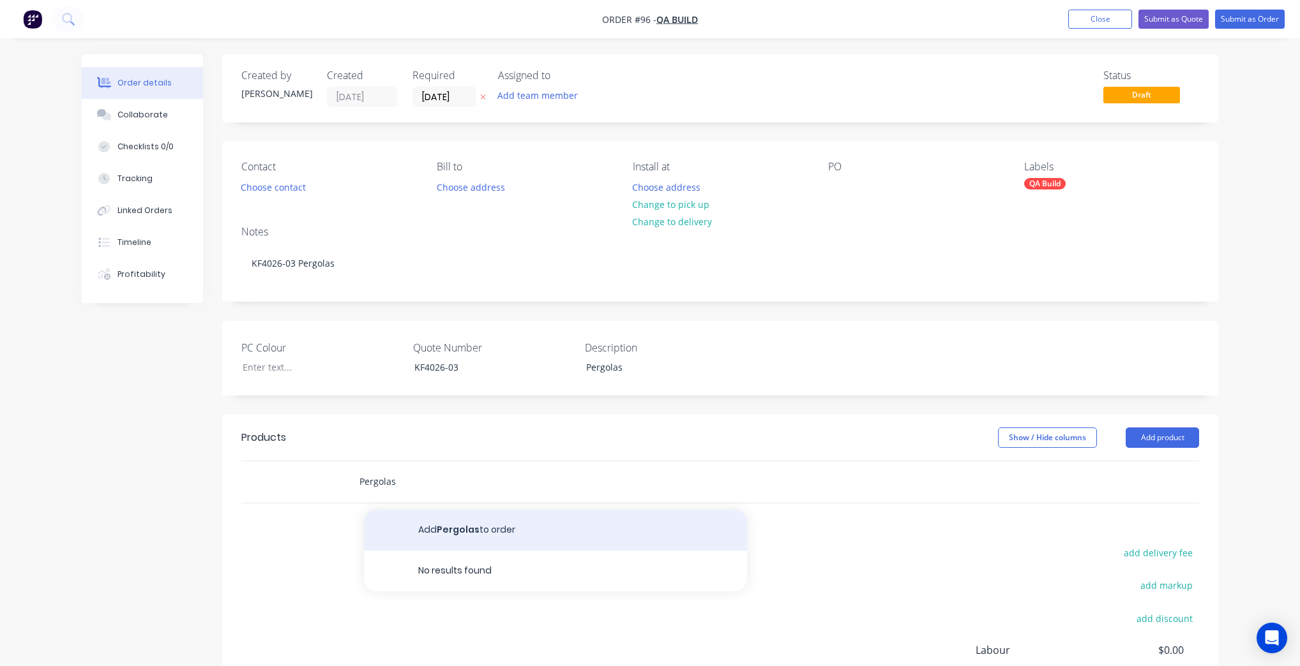
type input "Pergolas"
click at [434, 536] on button "Add Pergolas to order" at bounding box center [555, 530] width 383 height 41
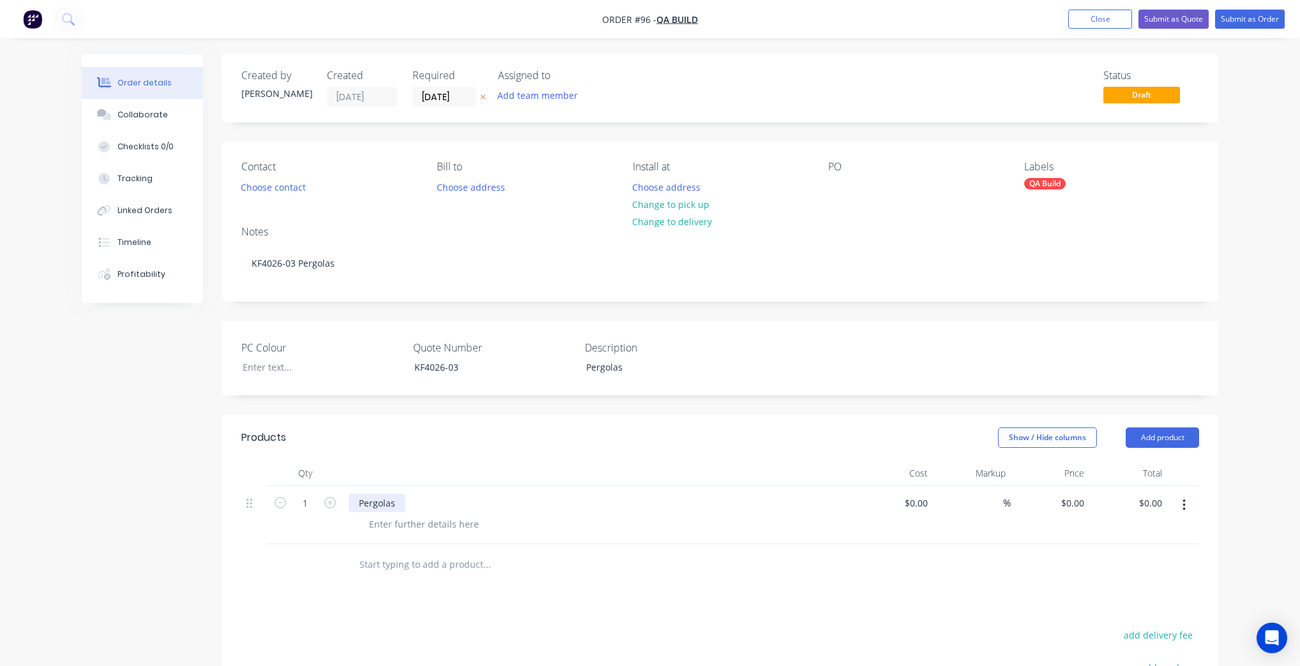
click at [404, 501] on div "Pergolas" at bounding box center [377, 503] width 57 height 19
click at [331, 500] on icon "button" at bounding box center [329, 502] width 11 height 11
type input "2"
click at [400, 568] on input "text" at bounding box center [486, 565] width 255 height 26
click at [1191, 451] on header "Products Show / Hide columns Add product" at bounding box center [720, 438] width 996 height 46
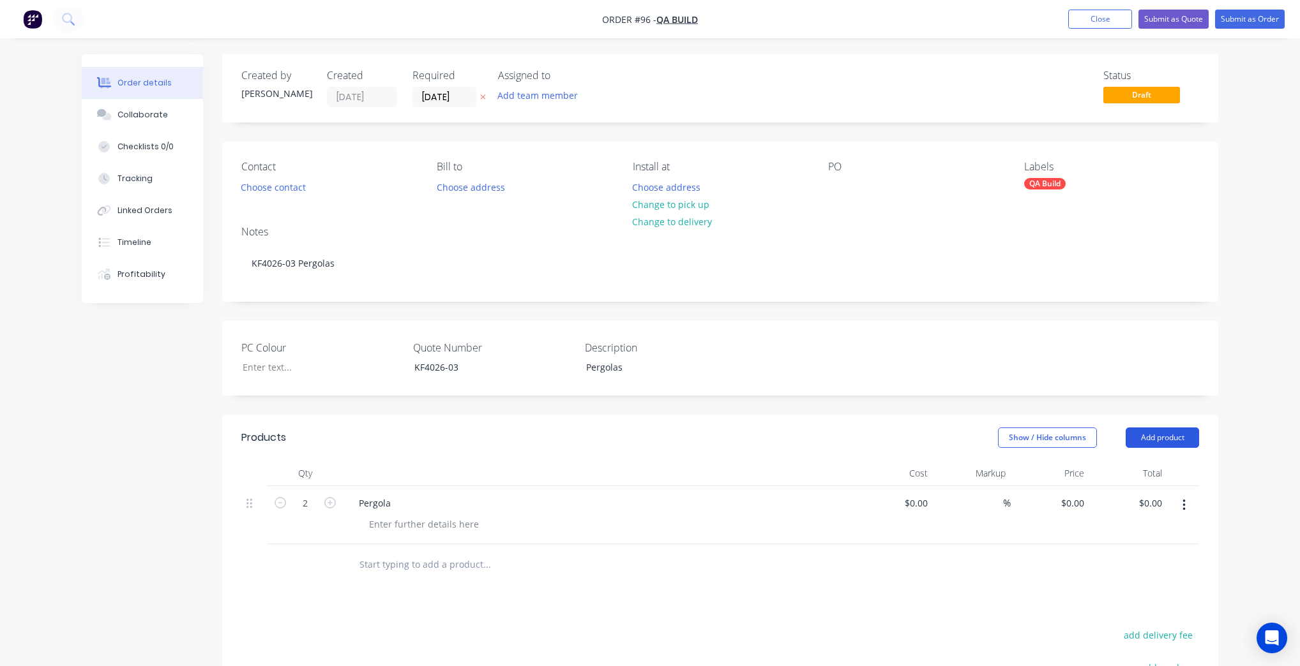
click at [1187, 441] on button "Add product" at bounding box center [1161, 438] width 73 height 20
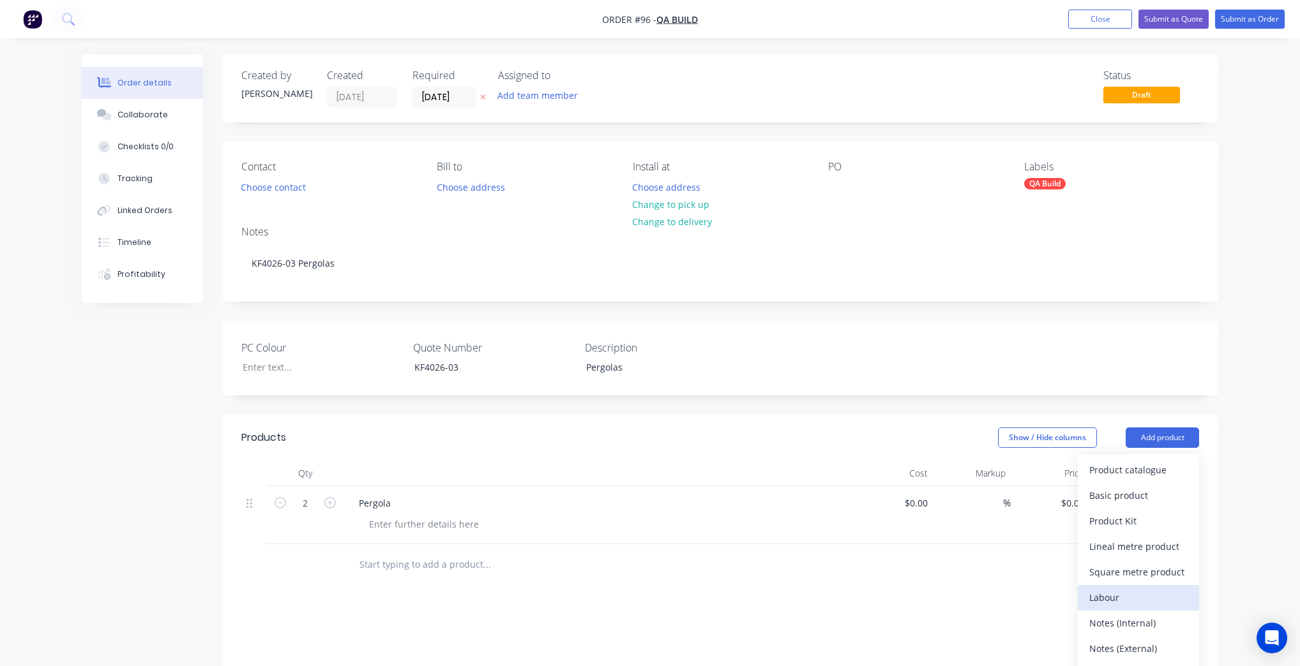
click at [1139, 600] on div "Labour" at bounding box center [1138, 598] width 98 height 19
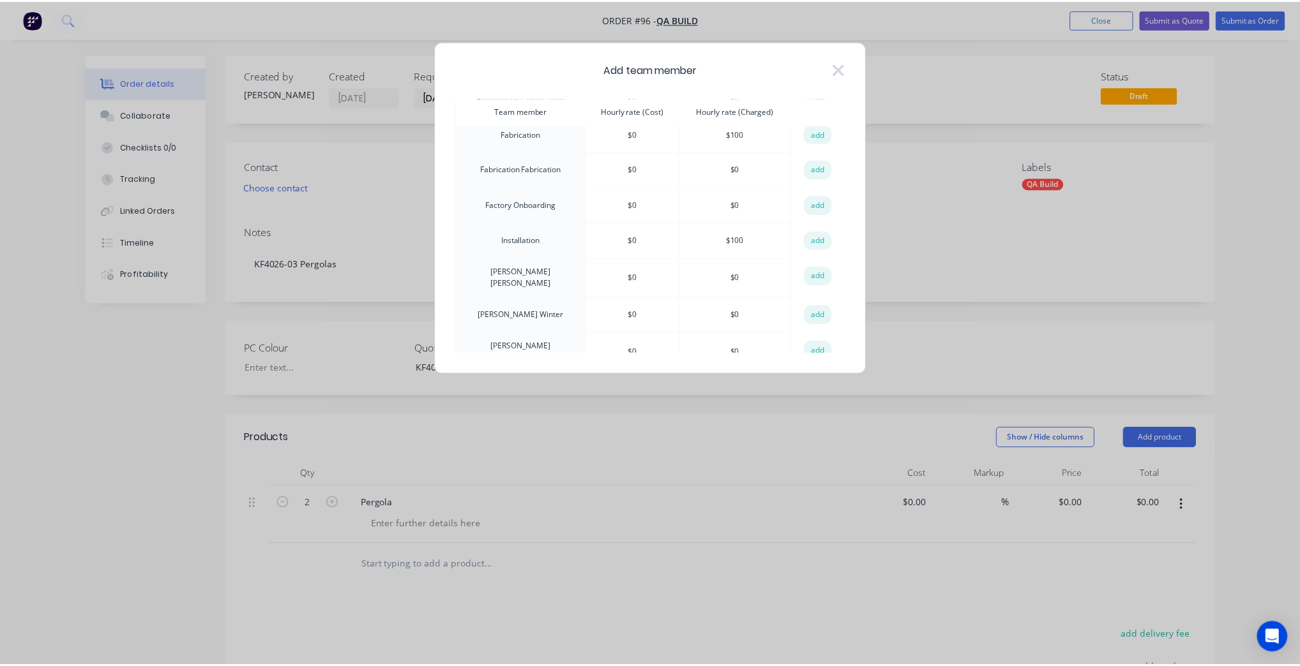
scroll to position [204, 0]
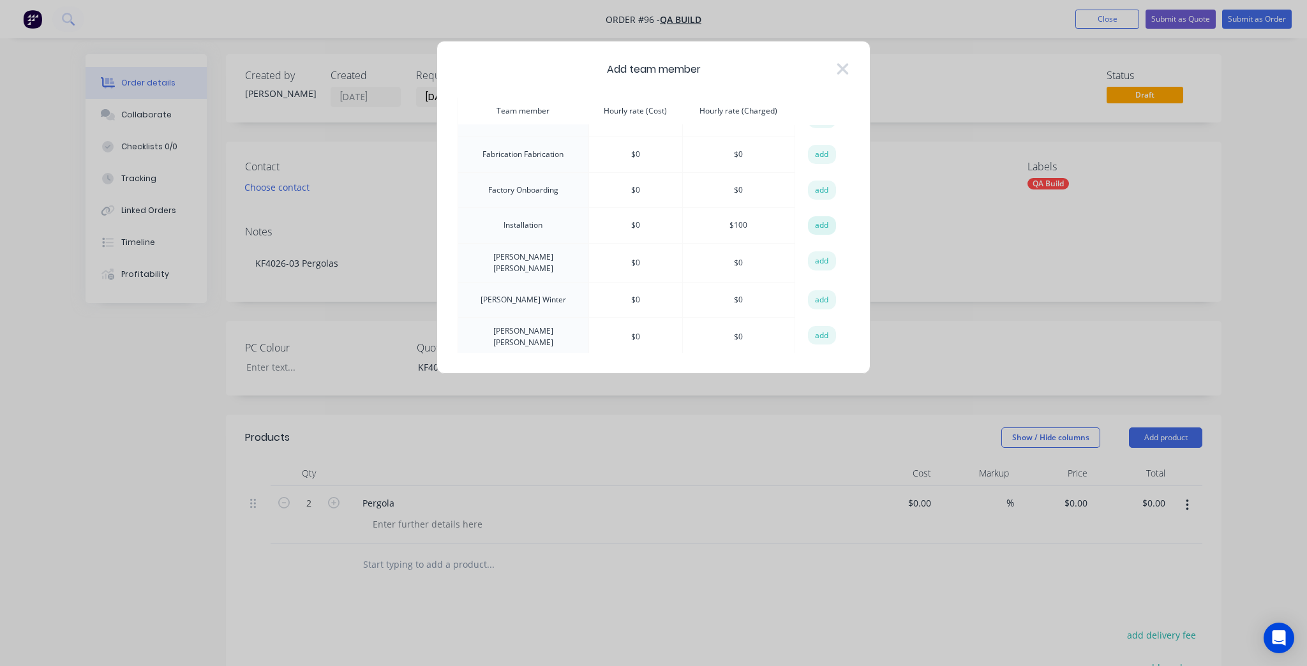
click at [827, 217] on button "add" at bounding box center [822, 225] width 28 height 19
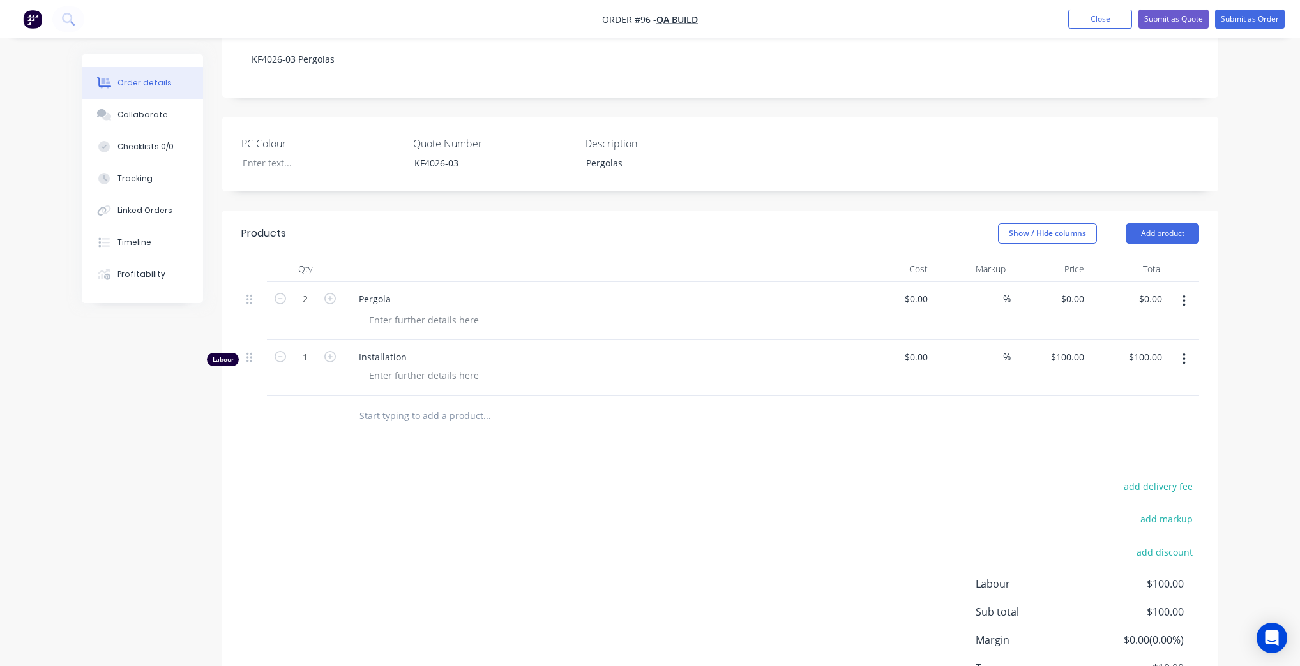
click at [1039, 358] on div "$100.00 $100.00" at bounding box center [1050, 368] width 79 height 56
click at [1078, 350] on input "100" at bounding box center [1078, 357] width 22 height 19
type input "$0.00"
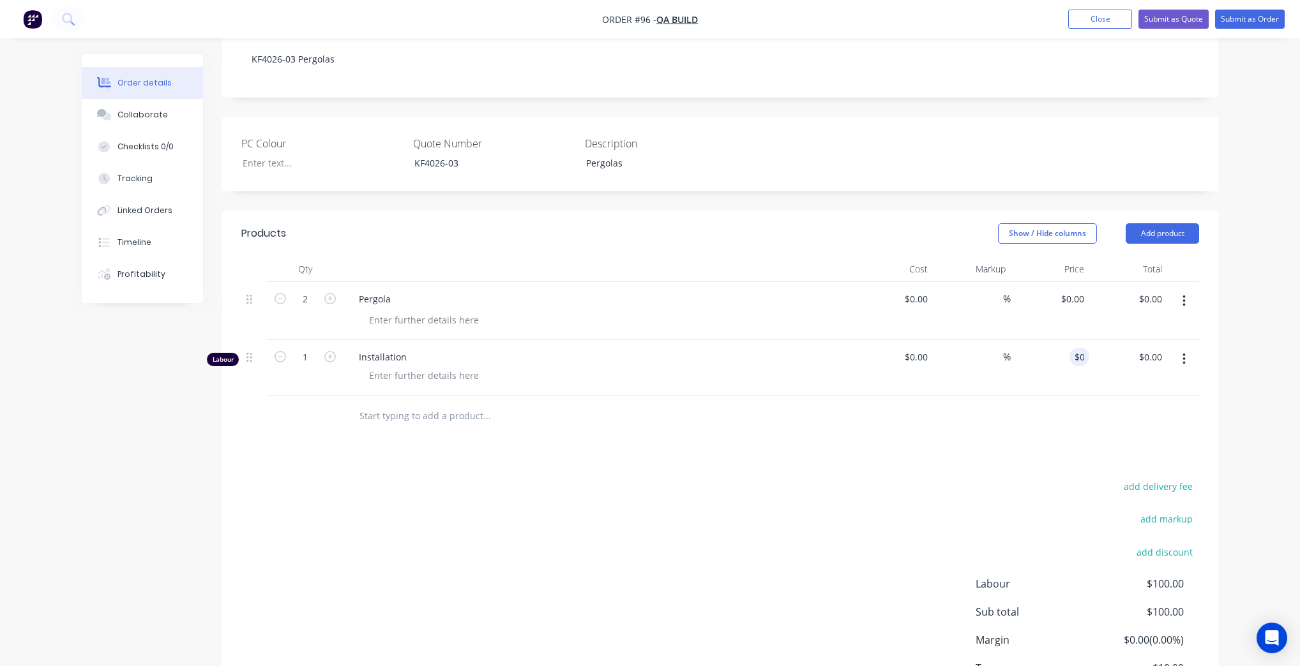
click at [908, 501] on div "add delivery fee add markup add discount Labour $100.00 Sub total $100.00 Margi…" at bounding box center [720, 601] width 958 height 246
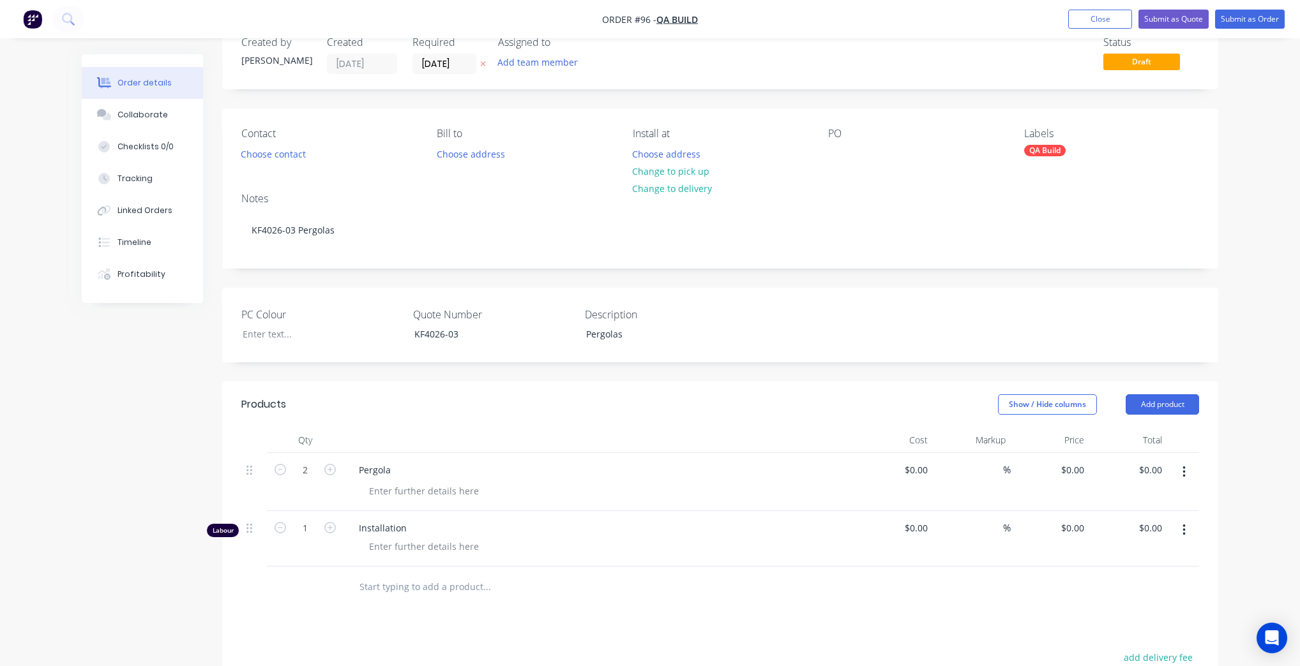
scroll to position [51, 0]
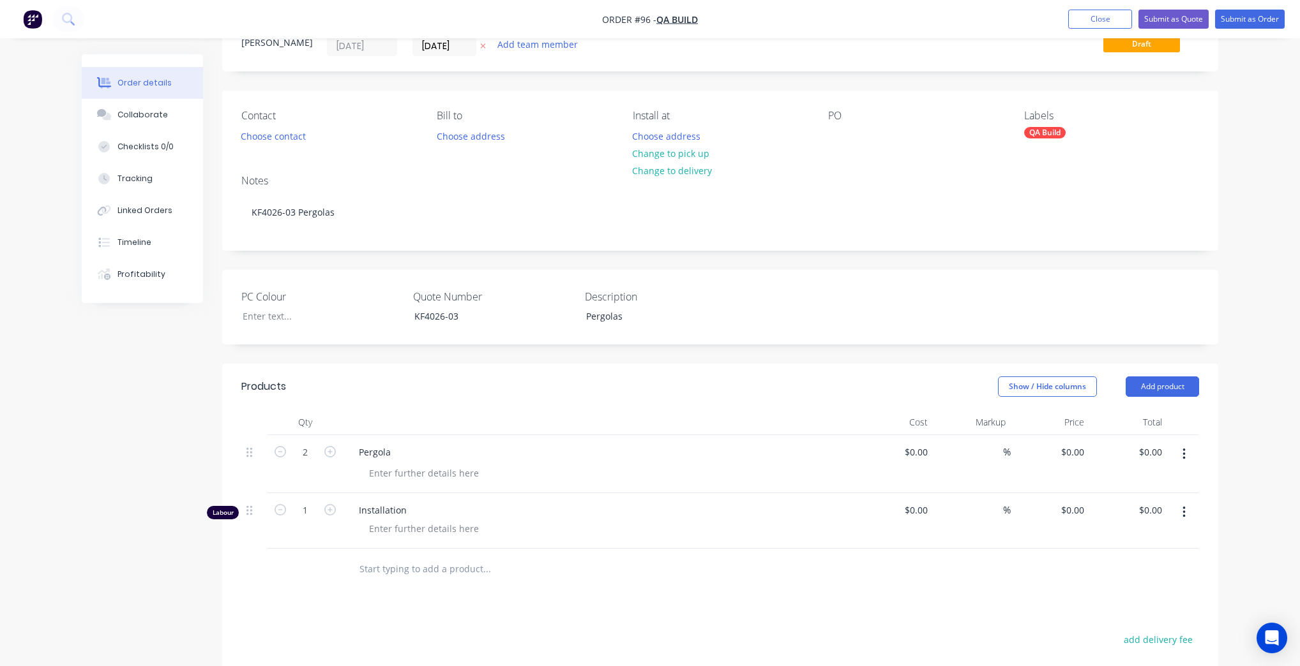
click at [1165, 398] on header "Products Show / Hide columns Add product" at bounding box center [720, 387] width 996 height 46
click at [1164, 391] on button "Add product" at bounding box center [1161, 387] width 73 height 20
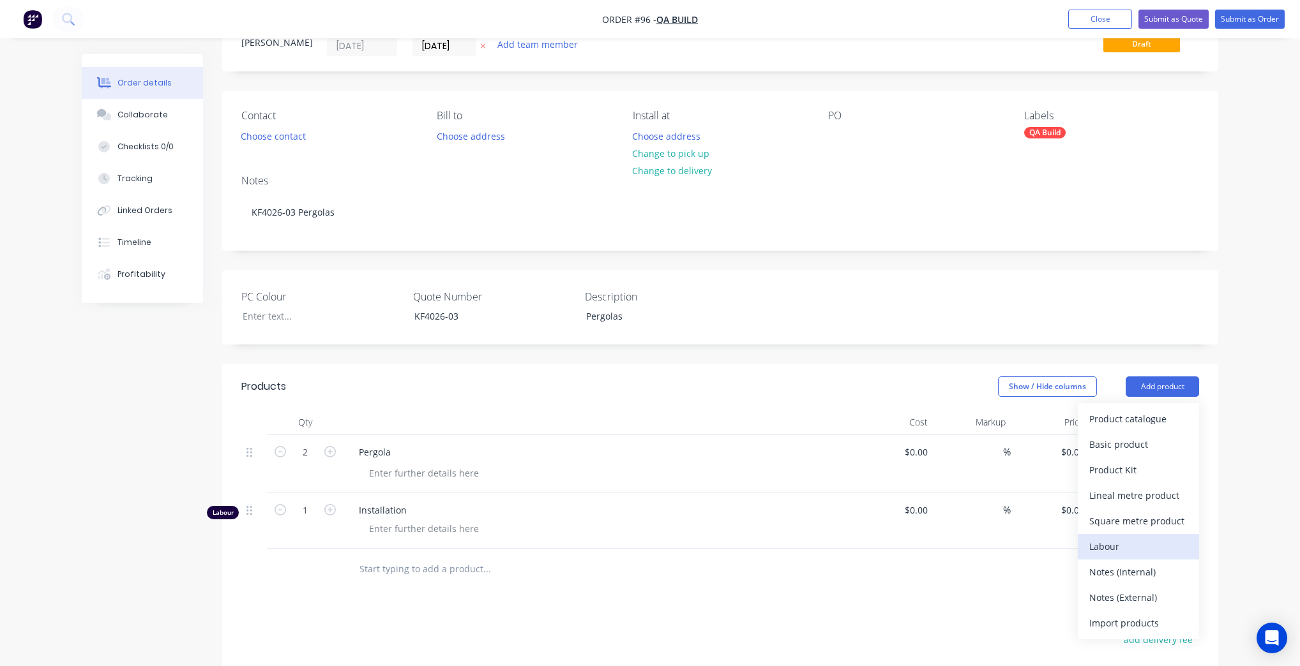
click at [1123, 542] on div "Labour" at bounding box center [1138, 547] width 98 height 19
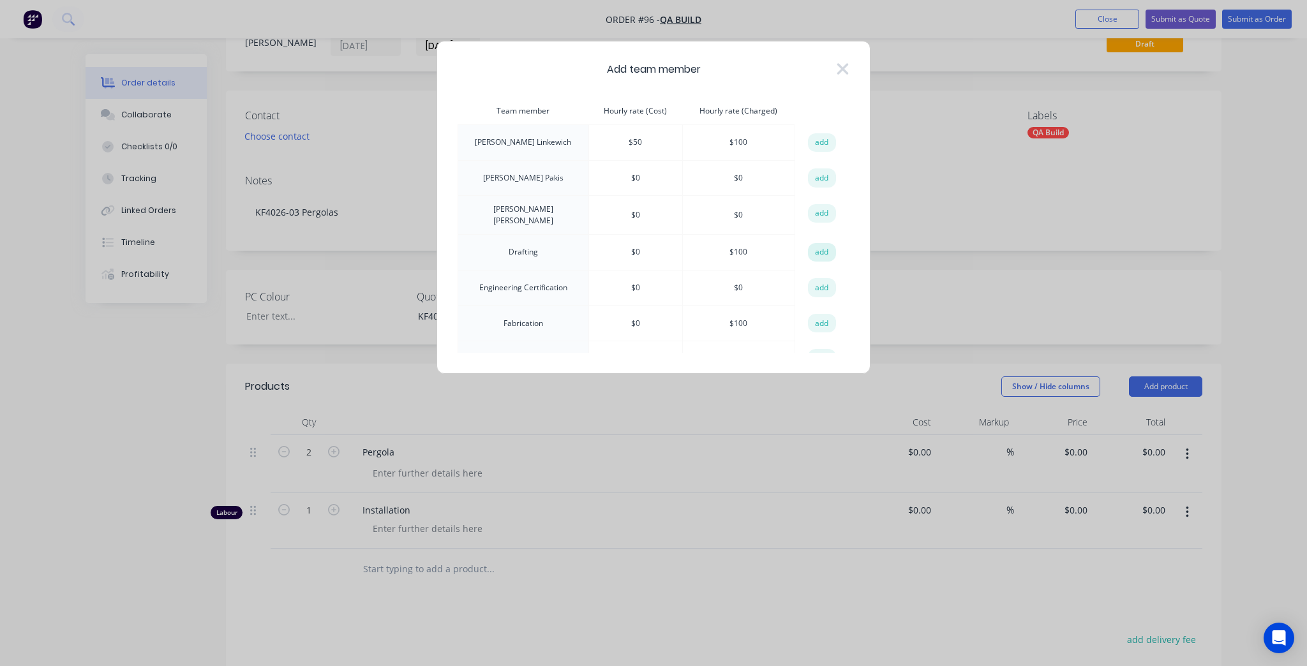
click at [809, 243] on button "add" at bounding box center [822, 252] width 28 height 19
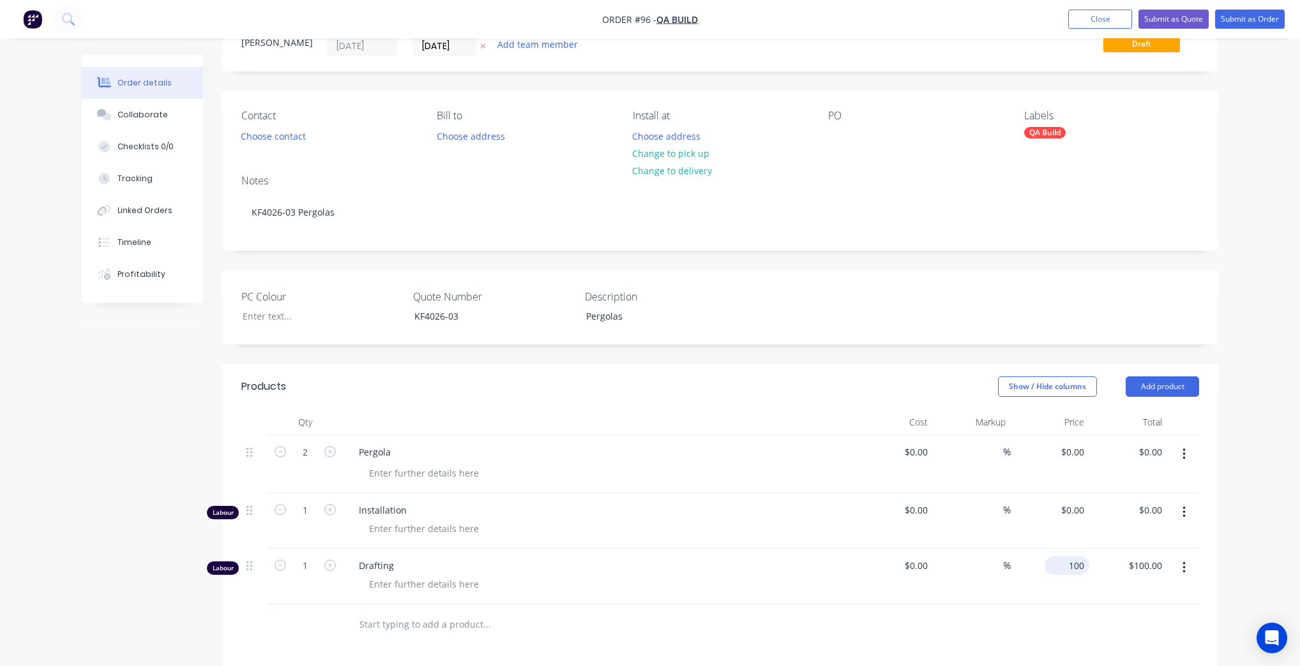
click at [1086, 569] on input "100" at bounding box center [1070, 566] width 40 height 19
type input "$0.00"
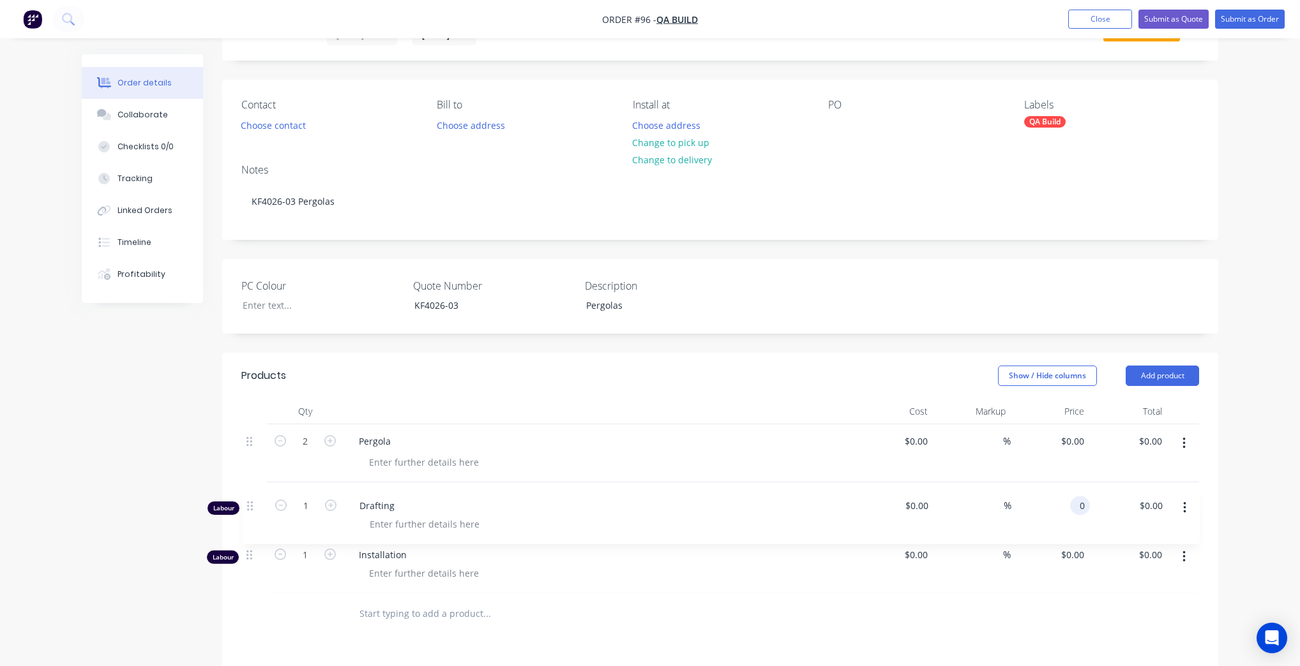
scroll to position [68, 0]
drag, startPoint x: 259, startPoint y: 569, endPoint x: 259, endPoint y: 507, distance: 62.6
click at [259, 507] on div "2 Pergola $0.00 $0.00 % $0.00 $0.00 $0.00 $0.00 Labour 1 Installation $0.00 $0.…" at bounding box center [720, 503] width 958 height 169
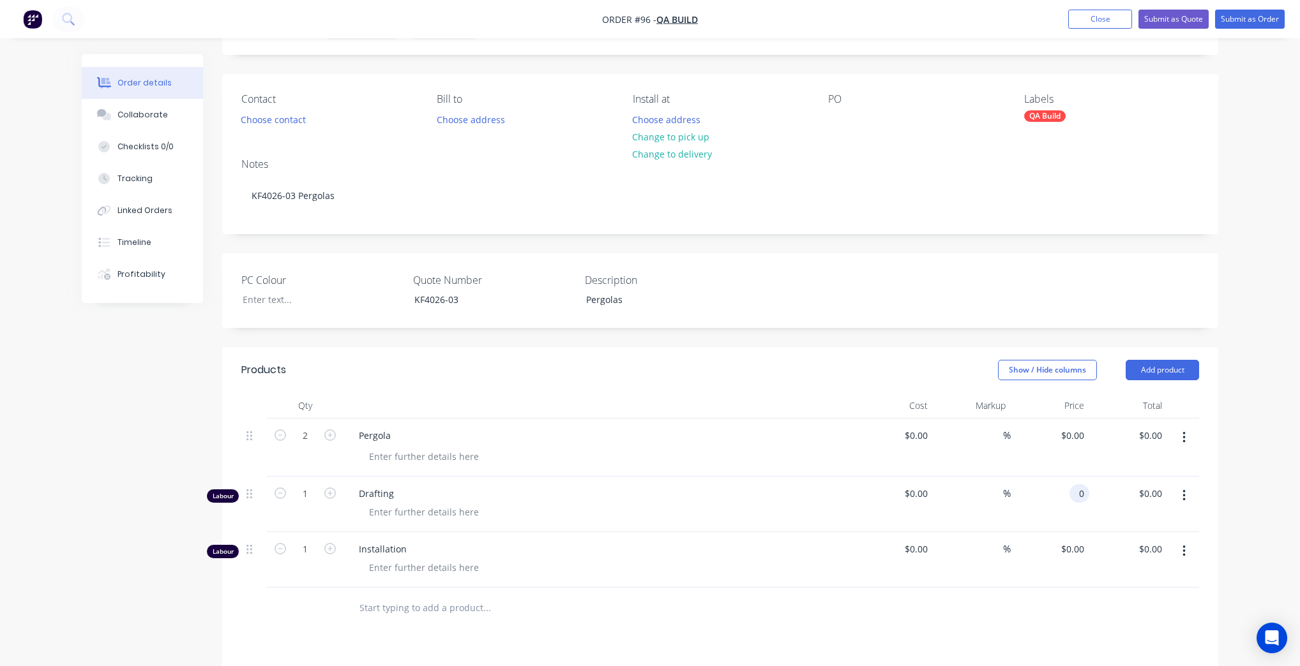
type input "$0.00"
click at [1149, 356] on header "Products Show / Hide columns Add product" at bounding box center [720, 370] width 996 height 46
click at [1150, 364] on button "Add product" at bounding box center [1161, 370] width 73 height 20
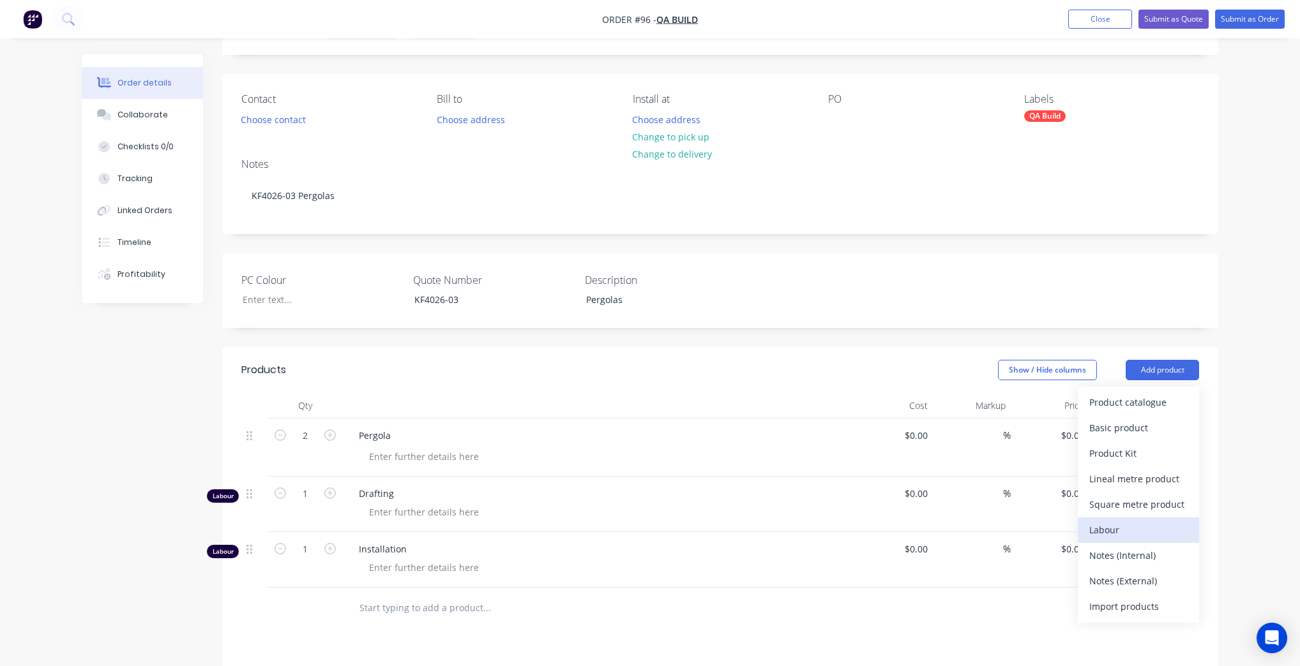
click at [1144, 536] on div "Labour" at bounding box center [1138, 530] width 98 height 19
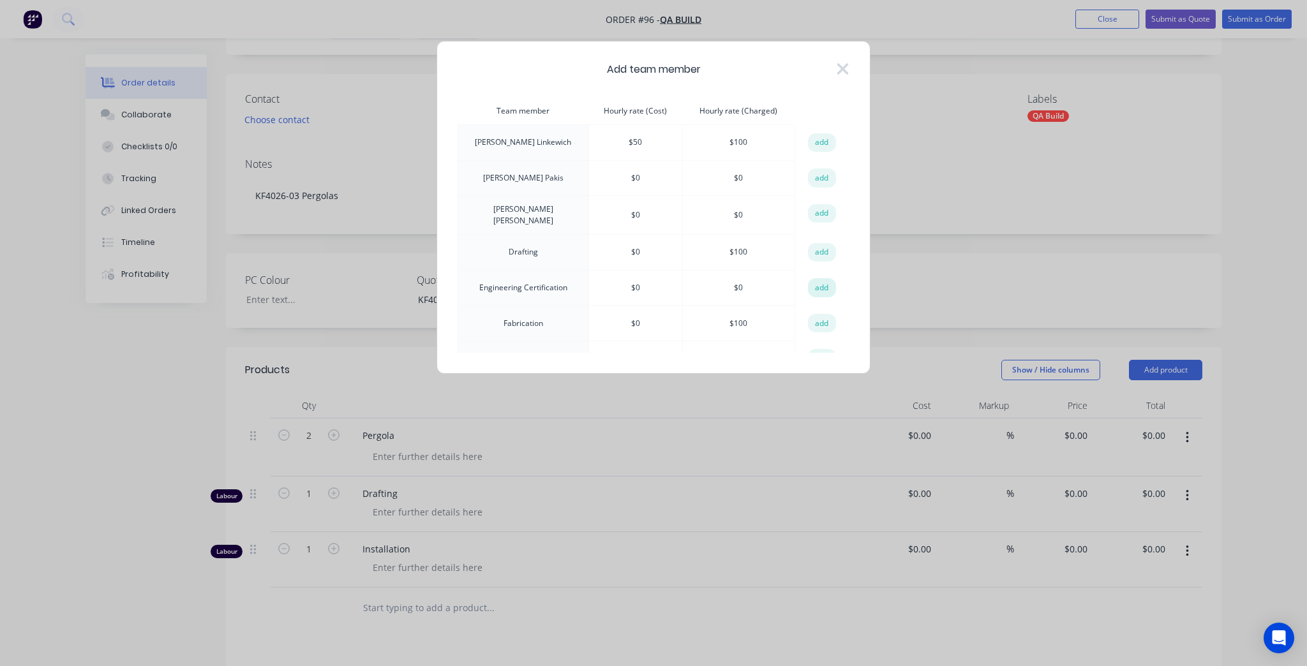
click at [815, 280] on button "add" at bounding box center [822, 287] width 28 height 19
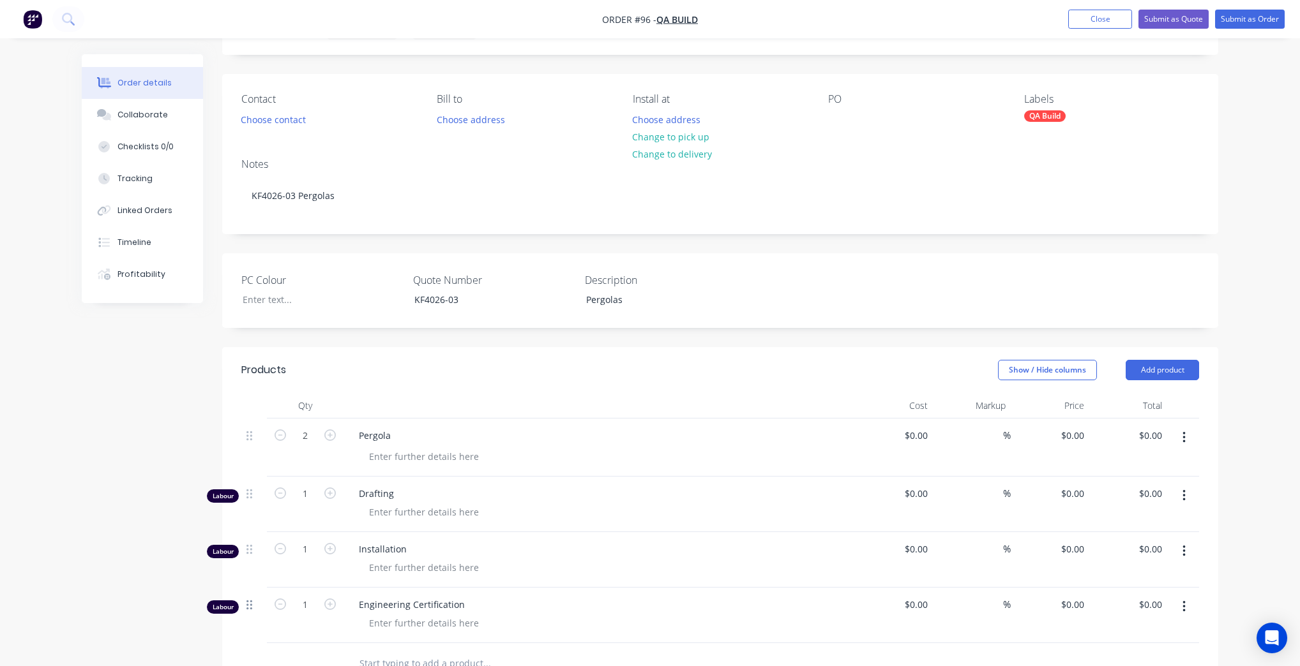
click at [246, 603] on div at bounding box center [254, 616] width 26 height 56
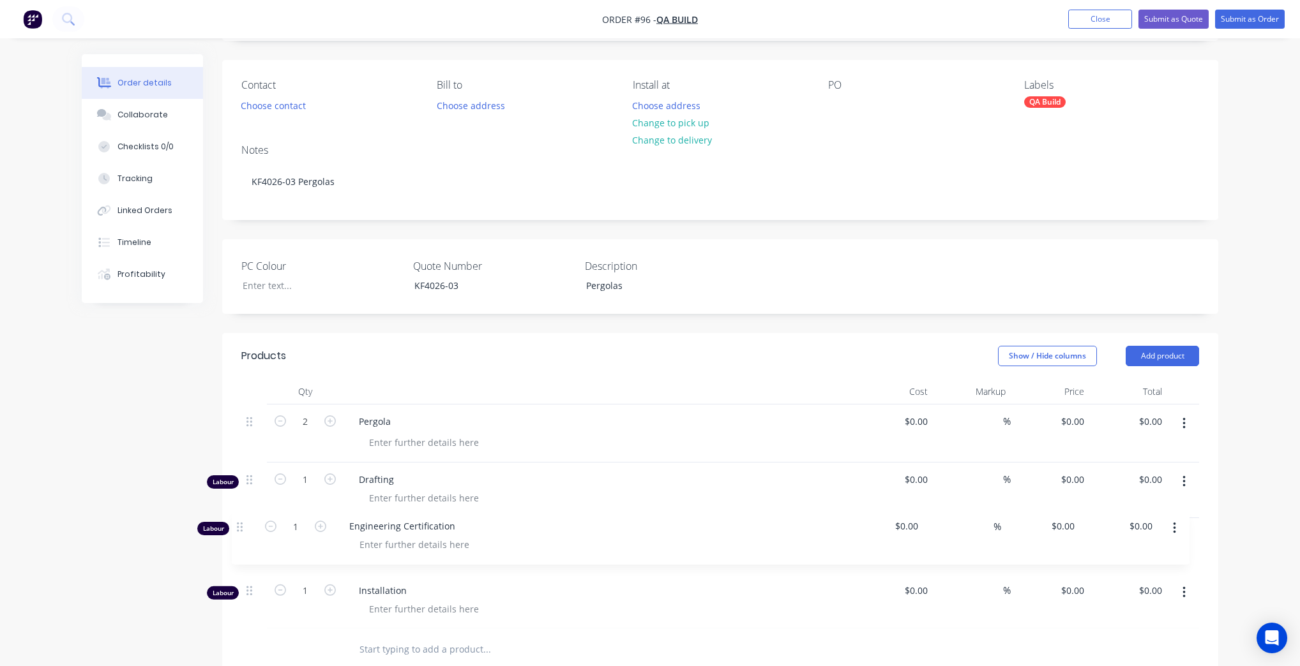
drag, startPoint x: 248, startPoint y: 604, endPoint x: 240, endPoint y: 524, distance: 80.2
click at [240, 524] on div "Qty Cost Markup Price Total 2 Pergola $0.00 $0.00 % $0.00 $0.00 $0.00 $0.00 Lab…" at bounding box center [720, 525] width 996 height 292
click at [1270, 486] on div "Order details Collaborate Checklists 0/0 Tracking Linked Orders Timeline Profit…" at bounding box center [650, 455] width 1300 height 1078
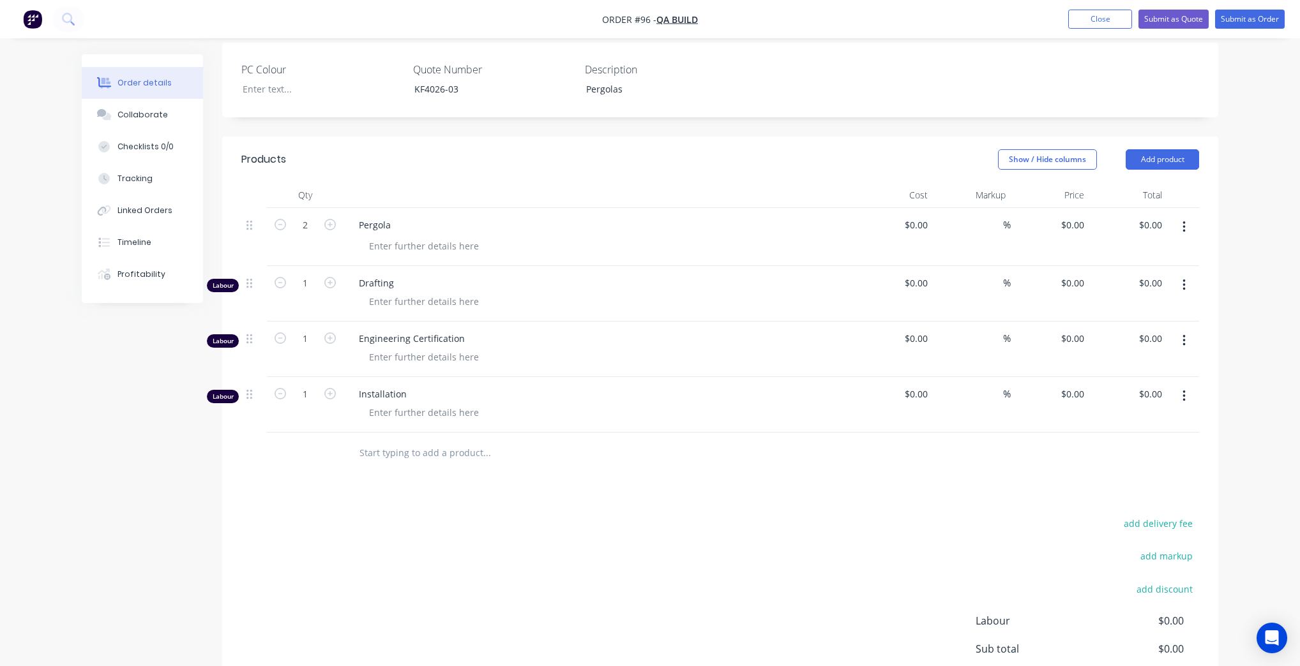
scroll to position [206, 0]
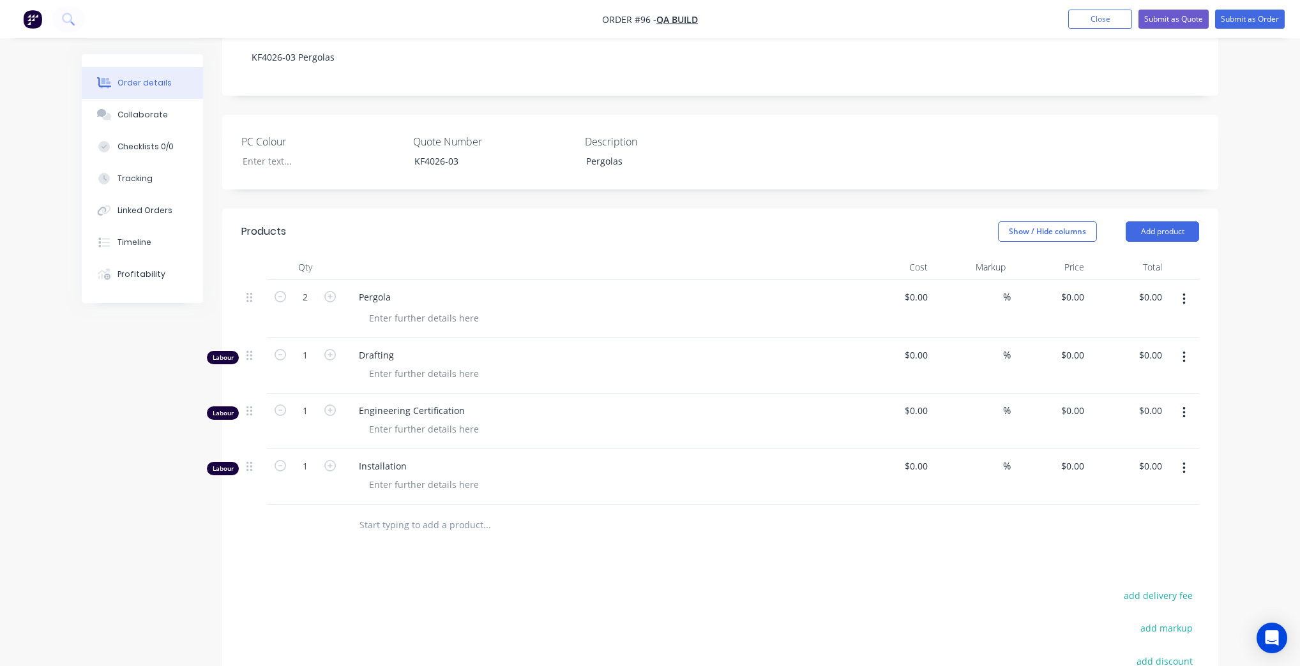
click at [1057, 544] on div at bounding box center [720, 525] width 958 height 41
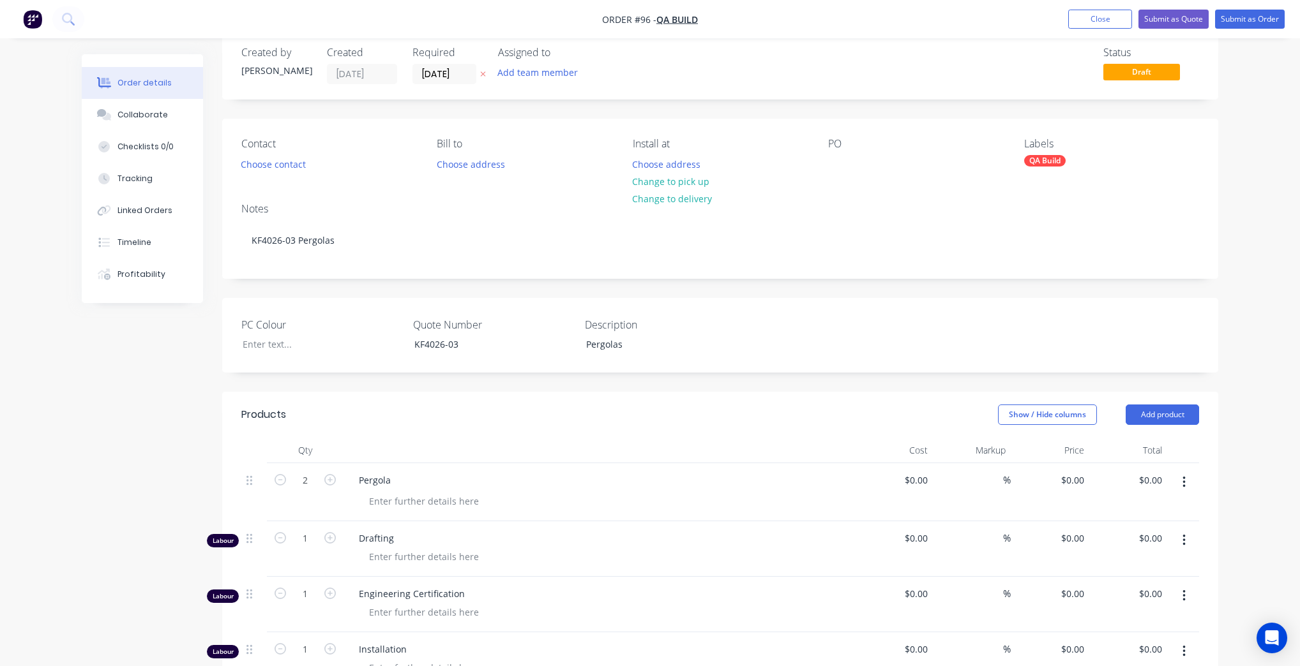
scroll to position [0, 0]
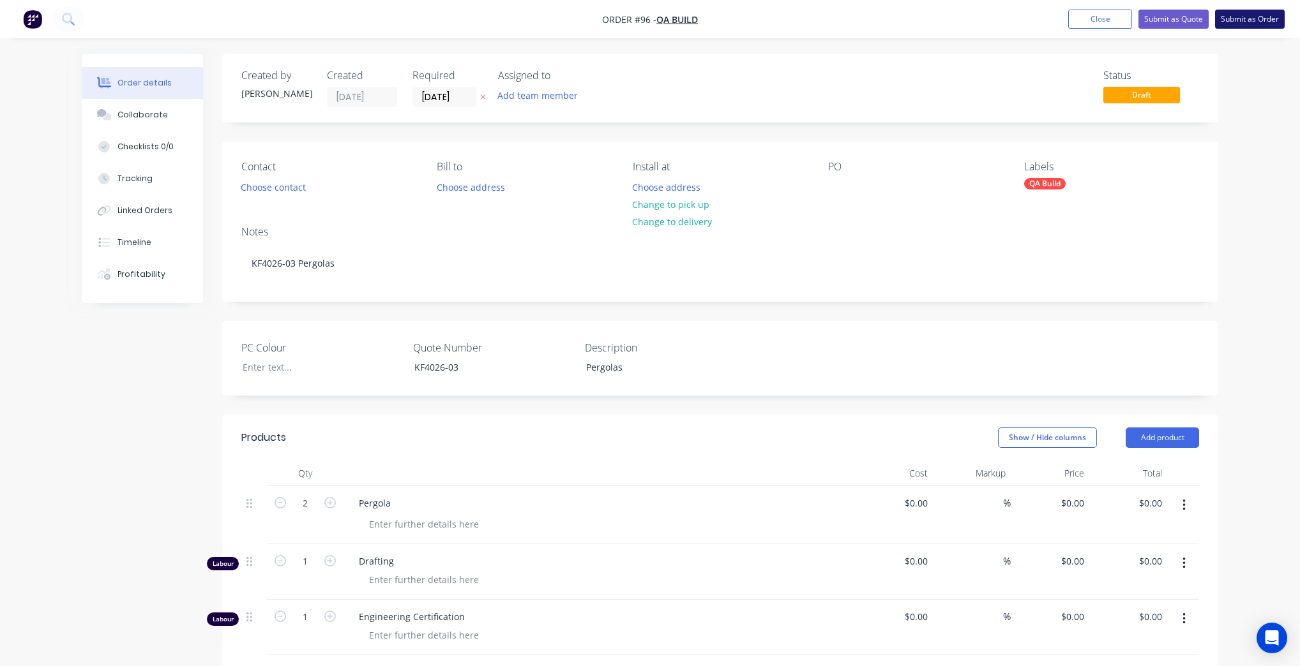
click at [1253, 12] on button "Submit as Order" at bounding box center [1250, 19] width 70 height 19
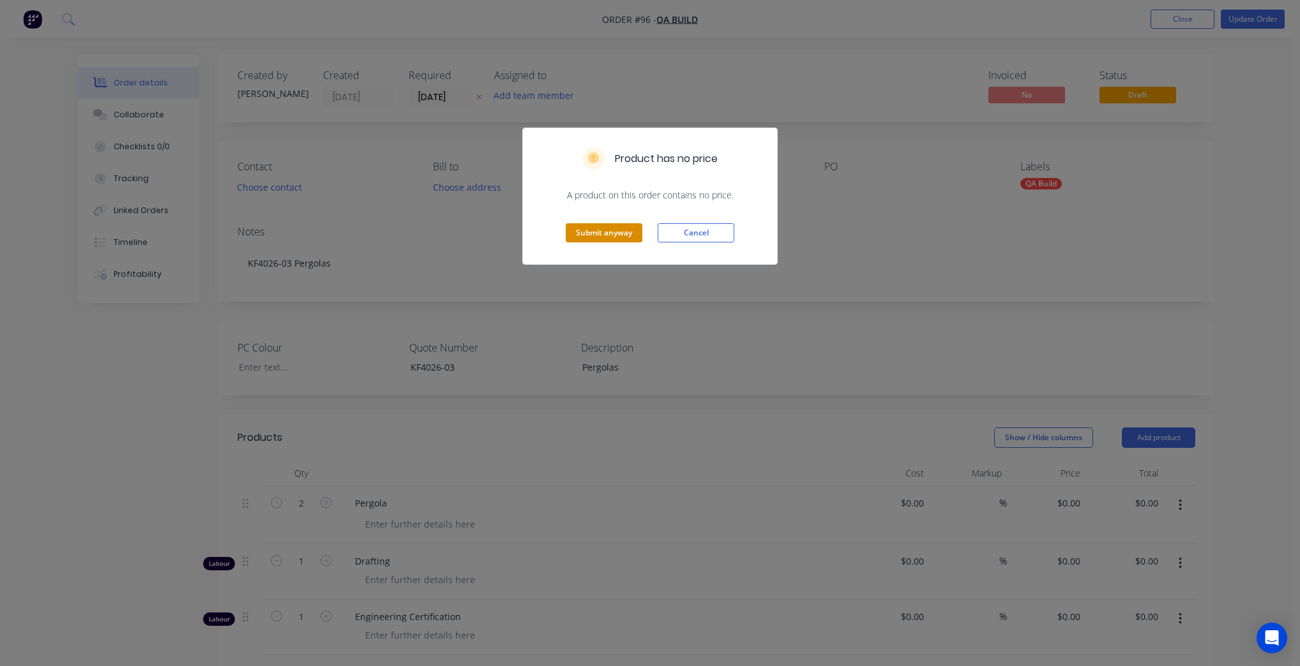
click at [613, 237] on button "Submit anyway" at bounding box center [604, 232] width 77 height 19
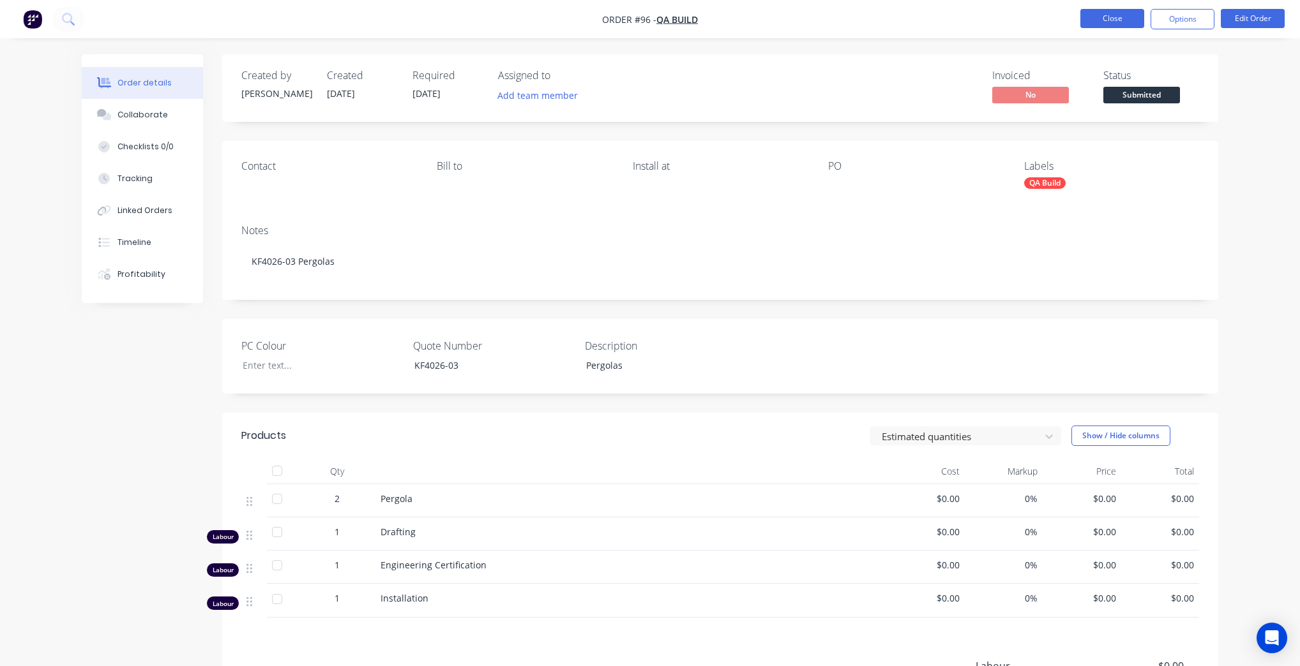
click at [1122, 17] on button "Close" at bounding box center [1112, 18] width 64 height 19
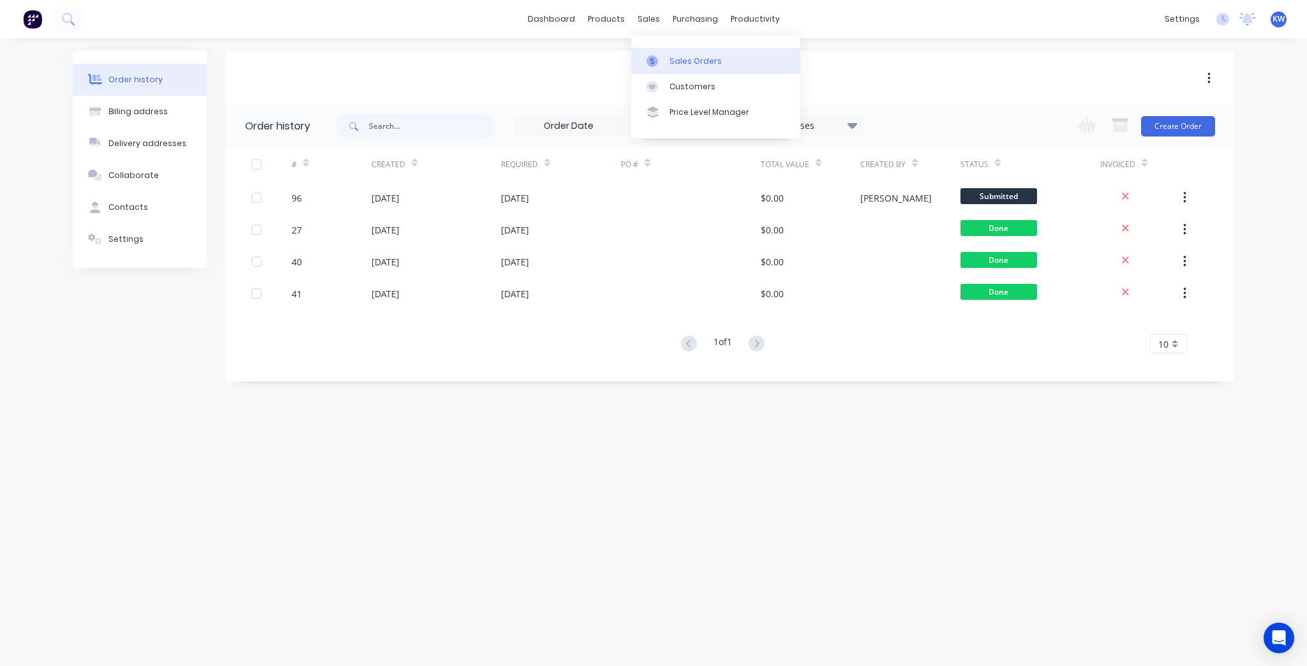
click at [660, 56] on div at bounding box center [656, 61] width 19 height 11
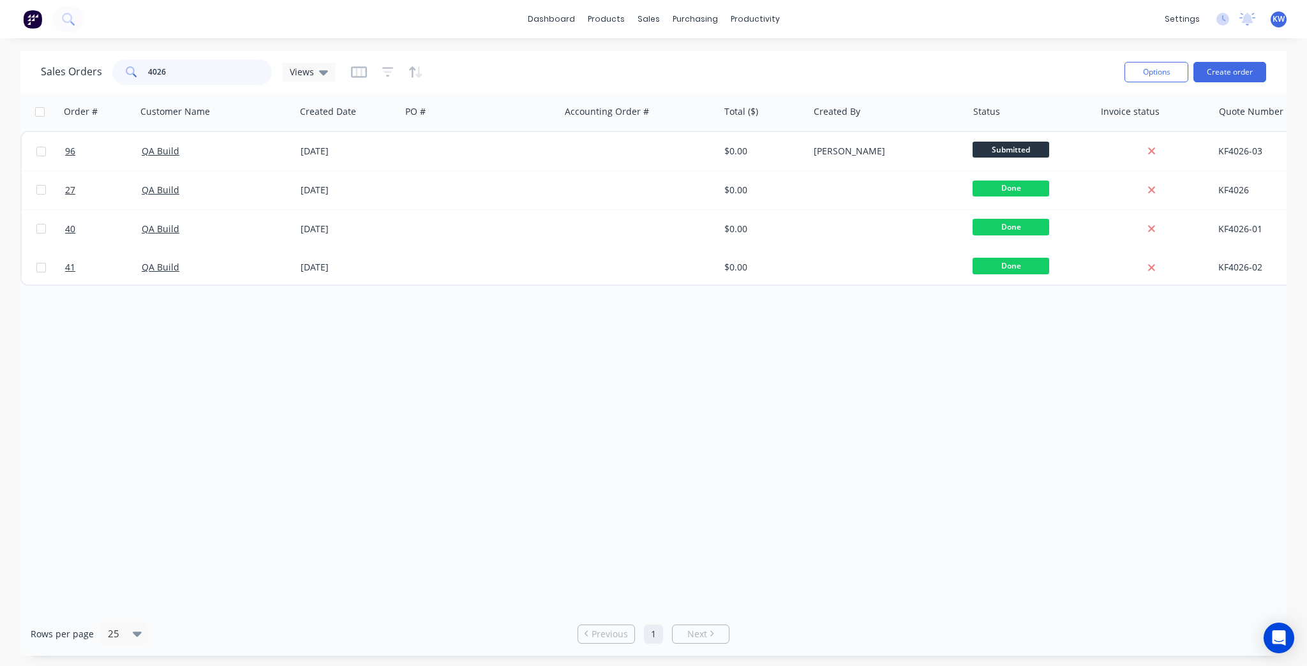
click at [252, 64] on input "4026" at bounding box center [210, 72] width 124 height 26
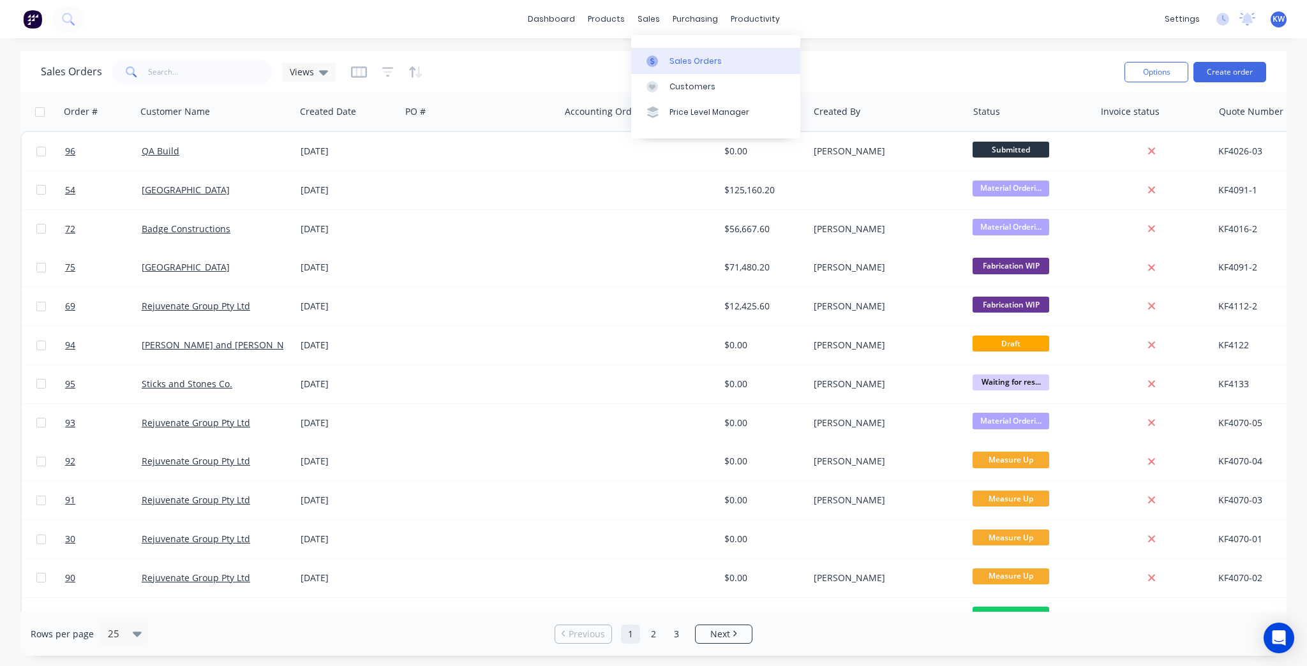
click at [669, 50] on link "Sales Orders" at bounding box center [715, 61] width 169 height 26
click at [690, 64] on div "Sales Orders" at bounding box center [696, 61] width 52 height 11
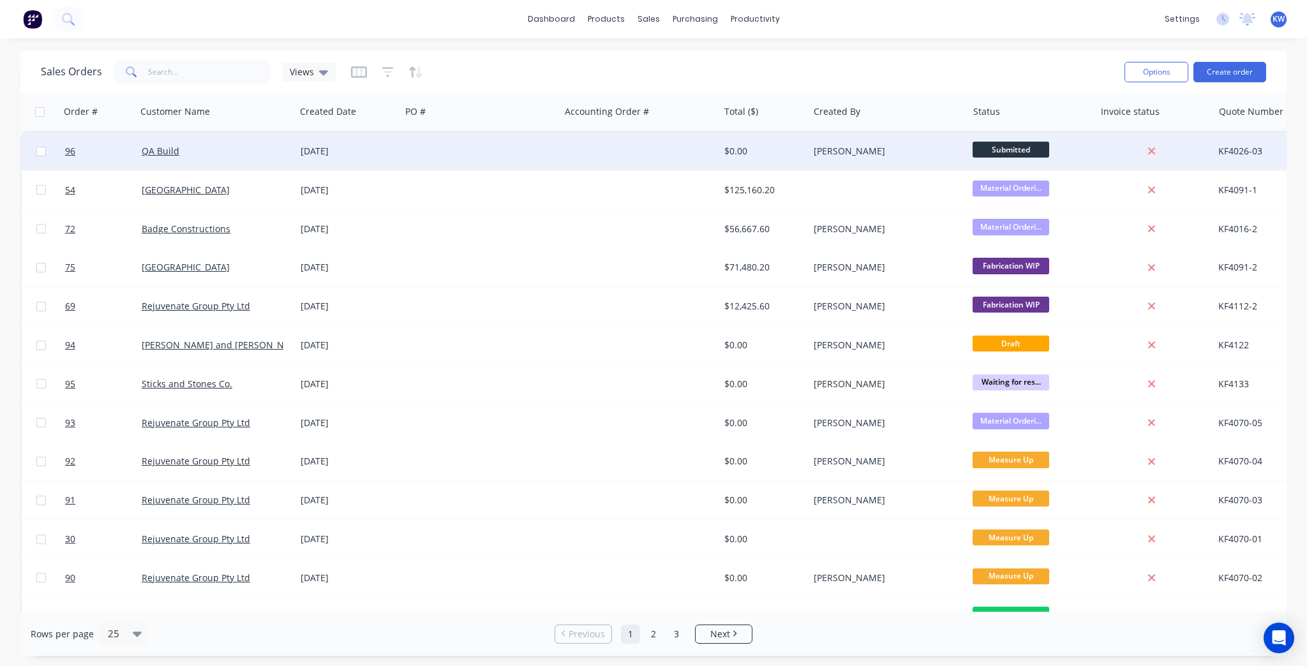
click at [451, 153] on div at bounding box center [480, 151] width 159 height 38
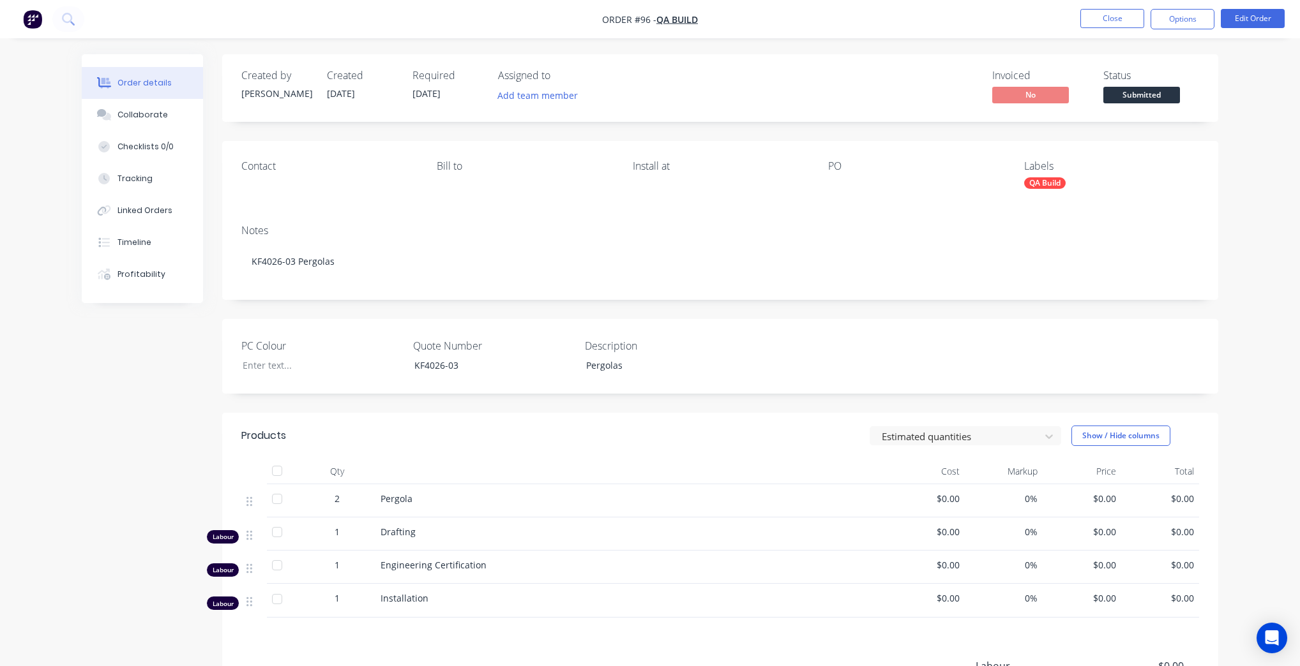
click at [1141, 83] on div "Status Submitted" at bounding box center [1151, 88] width 96 height 37
click at [1141, 90] on span "Submitted" at bounding box center [1141, 95] width 77 height 16
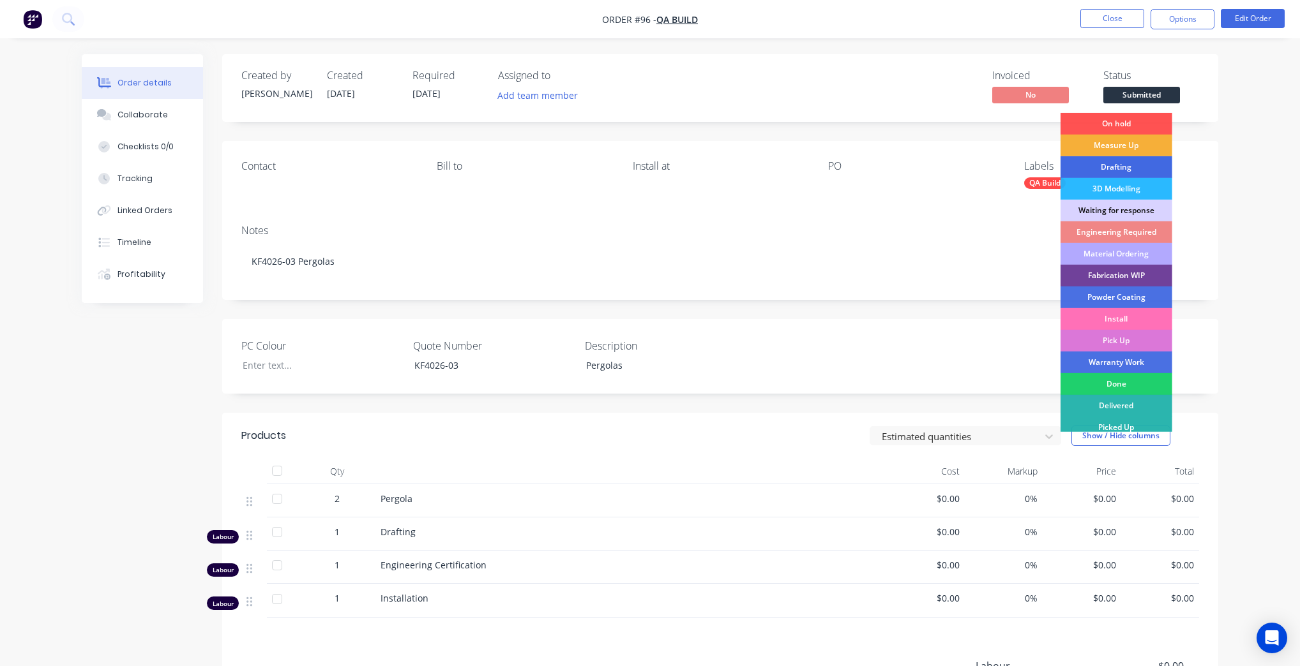
click at [1125, 172] on div "Drafting" at bounding box center [1116, 167] width 112 height 22
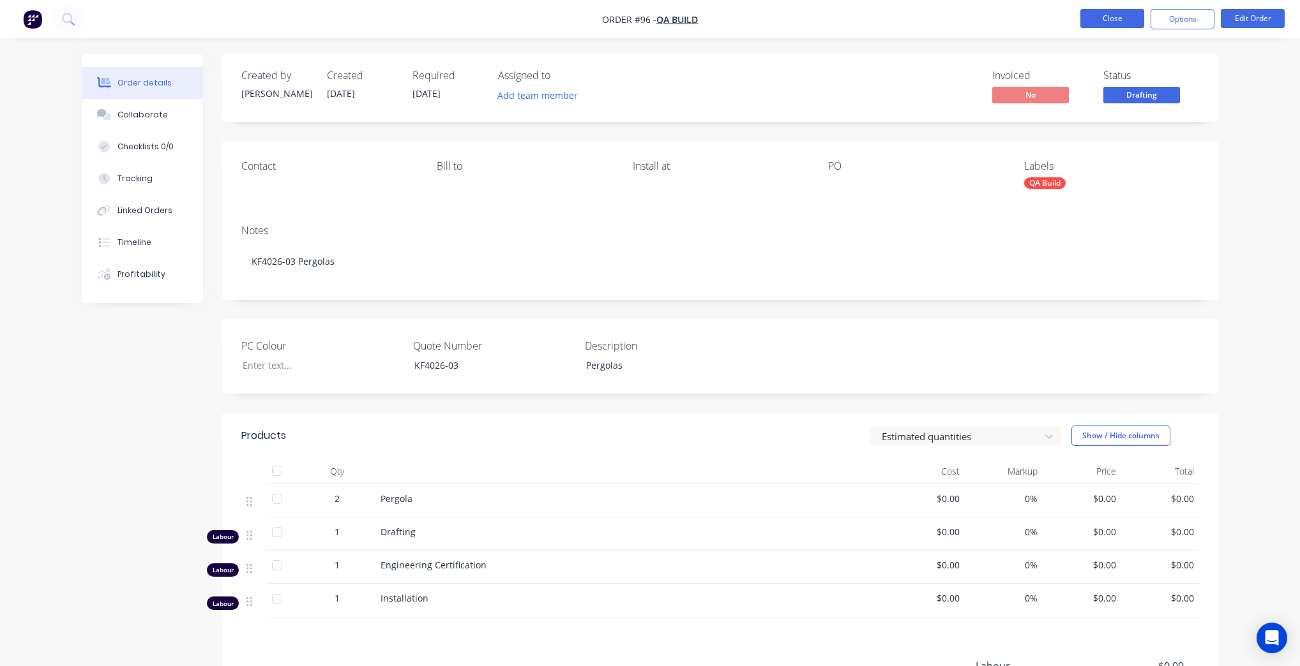
click at [1134, 24] on button "Close" at bounding box center [1112, 18] width 64 height 19
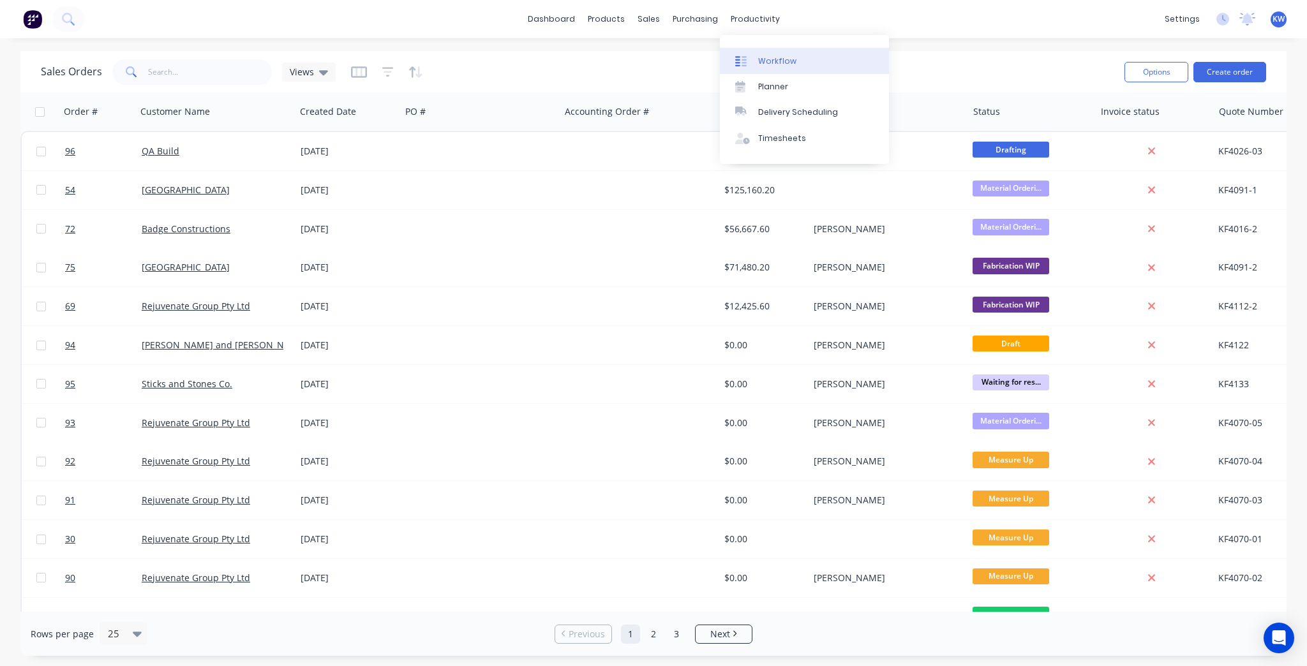
click at [754, 56] on div at bounding box center [744, 61] width 19 height 11
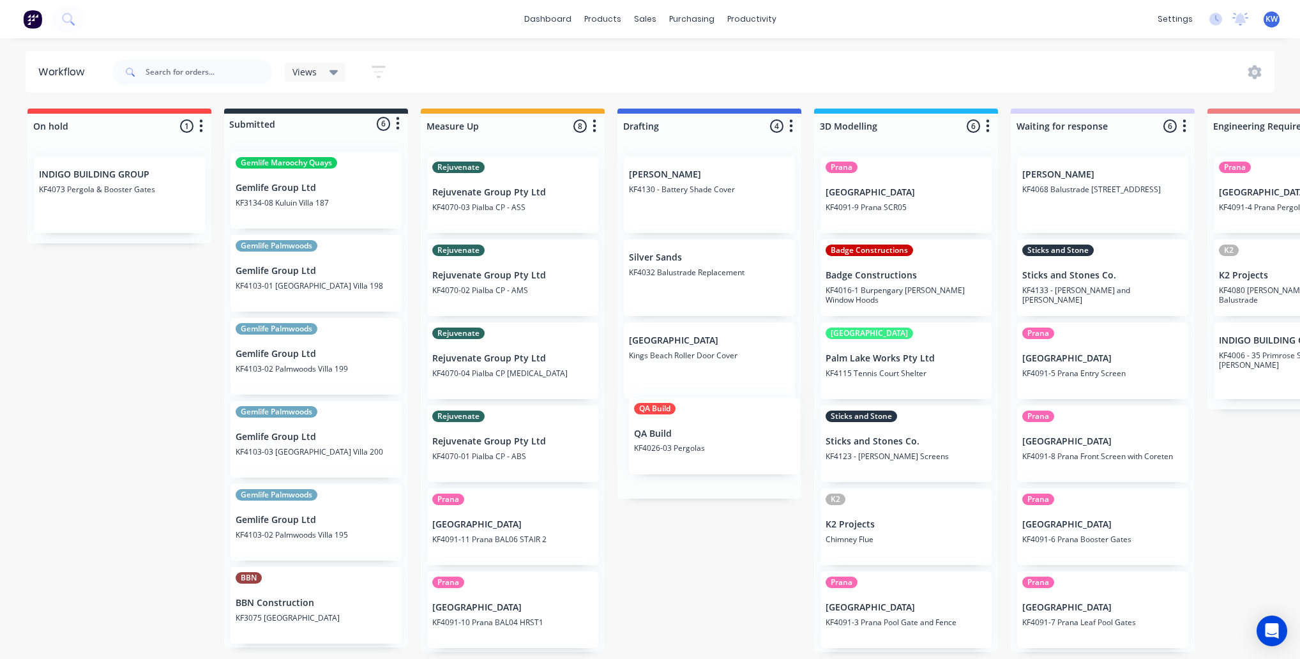
drag, startPoint x: 736, startPoint y: 216, endPoint x: 741, endPoint y: 463, distance: 247.1
click at [741, 463] on div "QA Build QA Build KF4026-03 Pergolas Yvette Dubrava KF4130 - Battery Shade Cove…" at bounding box center [709, 322] width 184 height 352
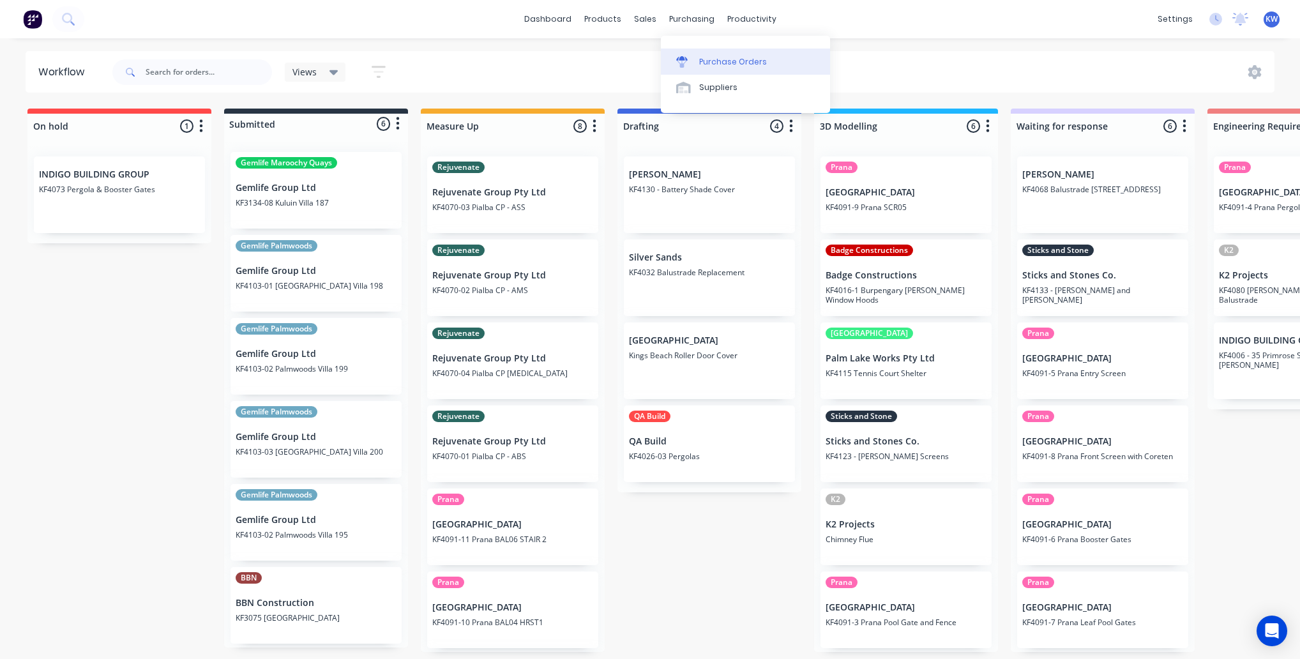
click at [713, 68] on link "Purchase Orders" at bounding box center [745, 62] width 169 height 26
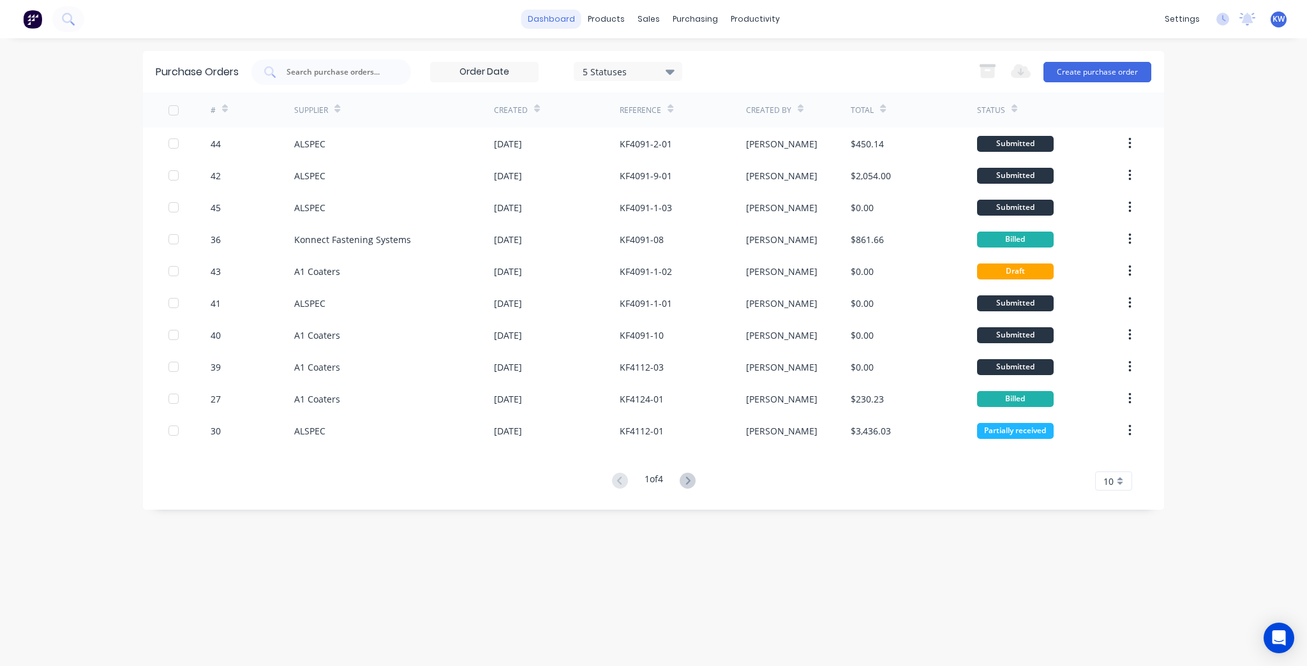
click at [540, 10] on link "dashboard" at bounding box center [552, 19] width 60 height 19
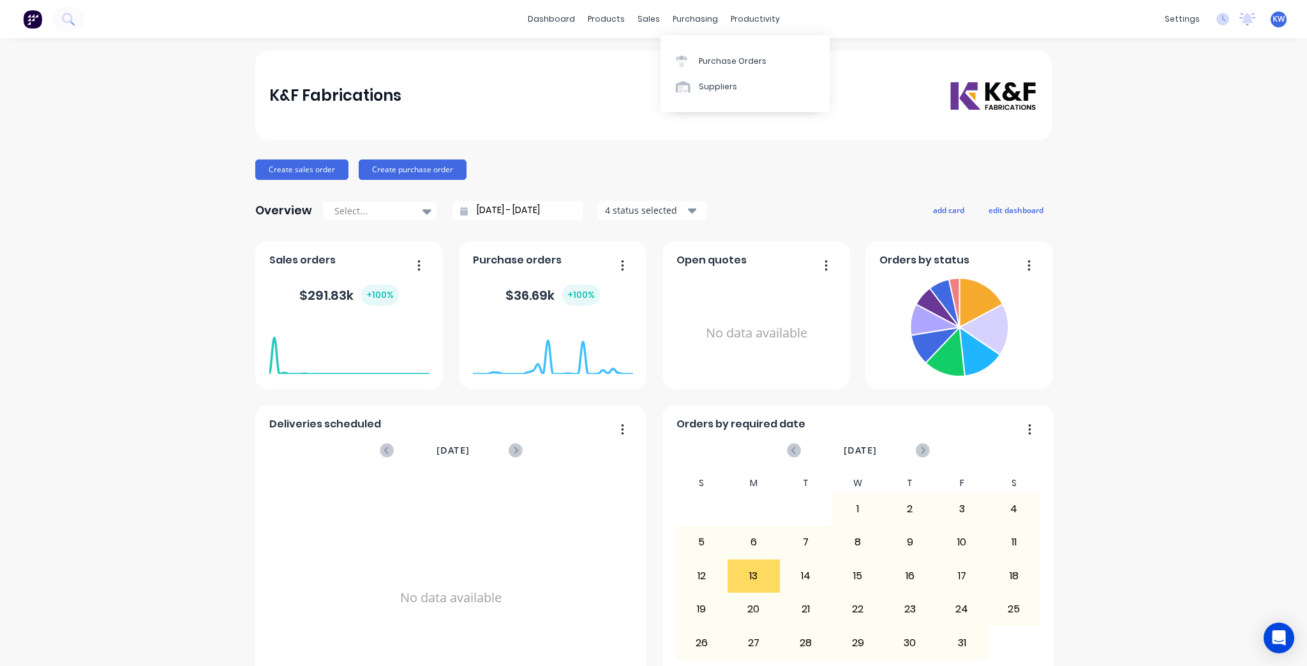
click at [703, 43] on div "Purchase Orders Suppliers" at bounding box center [745, 73] width 169 height 77
click at [700, 67] on link "Purchase Orders" at bounding box center [745, 61] width 169 height 26
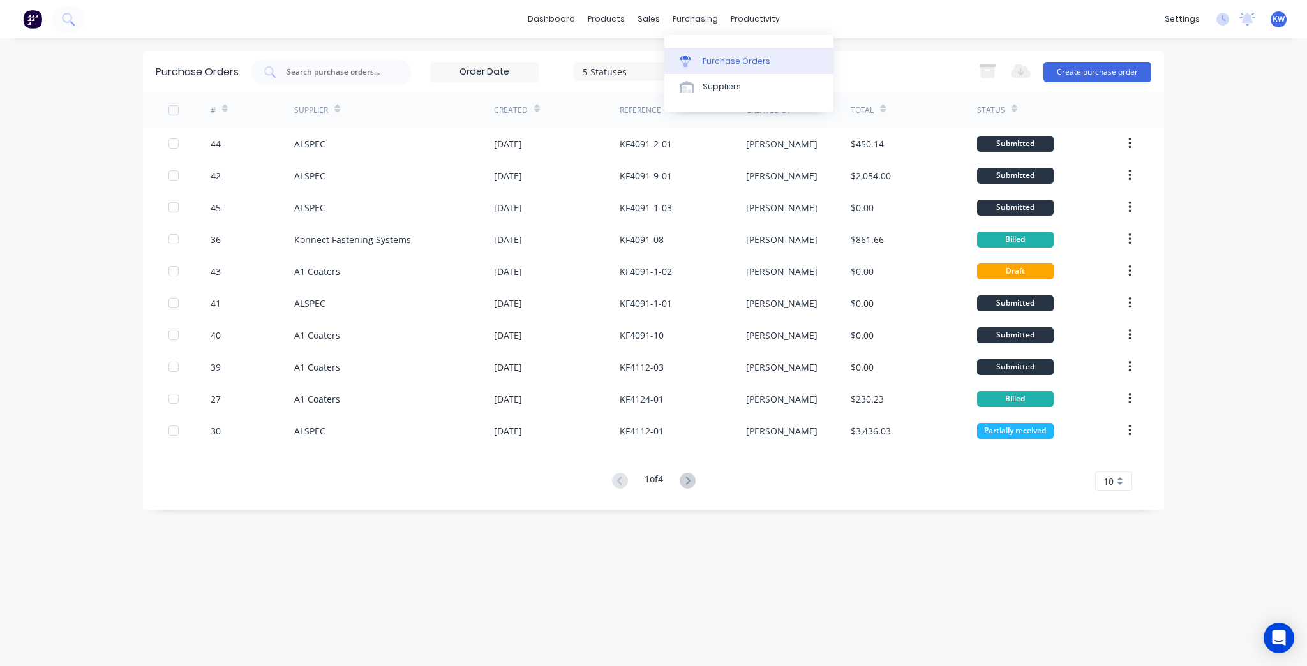
click at [705, 56] on div "Purchase Orders" at bounding box center [737, 61] width 68 height 11
click at [748, 23] on div "productivity" at bounding box center [756, 19] width 62 height 19
click at [750, 63] on div at bounding box center [744, 61] width 19 height 11
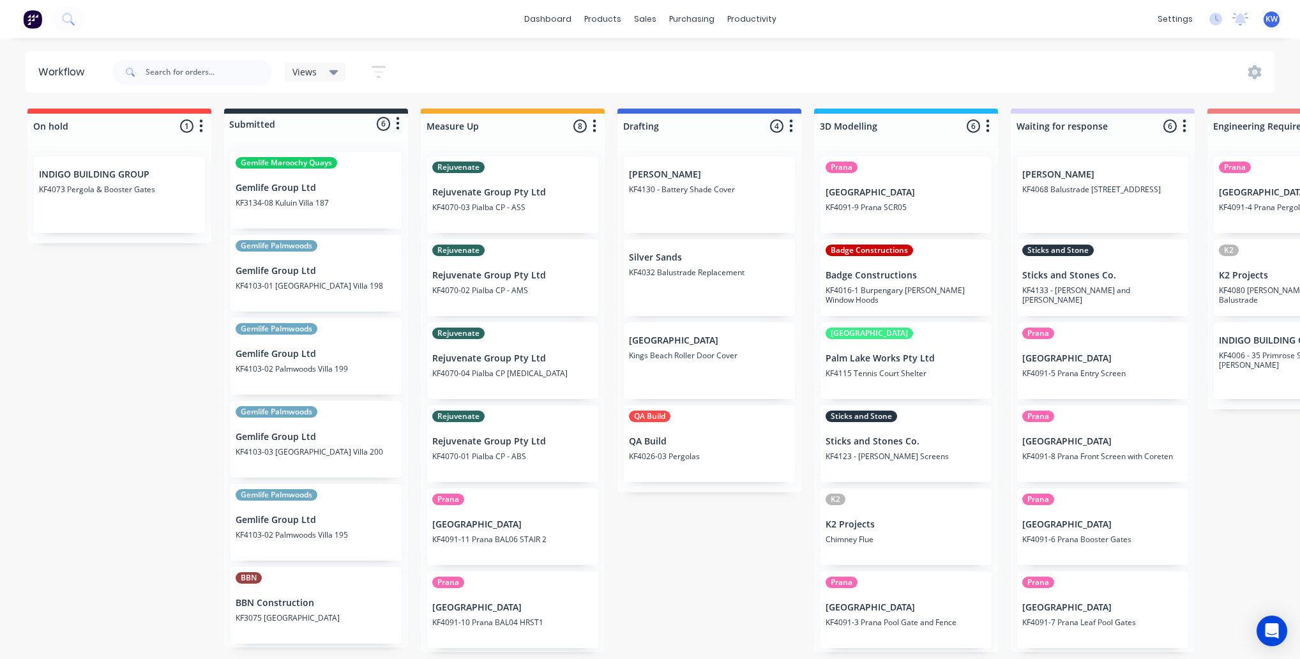
scroll to position [0, 1754]
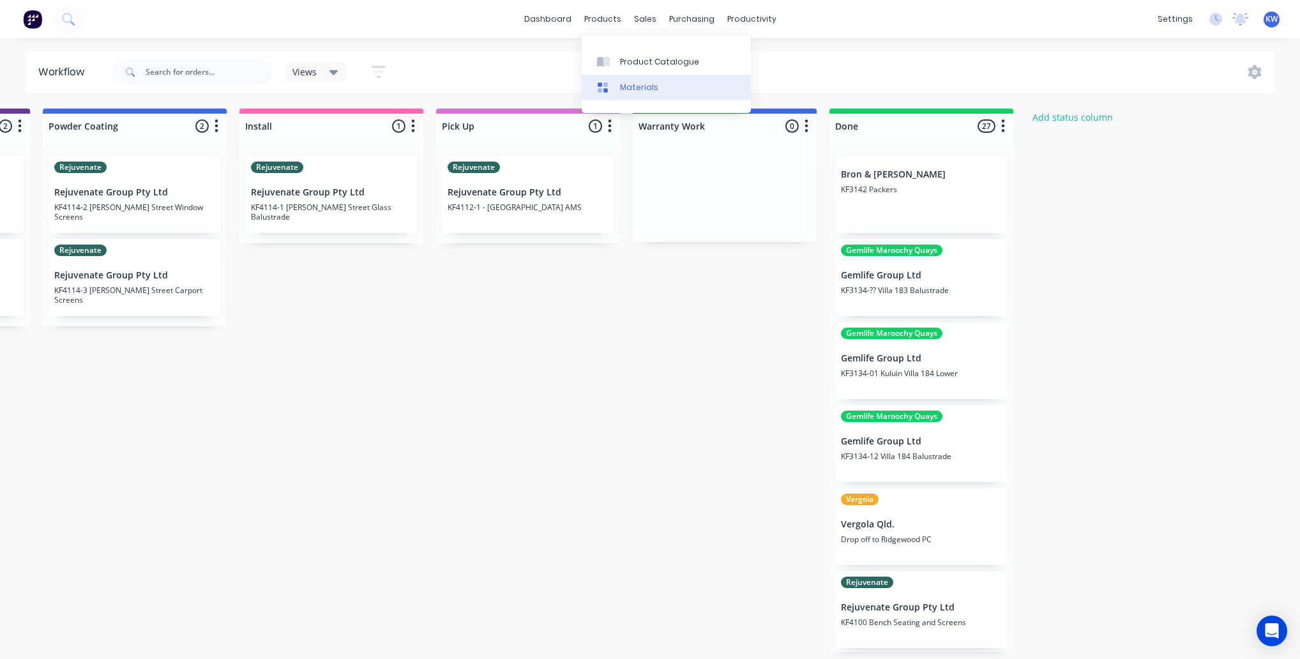
click at [617, 75] on link "Materials" at bounding box center [666, 88] width 169 height 26
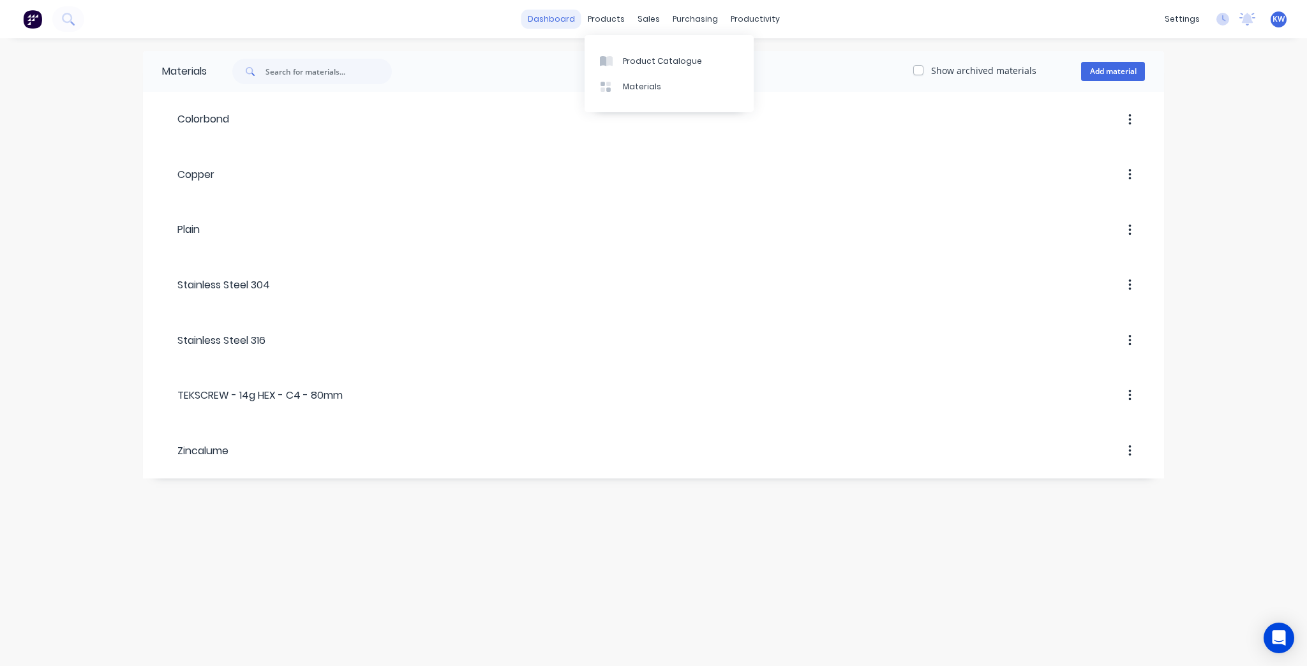
click at [557, 19] on link "dashboard" at bounding box center [552, 19] width 60 height 19
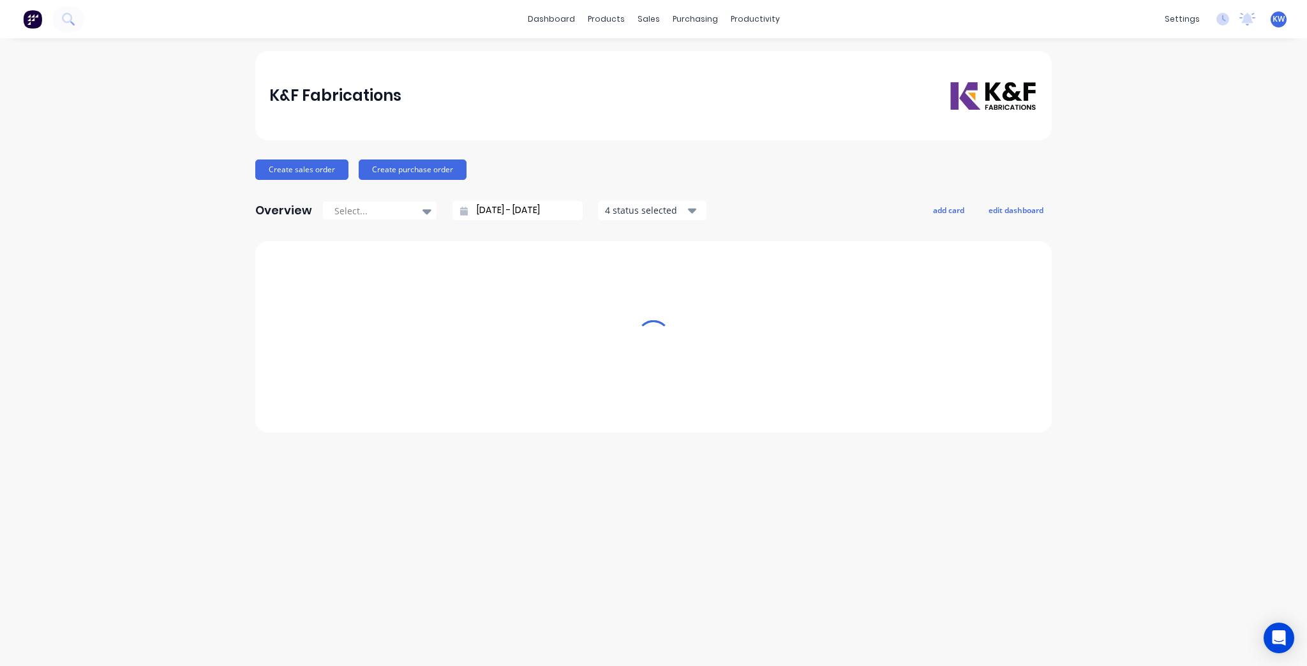
click at [666, 57] on div "K&F Fabrications" at bounding box center [653, 95] width 797 height 89
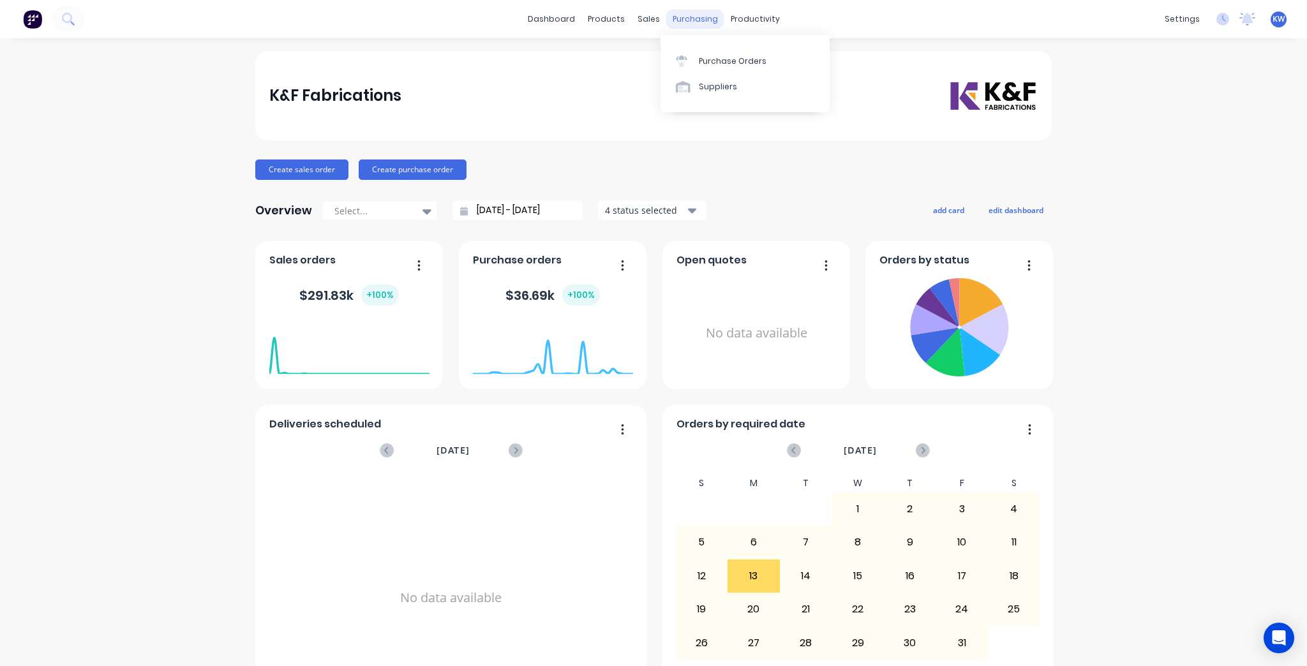
click at [694, 22] on div "purchasing" at bounding box center [695, 19] width 58 height 19
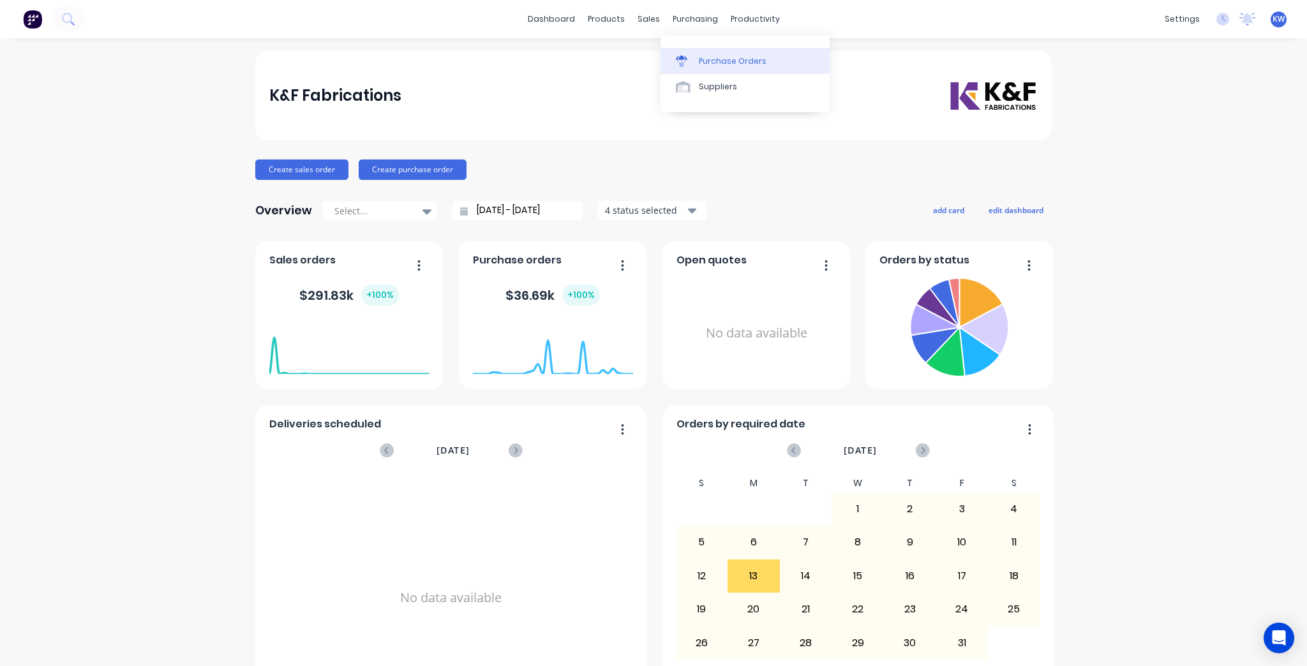
click at [707, 51] on link "Purchase Orders" at bounding box center [745, 61] width 169 height 26
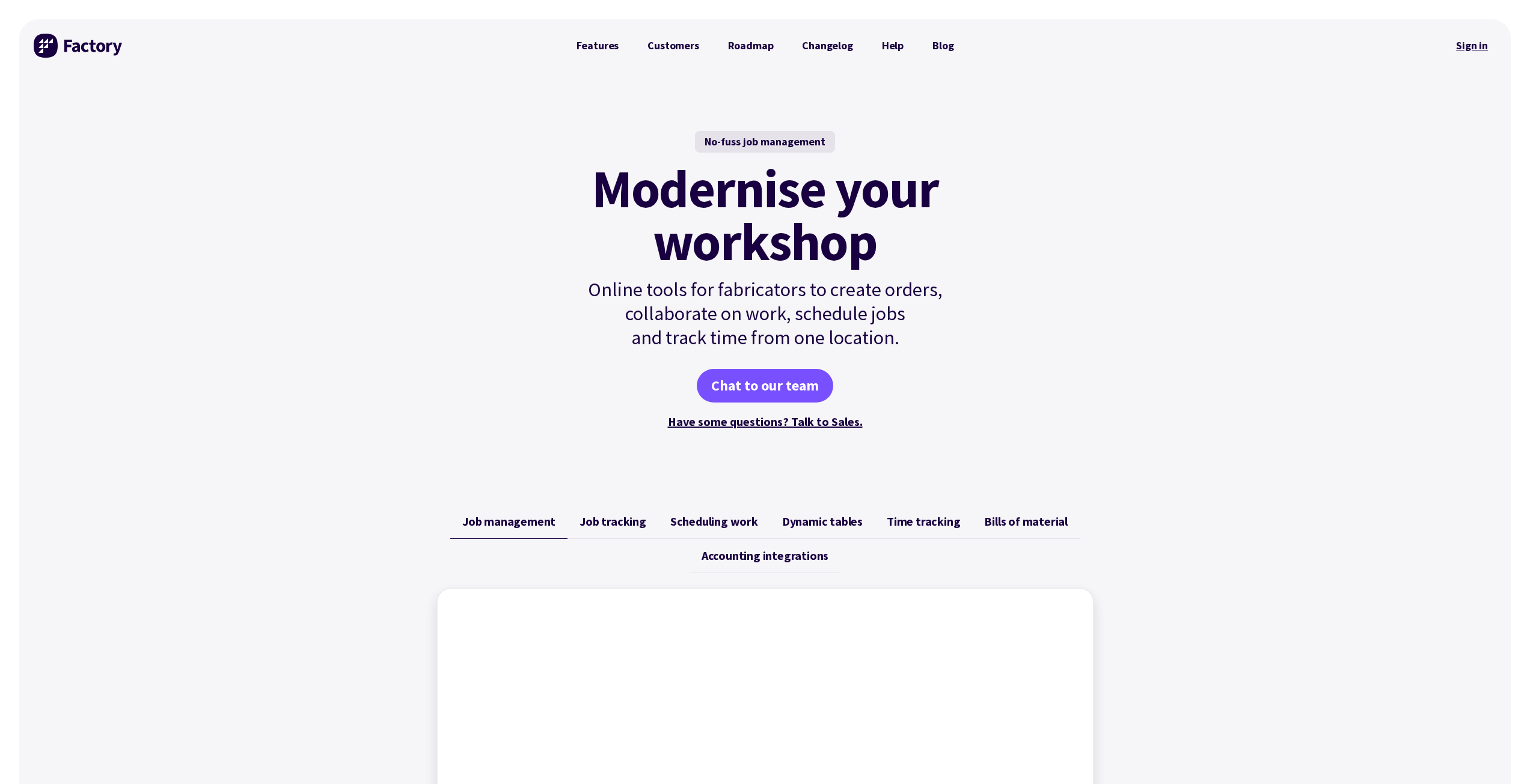
click at [1483, 52] on link "Sign in" at bounding box center [1472, 45] width 49 height 27
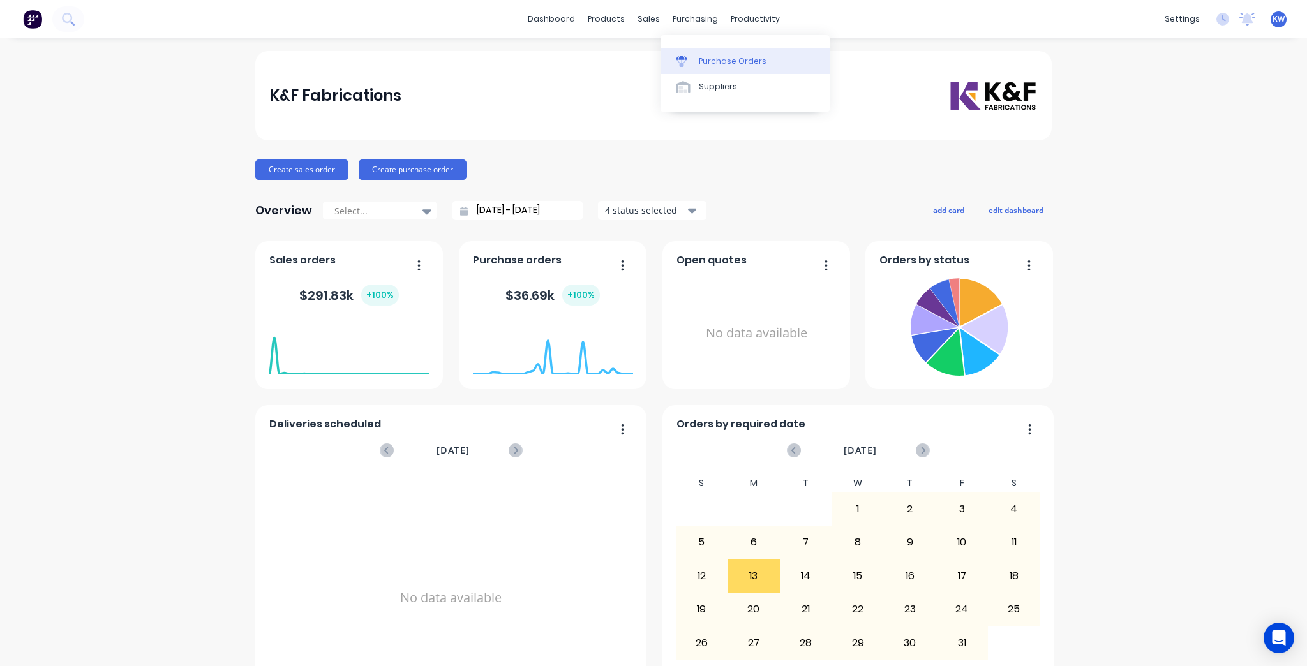
click at [698, 61] on link "Purchase Orders" at bounding box center [745, 61] width 169 height 26
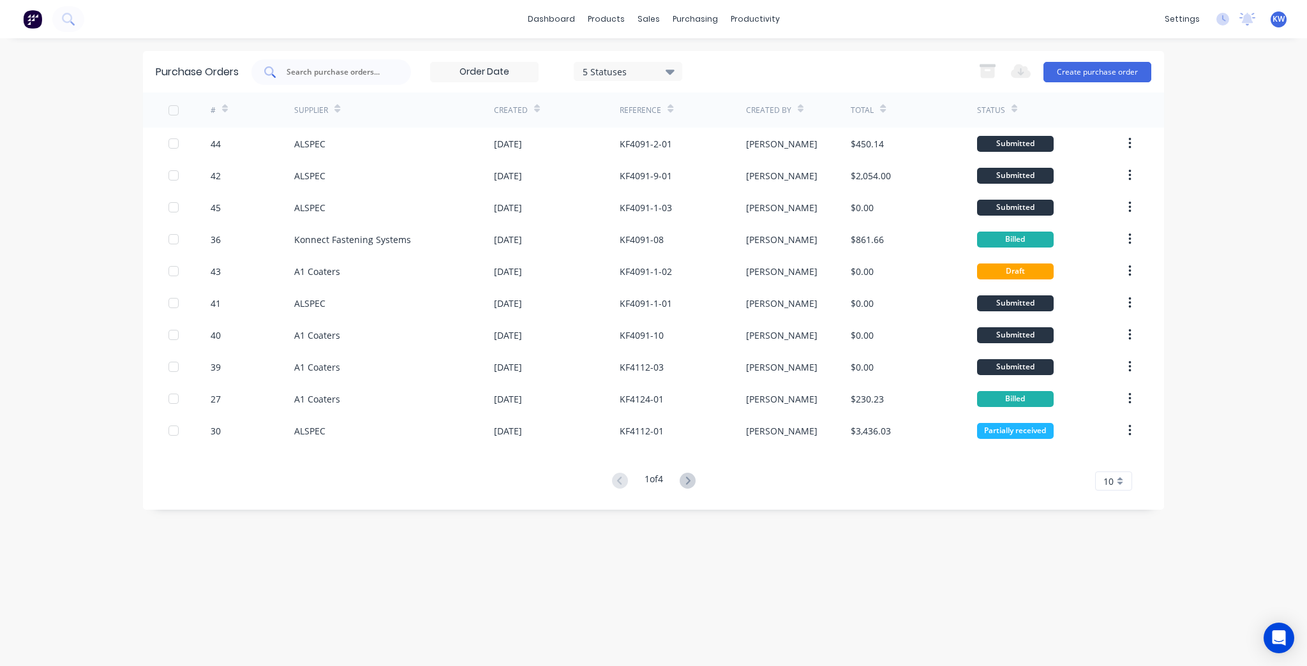
click at [380, 79] on div at bounding box center [332, 72] width 160 height 26
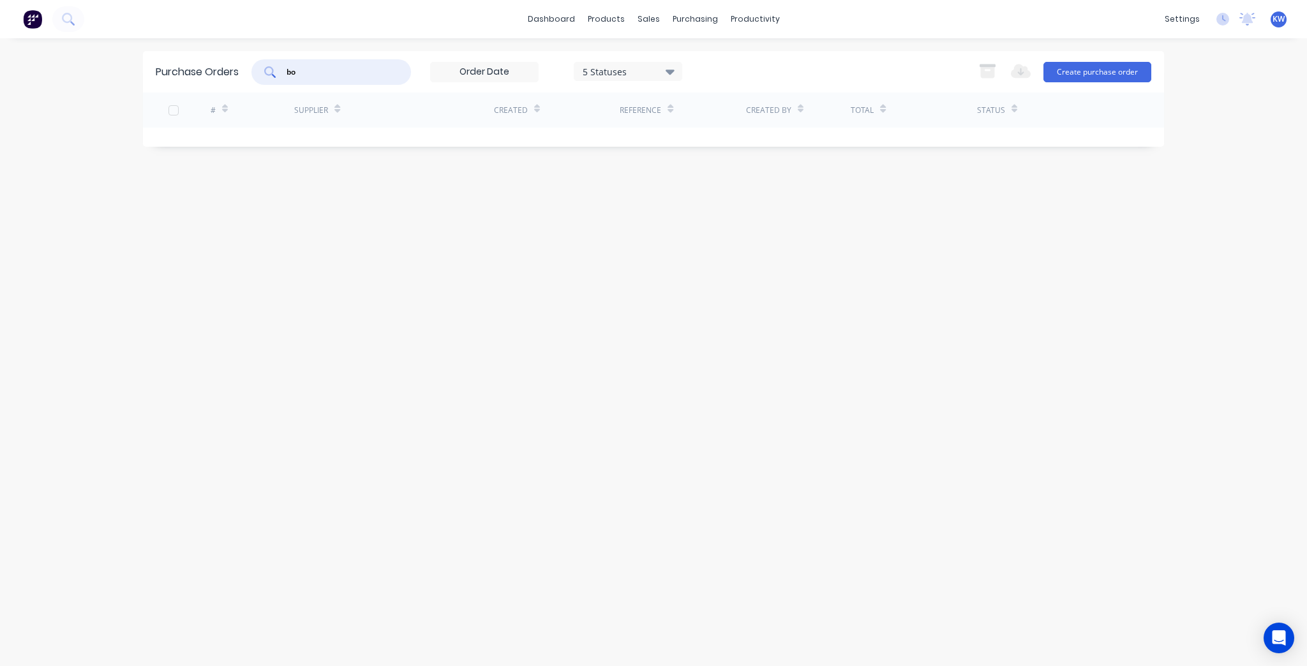
type input "b"
